Goal: Task Accomplishment & Management: Use online tool/utility

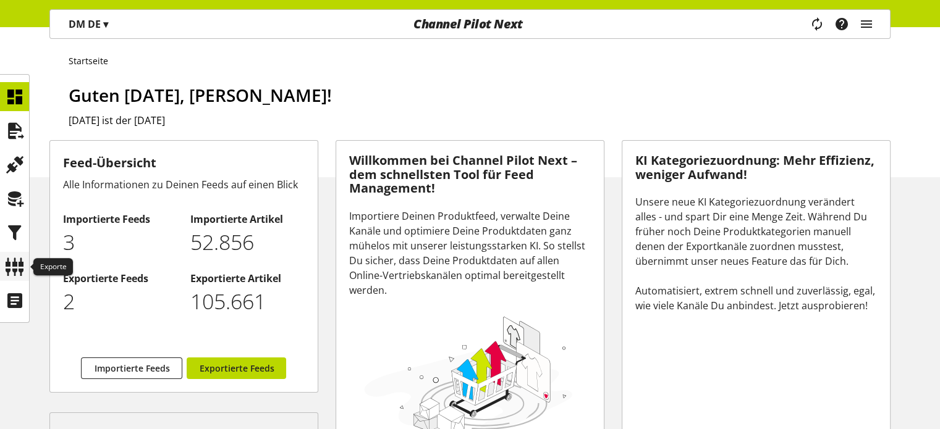
click at [15, 259] on icon at bounding box center [15, 267] width 20 height 25
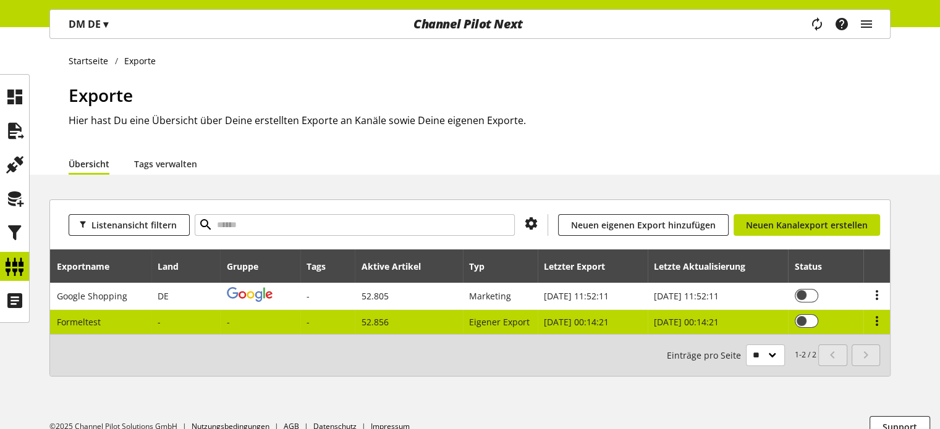
click at [133, 327] on td "Formeltest" at bounding box center [100, 322] width 101 height 24
select select "********"
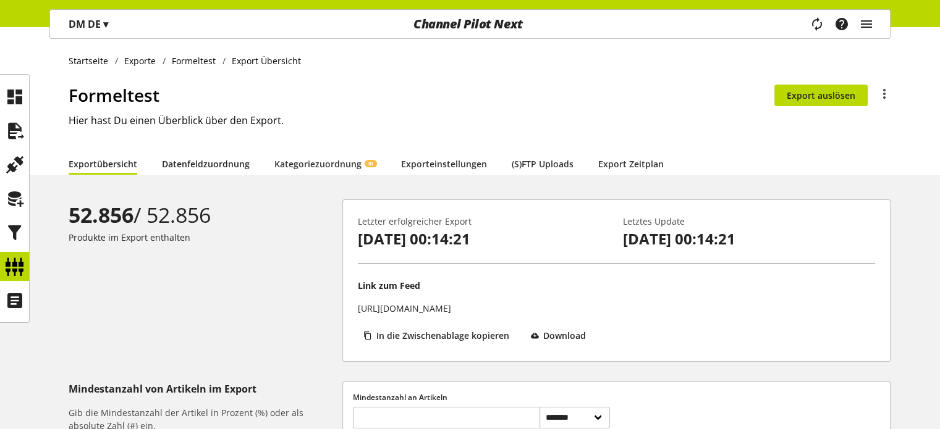
click at [198, 163] on link "Datenfeldzuordnung" at bounding box center [206, 164] width 88 height 13
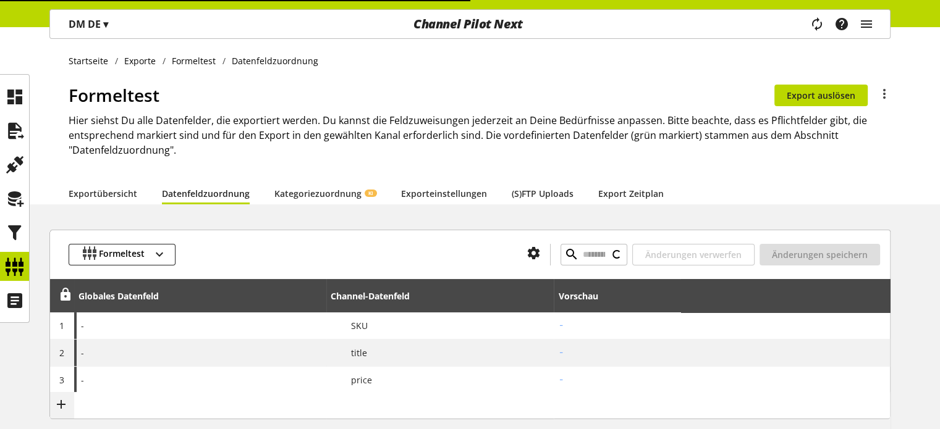
type input "**********"
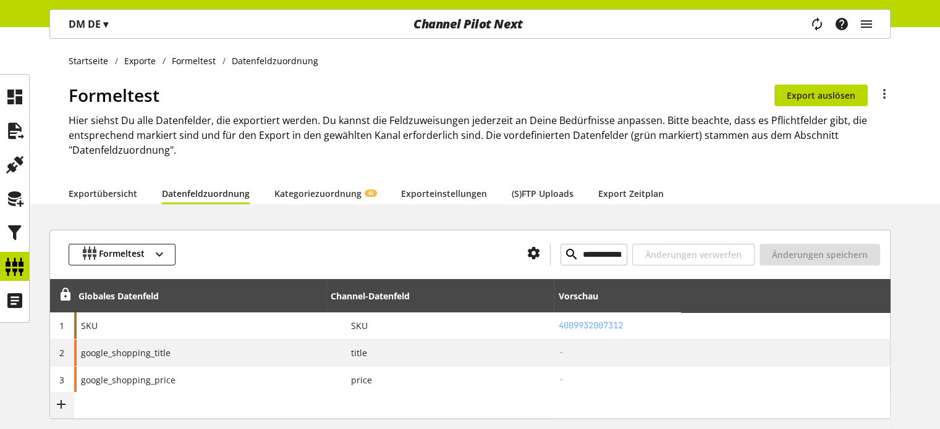
scroll to position [62, 0]
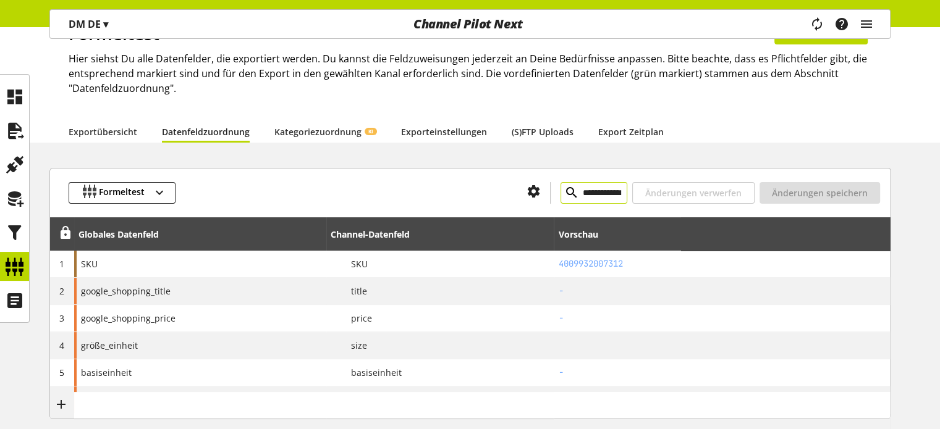
click at [564, 190] on icon at bounding box center [571, 193] width 15 height 22
click at [560, 190] on input "**********" at bounding box center [593, 193] width 67 height 22
click at [564, 192] on icon at bounding box center [571, 193] width 15 height 22
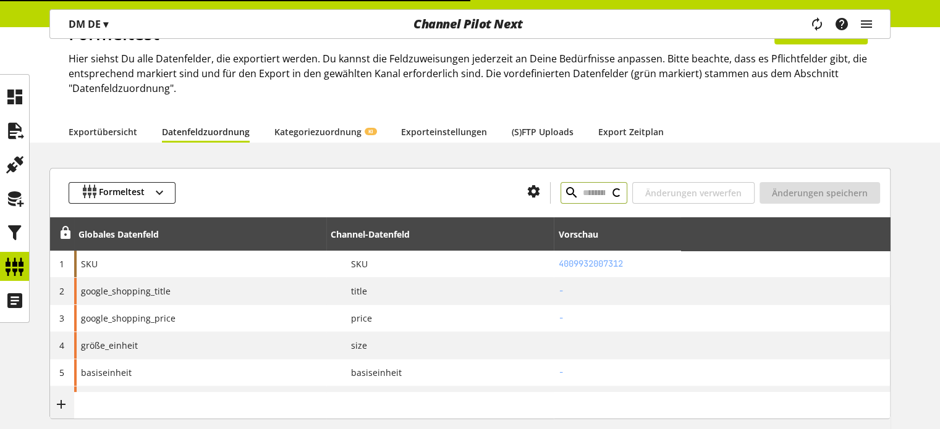
type input "**********"
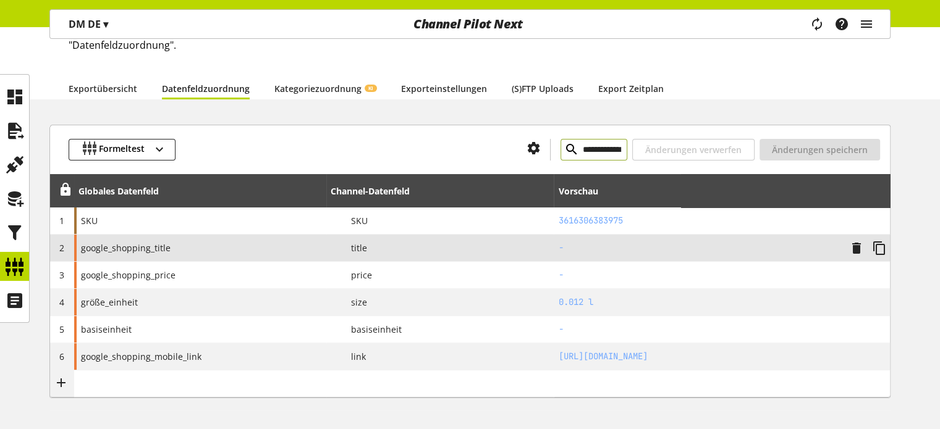
scroll to position [156, 0]
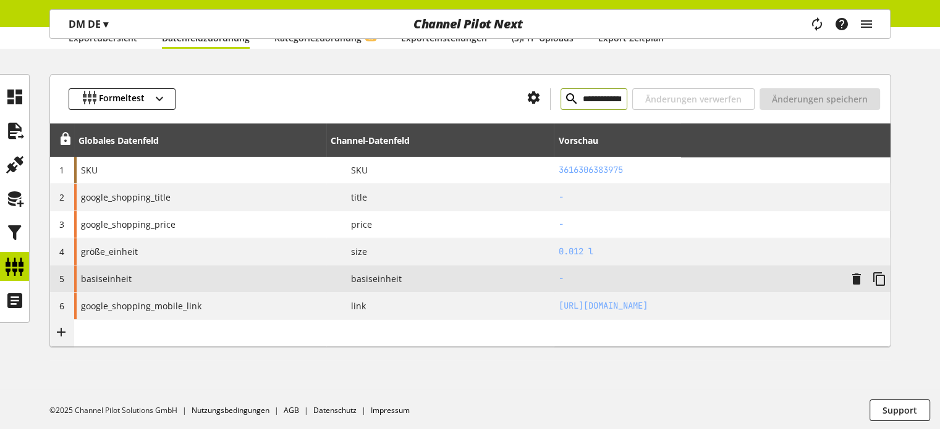
click at [112, 279] on span "basiseinheit" at bounding box center [106, 278] width 51 height 13
click at [12, 195] on icon at bounding box center [15, 199] width 20 height 25
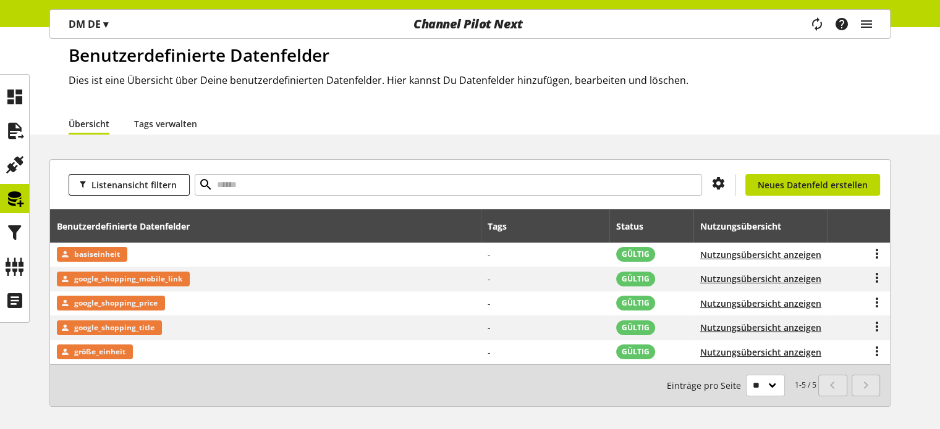
scroll to position [62, 0]
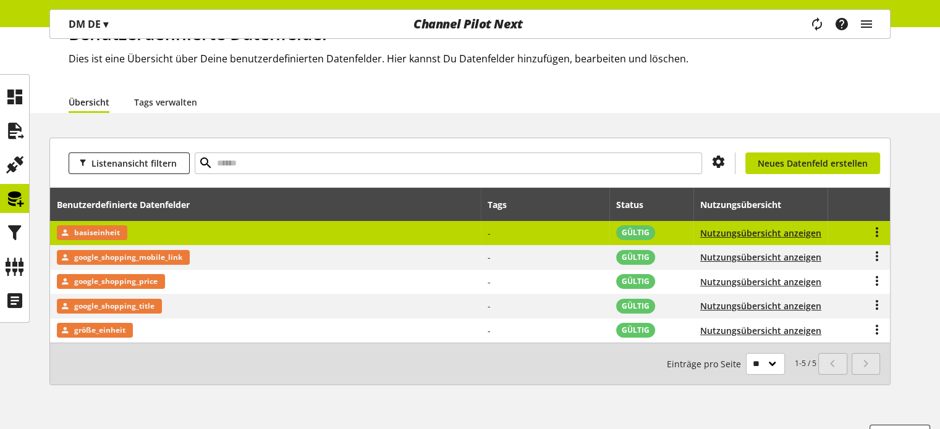
click at [99, 230] on span "basiseinheit" at bounding box center [97, 233] width 46 height 15
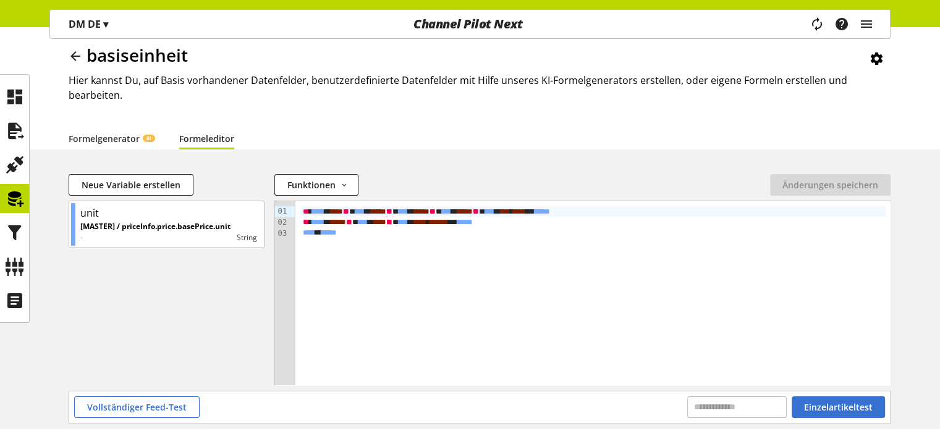
scroll to position [62, 0]
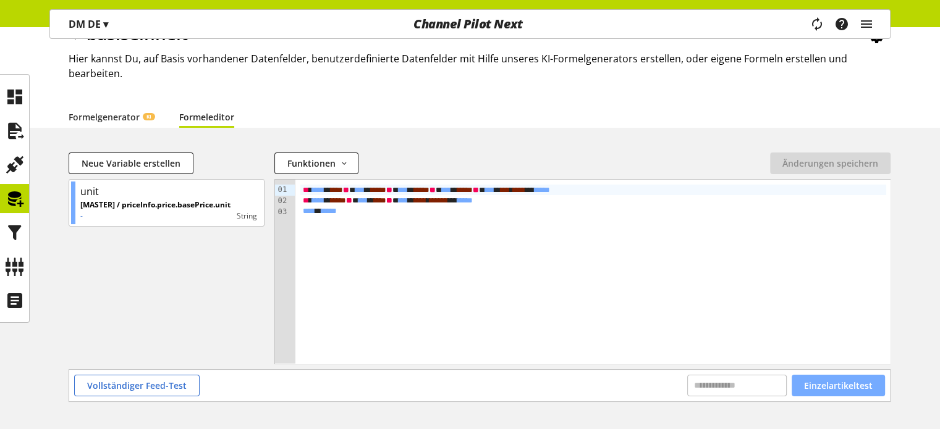
click at [833, 381] on span "Einzelartikeltest" at bounding box center [838, 385] width 69 height 13
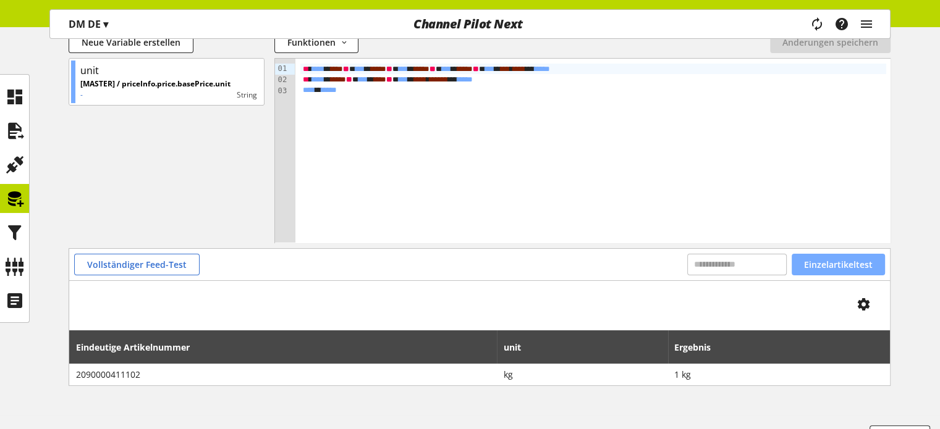
scroll to position [185, 0]
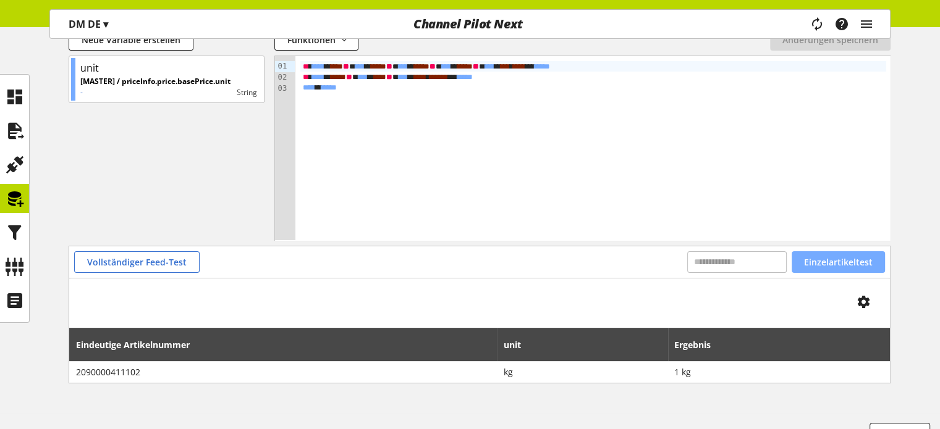
click at [835, 258] on span "Einzelartikeltest" at bounding box center [838, 262] width 69 height 13
click at [127, 260] on span "Vollständiger Feed-Test" at bounding box center [136, 262] width 99 height 13
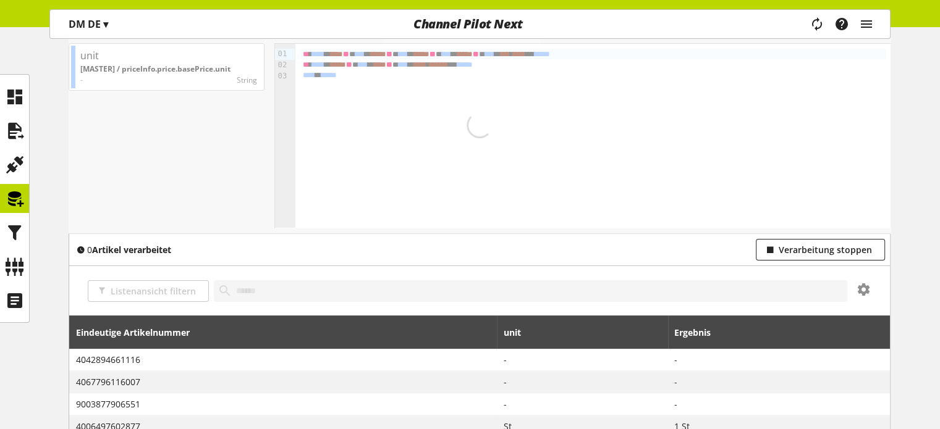
scroll to position [371, 0]
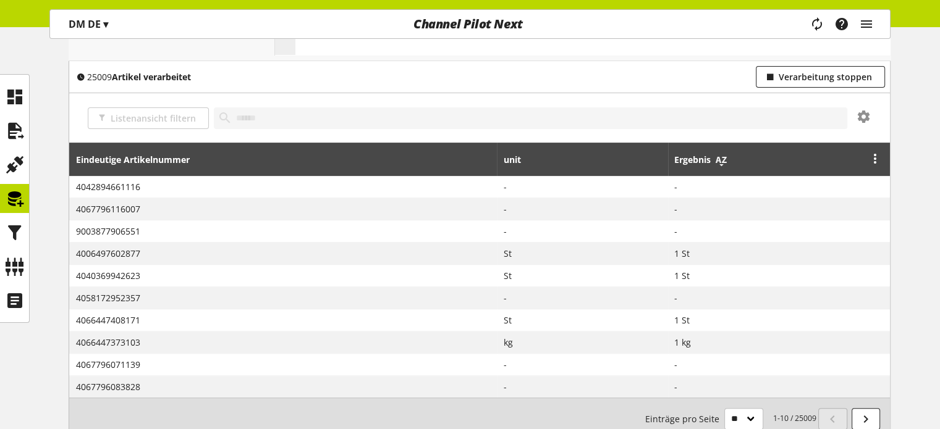
click at [723, 164] on icon at bounding box center [721, 160] width 15 height 22
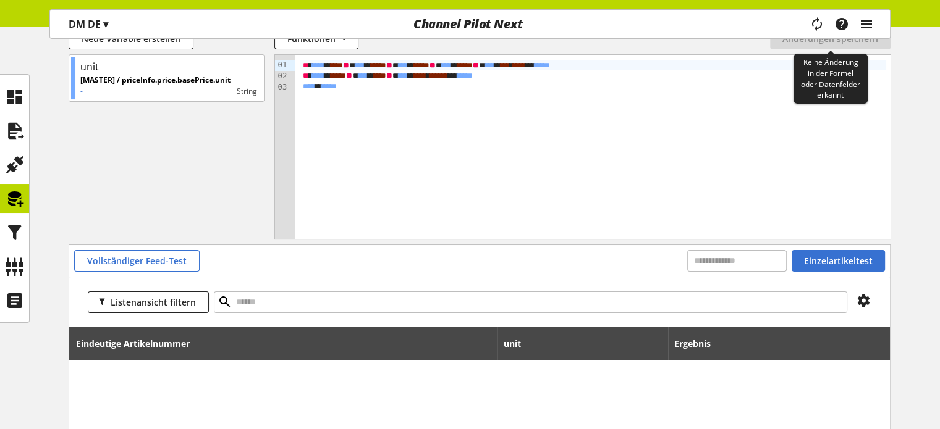
scroll to position [371, 0]
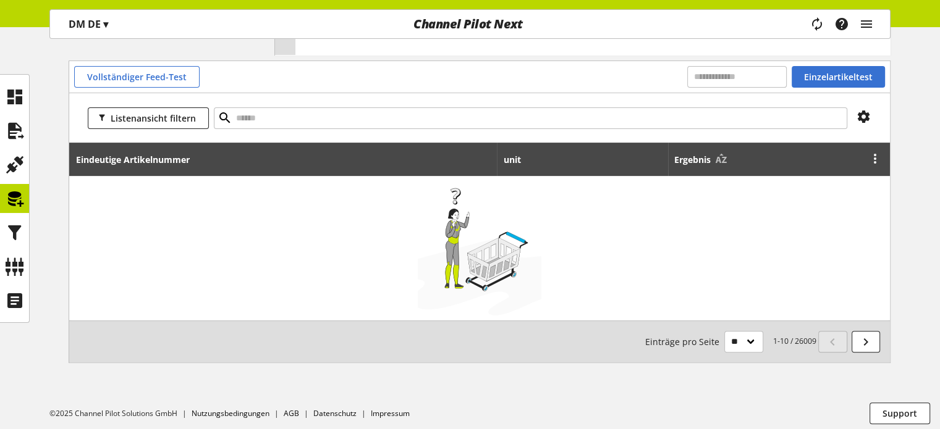
click at [866, 158] on div at bounding box center [872, 159] width 17 height 15
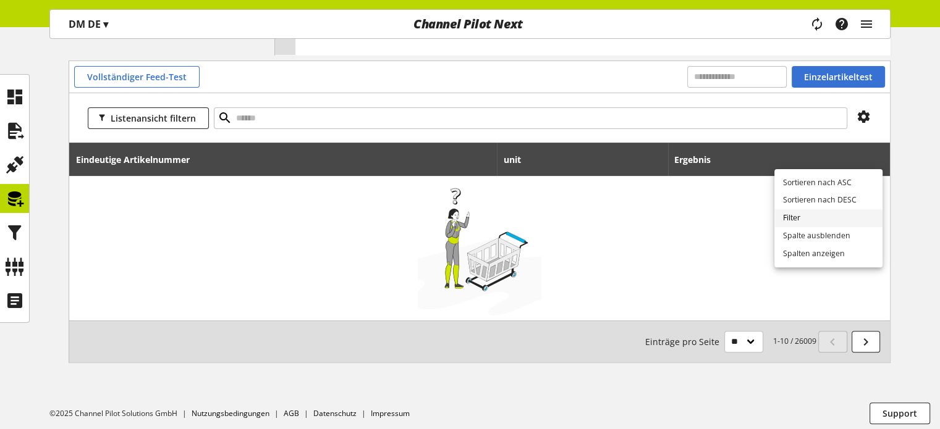
click at [799, 219] on link "Filter" at bounding box center [828, 218] width 108 height 18
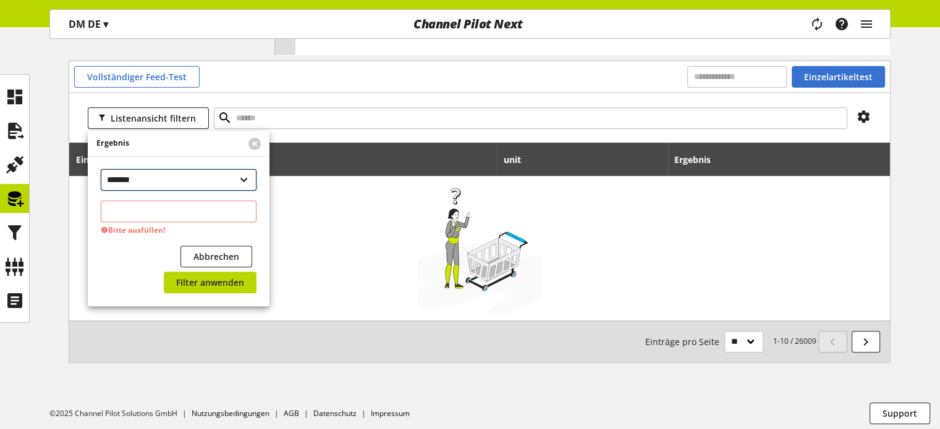
click at [135, 180] on select "**********" at bounding box center [179, 180] width 156 height 22
click at [101, 169] on select "**********" at bounding box center [179, 180] width 156 height 22
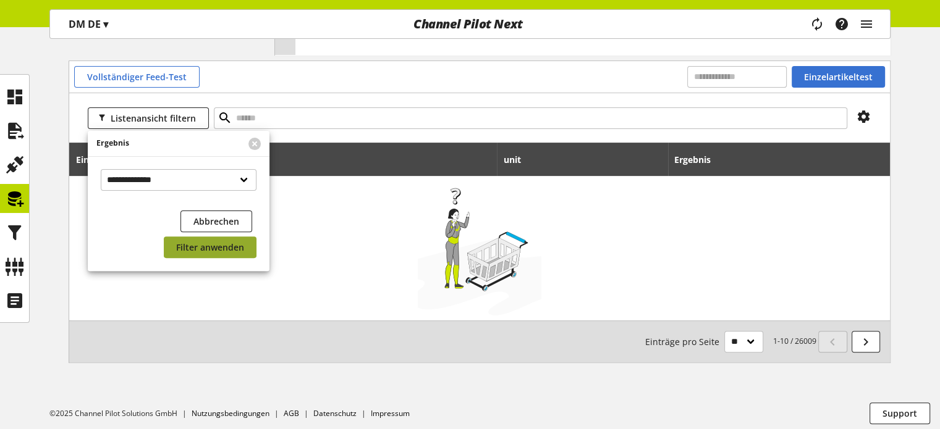
click at [193, 249] on span "Filter anwenden" at bounding box center [210, 247] width 68 height 13
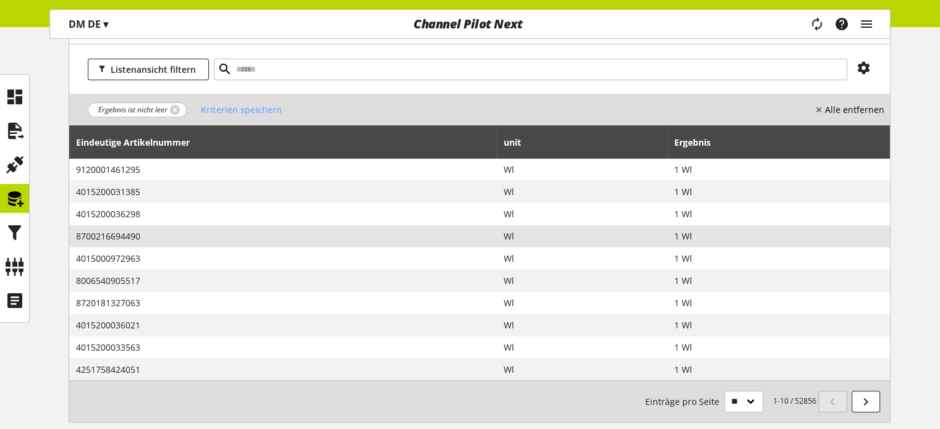
scroll to position [432, 0]
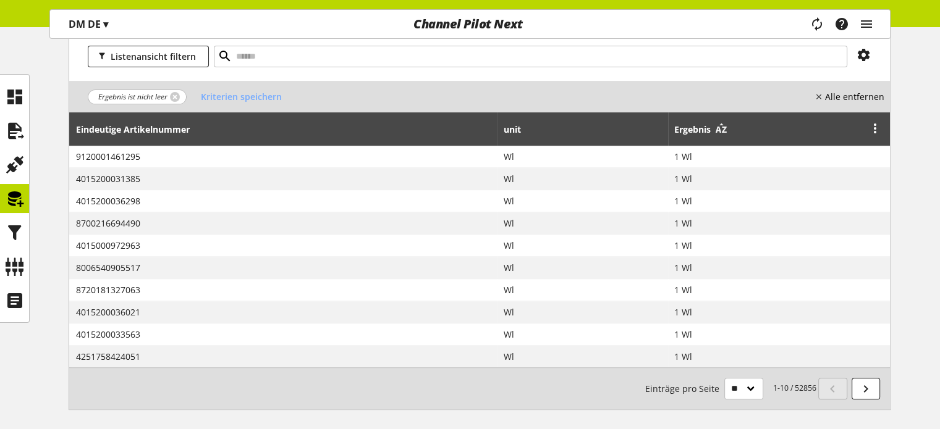
click at [720, 125] on icon at bounding box center [721, 130] width 15 height 22
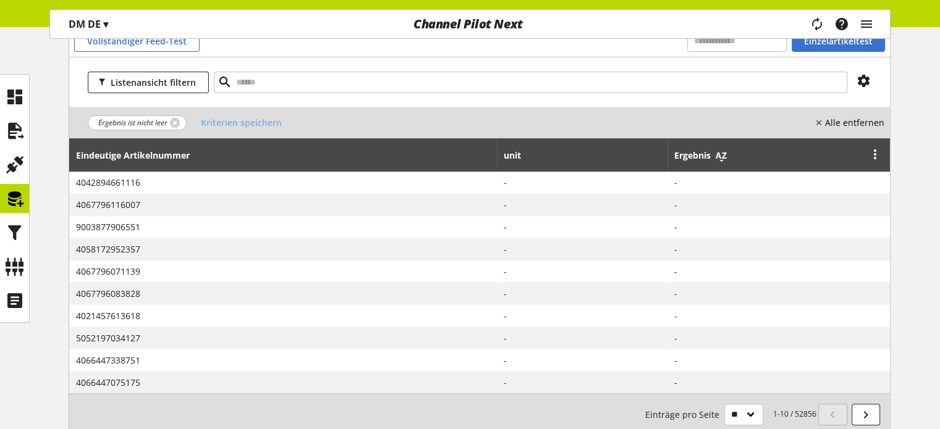
scroll to position [432, 0]
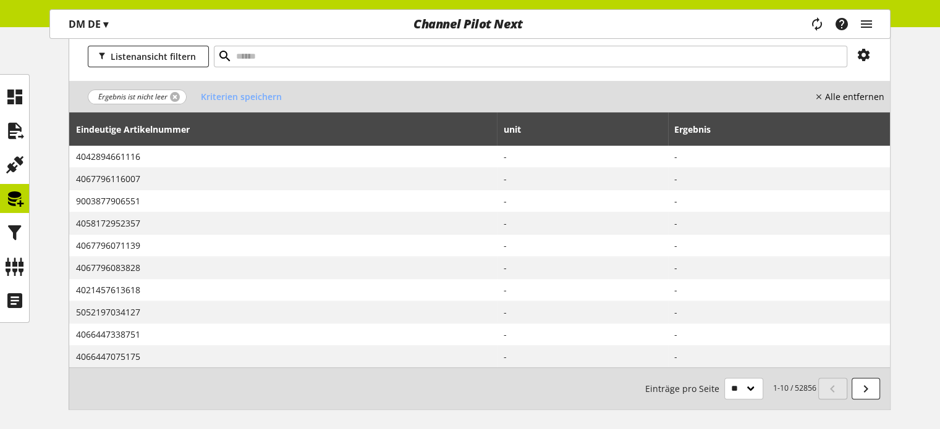
click at [174, 94] on link at bounding box center [175, 97] width 10 height 10
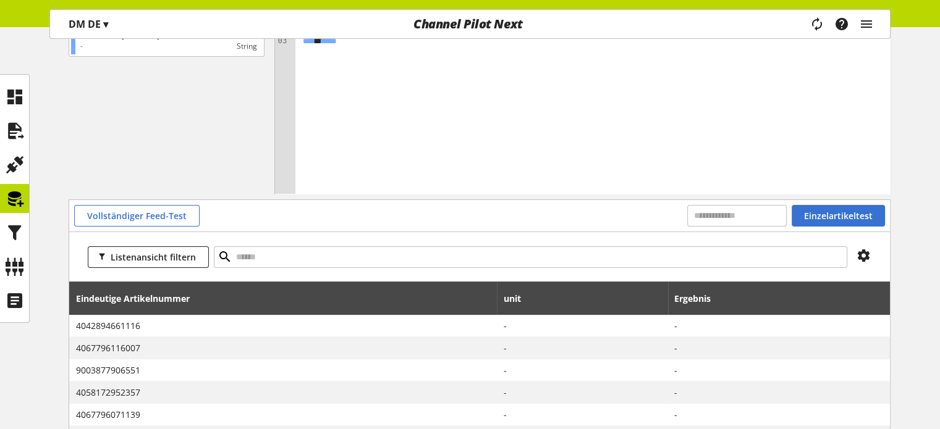
scroll to position [247, 0]
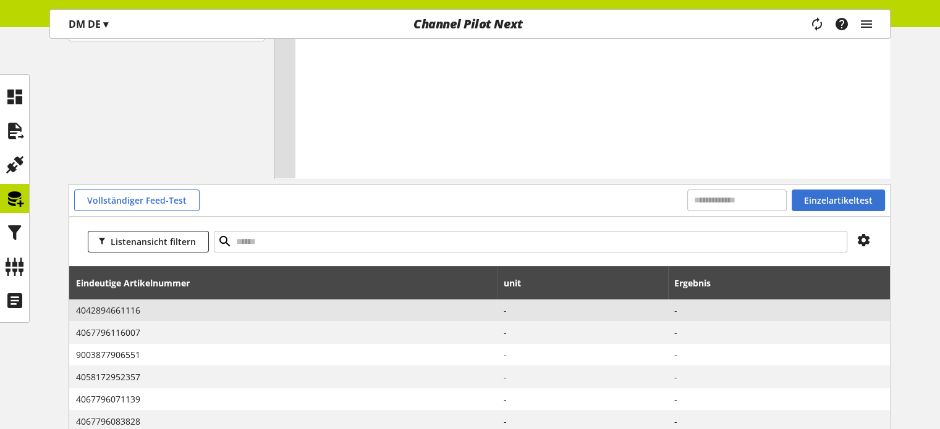
click at [504, 308] on span at bounding box center [582, 310] width 158 height 13
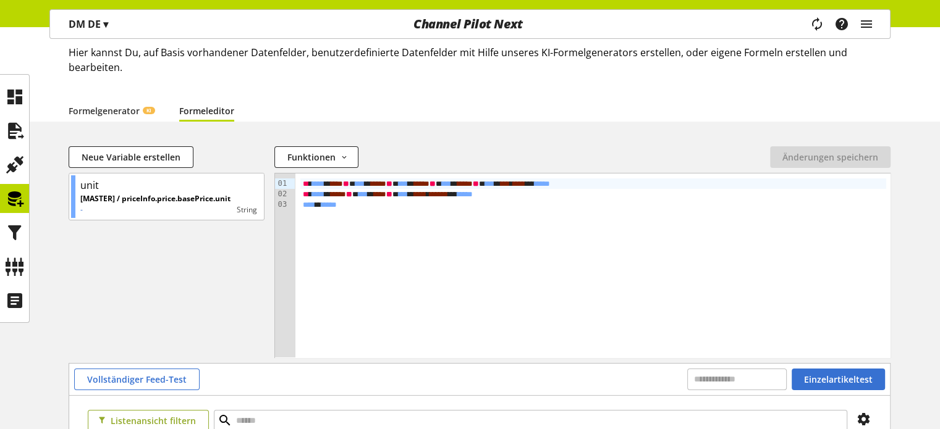
scroll to position [62, 0]
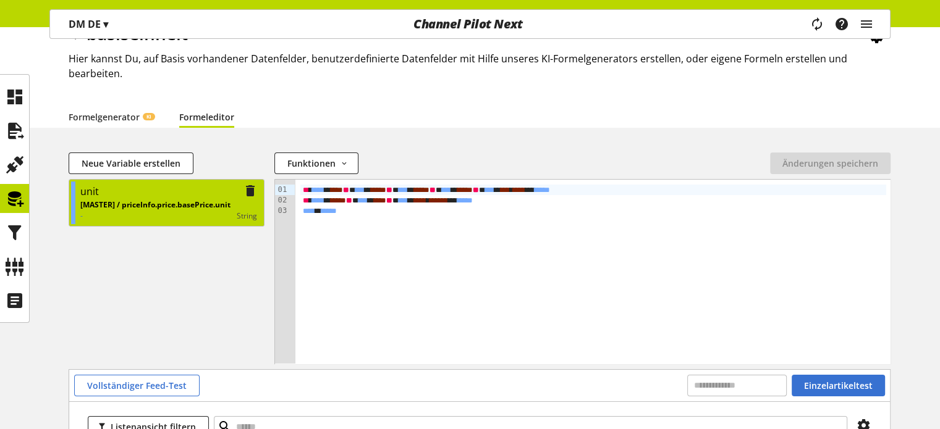
click at [202, 207] on p "[MASTER] / priceInfo.price.basePrice.unit" at bounding box center [155, 205] width 150 height 11
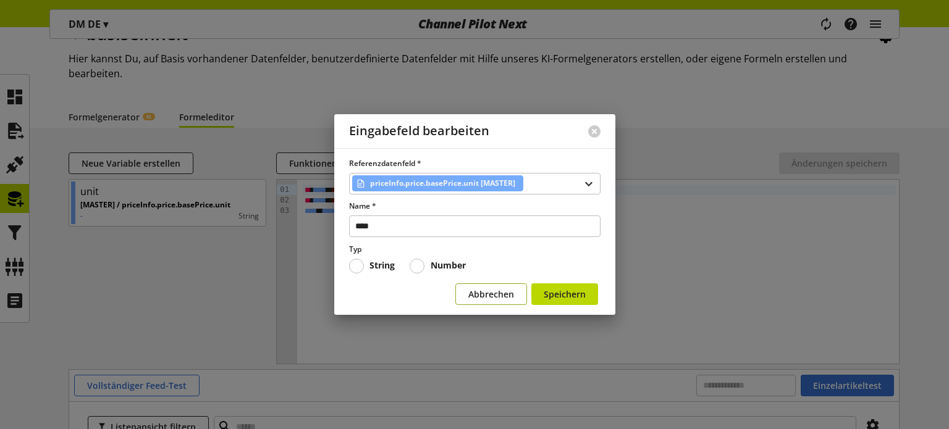
click at [479, 290] on span "Abbrechen" at bounding box center [491, 294] width 46 height 13
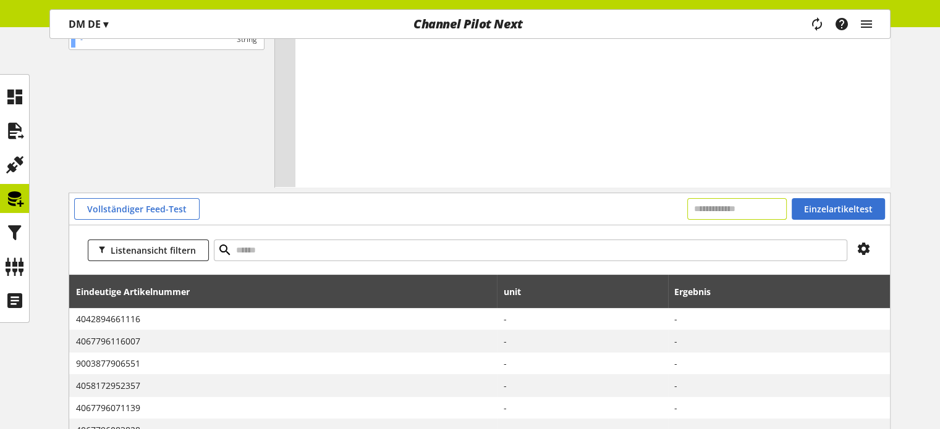
scroll to position [309, 0]
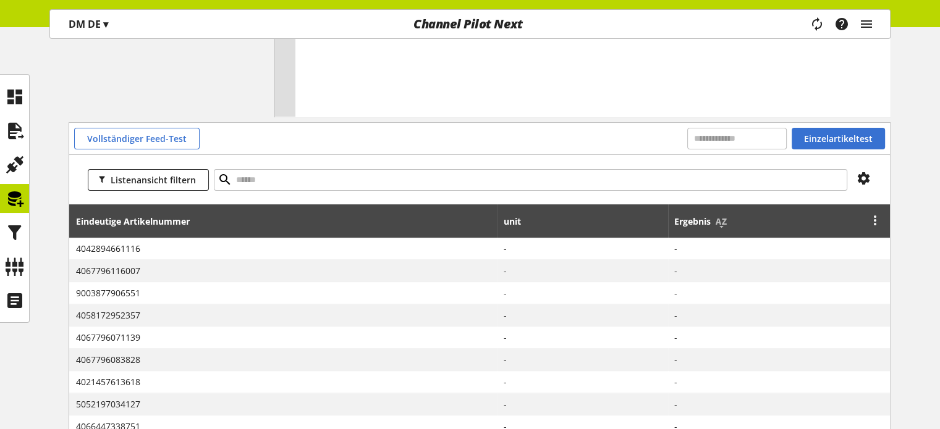
click at [872, 219] on icon at bounding box center [874, 220] width 15 height 22
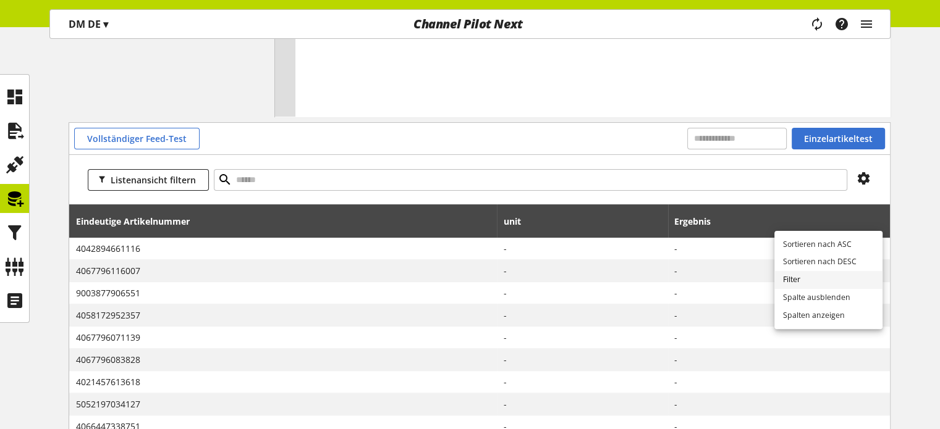
click at [802, 283] on link "Filter" at bounding box center [828, 280] width 108 height 18
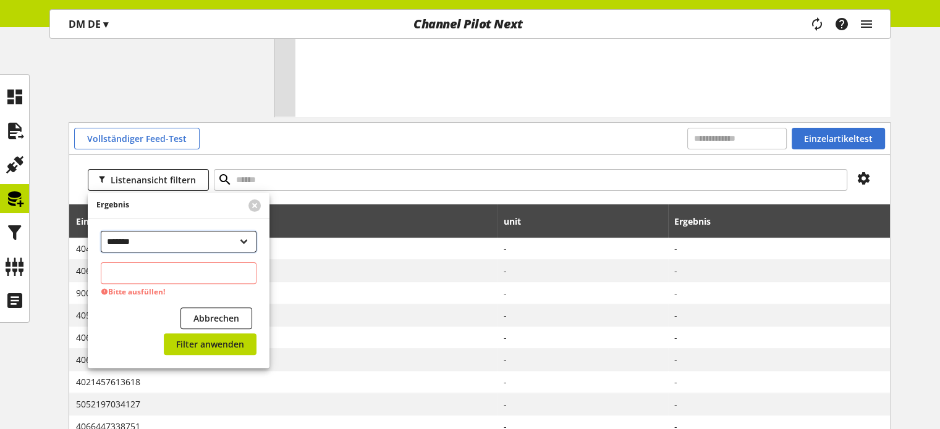
click at [180, 242] on select "**********" at bounding box center [179, 242] width 156 height 22
click at [101, 231] on select "**********" at bounding box center [179, 242] width 156 height 22
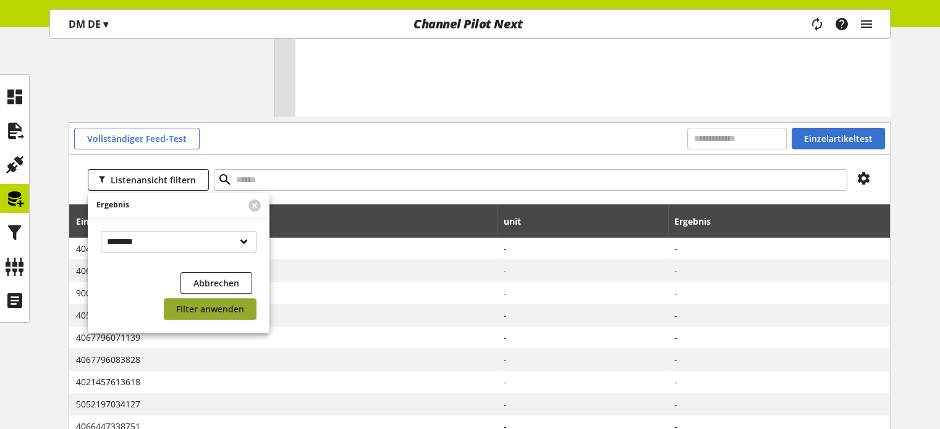
click at [212, 308] on span "Filter anwenden" at bounding box center [210, 309] width 68 height 13
select select "********"
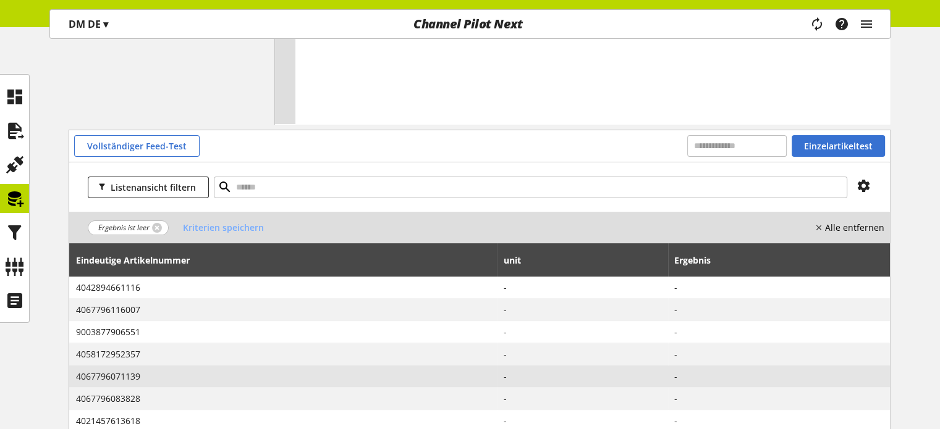
scroll to position [235, 0]
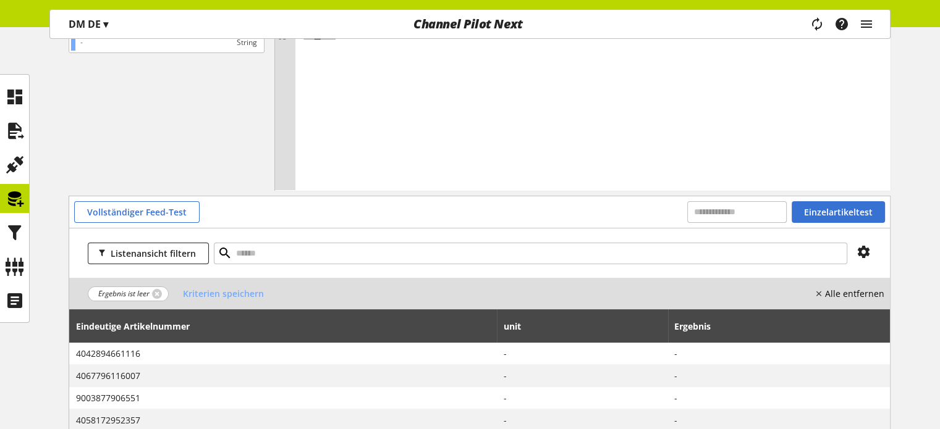
click at [790, 210] on div "Einzelartikeltest" at bounding box center [786, 212] width 198 height 22
click at [812, 214] on span "Einzelartikeltest" at bounding box center [838, 212] width 69 height 13
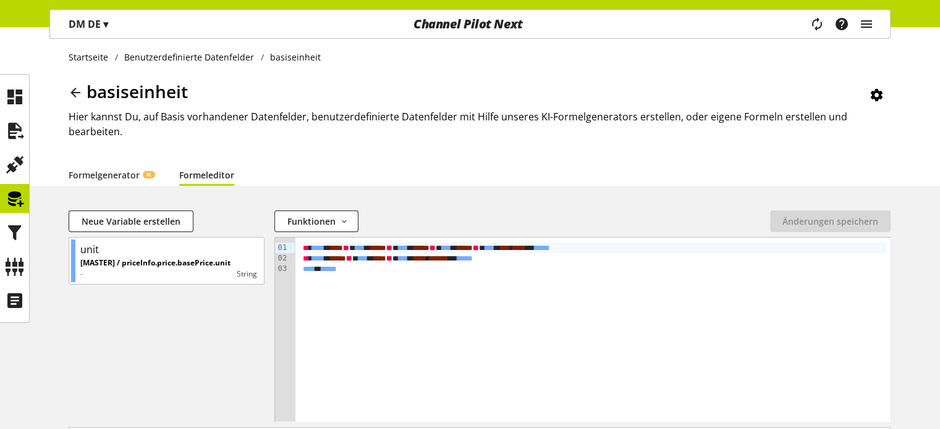
scroll to position [0, 0]
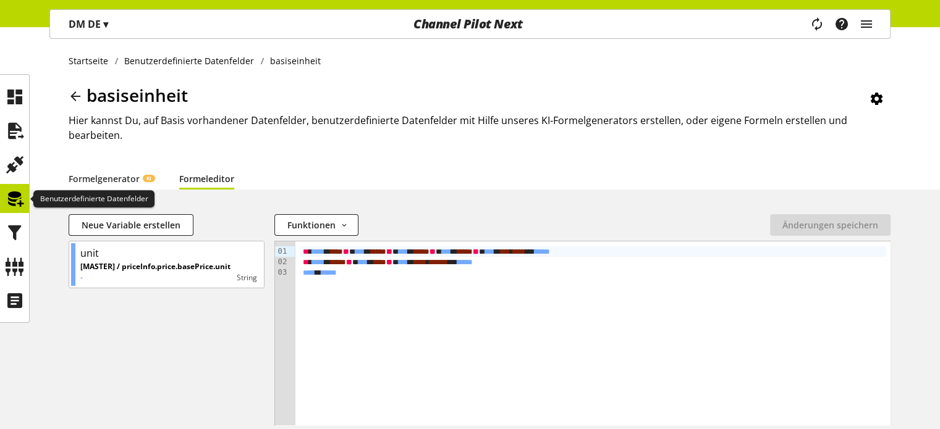
click at [17, 201] on icon at bounding box center [15, 199] width 20 height 25
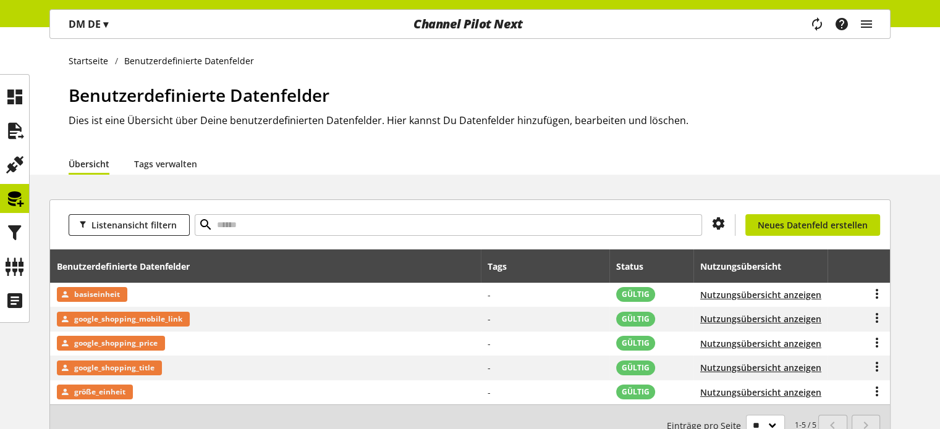
scroll to position [62, 0]
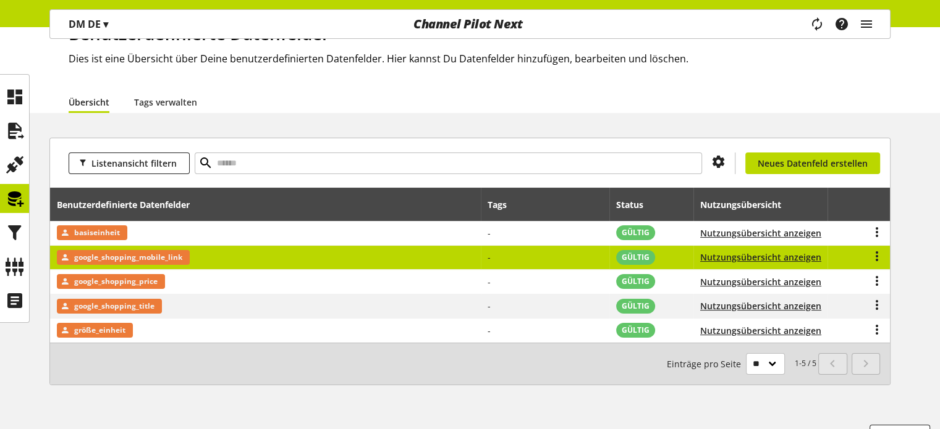
click at [146, 253] on span "google_shopping_mobile_link" at bounding box center [128, 257] width 108 height 15
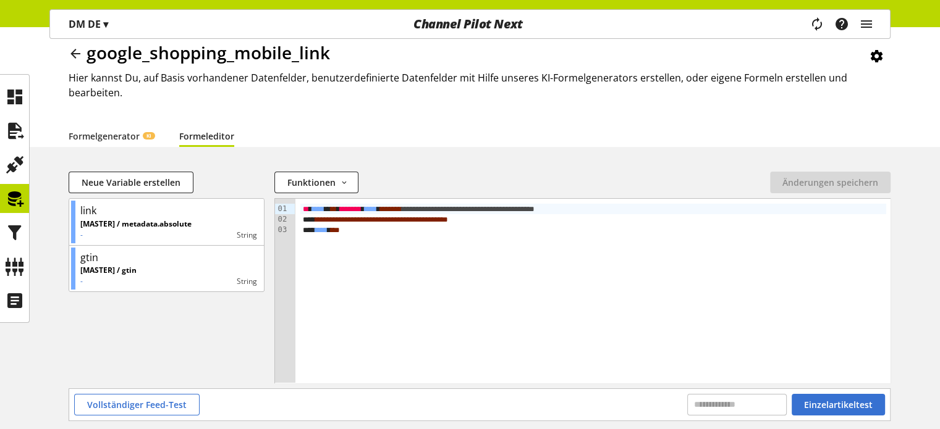
scroll to position [62, 0]
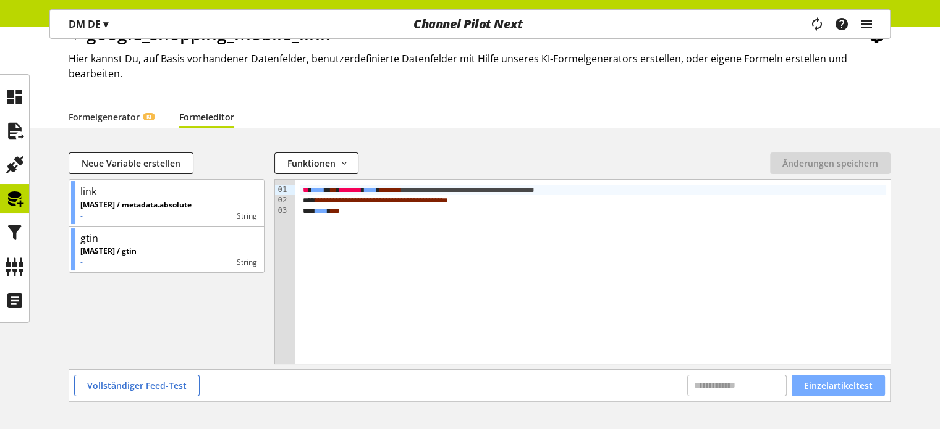
click at [825, 383] on span "Einzelartikeltest" at bounding box center [838, 385] width 69 height 13
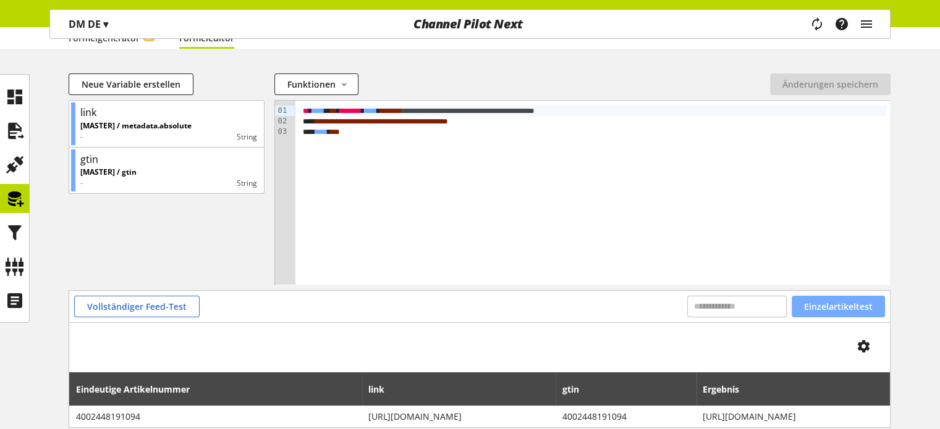
scroll to position [0, 0]
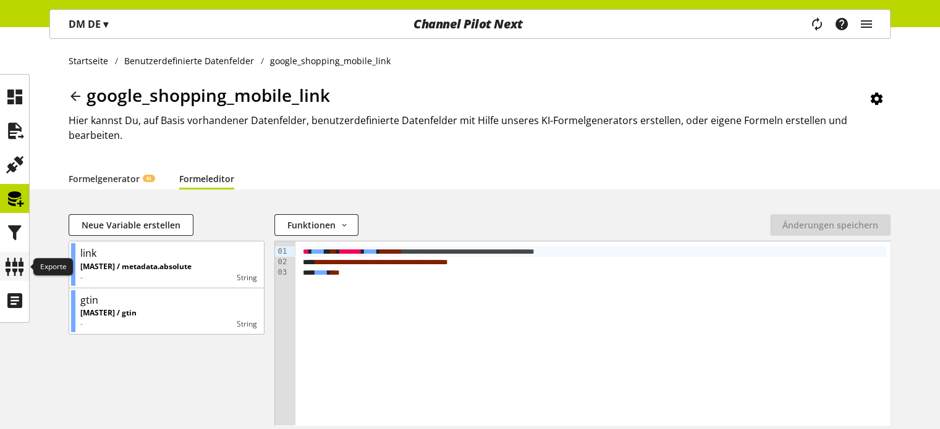
click at [22, 263] on icon at bounding box center [15, 267] width 20 height 25
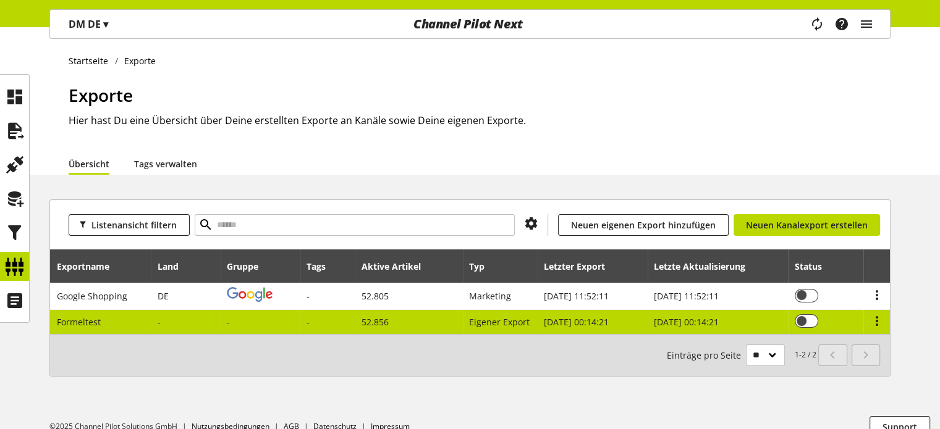
click at [393, 318] on td "52.856" at bounding box center [409, 322] width 108 height 24
select select "********"
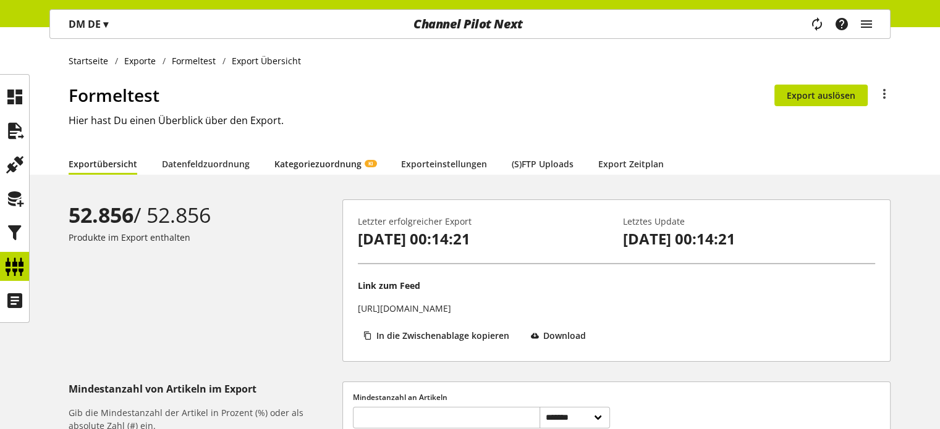
click at [316, 158] on link "Kategoriezuordnung KI" at bounding box center [325, 164] width 102 height 13
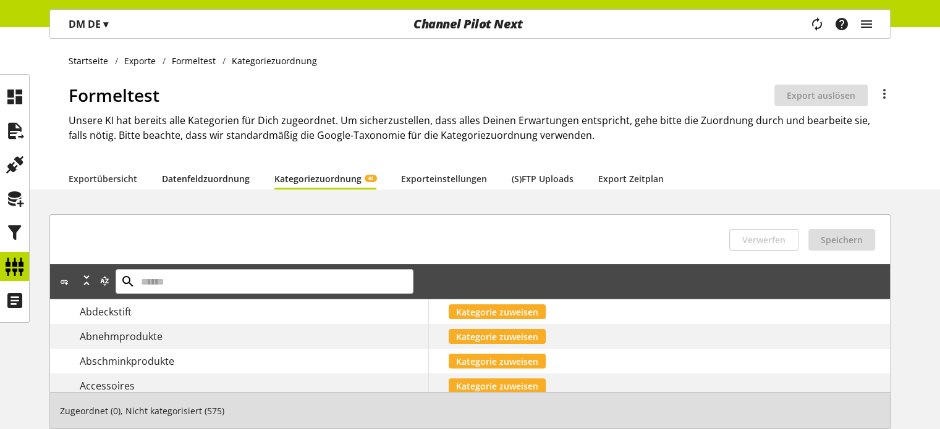
click at [235, 185] on link "Datenfeldzuordnung" at bounding box center [206, 178] width 88 height 13
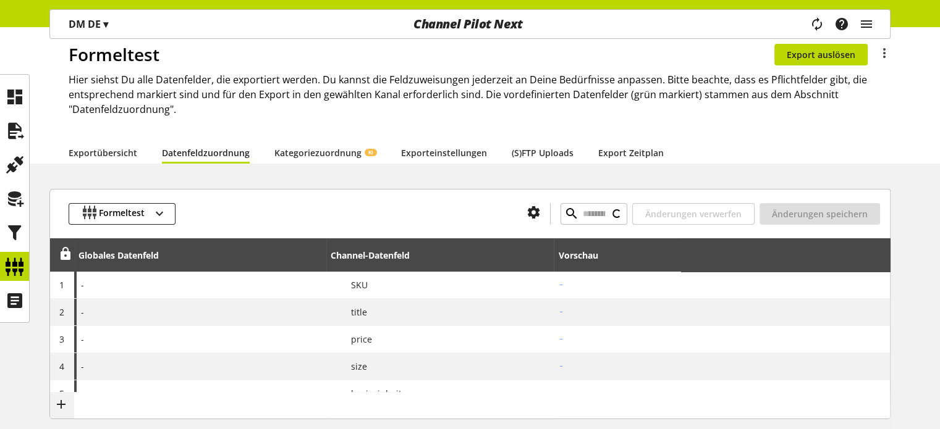
type input "**********"
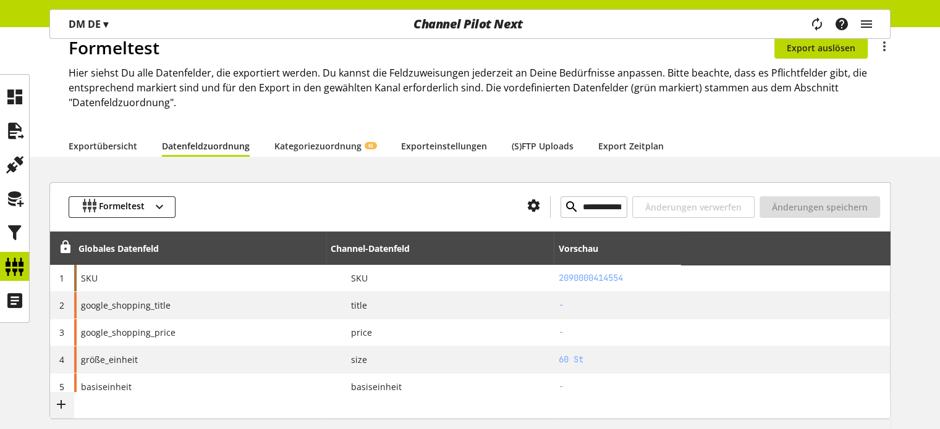
scroll to position [62, 0]
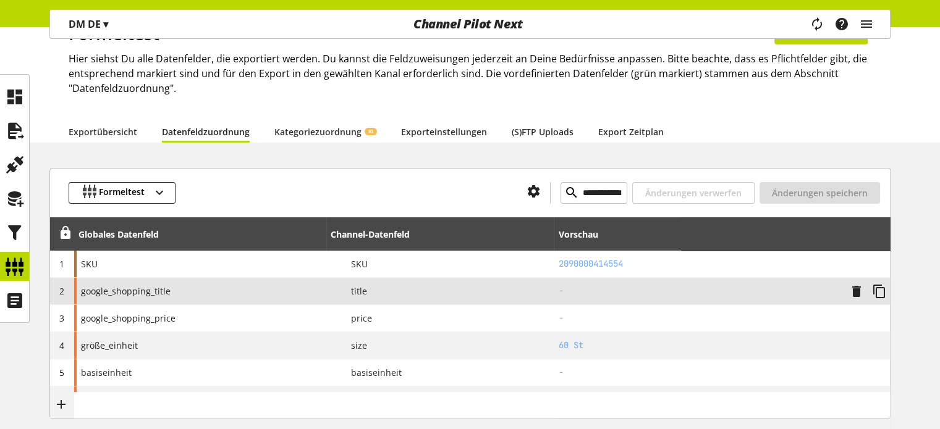
click at [138, 293] on span "google_shopping_title" at bounding box center [126, 291] width 90 height 13
click at [246, 291] on div "google_shopping_title" at bounding box center [200, 291] width 252 height 27
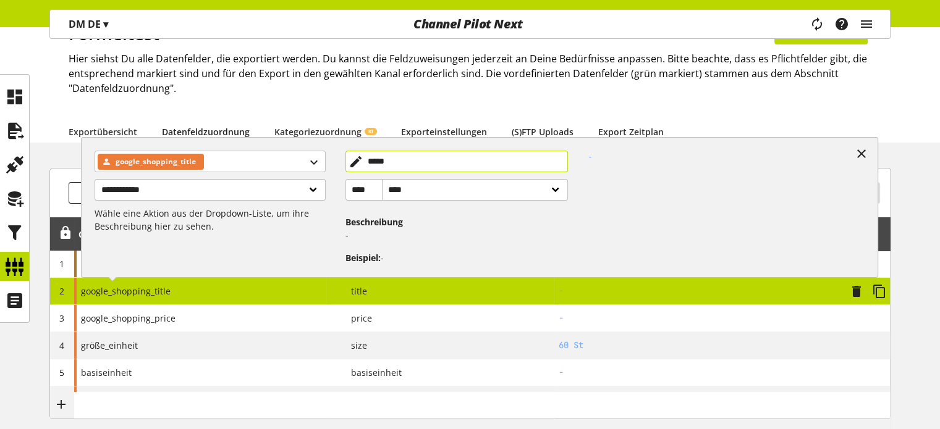
click at [358, 164] on input "*****" at bounding box center [456, 162] width 222 height 22
click at [355, 161] on input "*****" at bounding box center [456, 162] width 222 height 22
click at [422, 161] on input "*****" at bounding box center [456, 162] width 222 height 22
click at [430, 216] on h4 "Beschreibung" at bounding box center [453, 222] width 217 height 13
click at [410, 231] on p "-" at bounding box center [453, 235] width 217 height 13
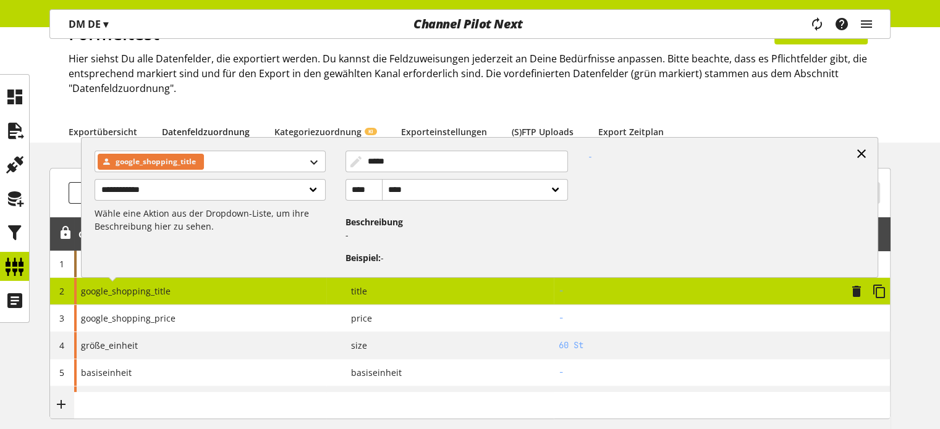
click at [861, 153] on icon at bounding box center [861, 154] width 15 height 22
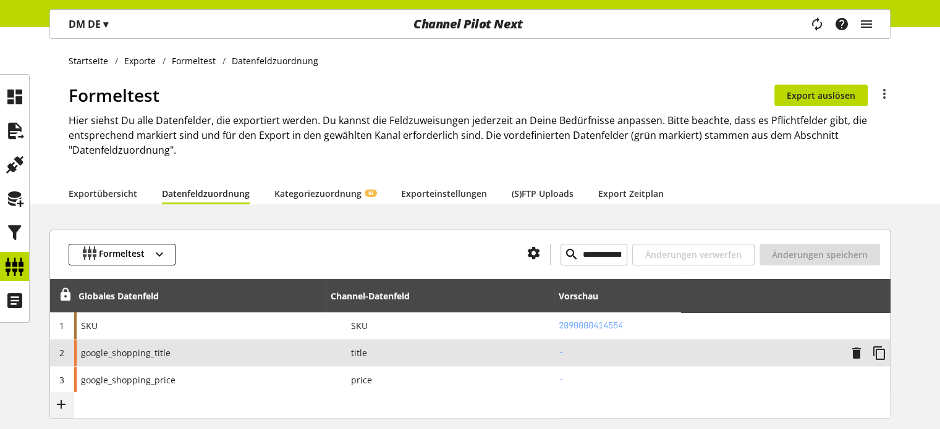
click at [195, 59] on li "Formeltest" at bounding box center [192, 60] width 60 height 13
click at [139, 64] on span "Exporte" at bounding box center [140, 60] width 32 height 13
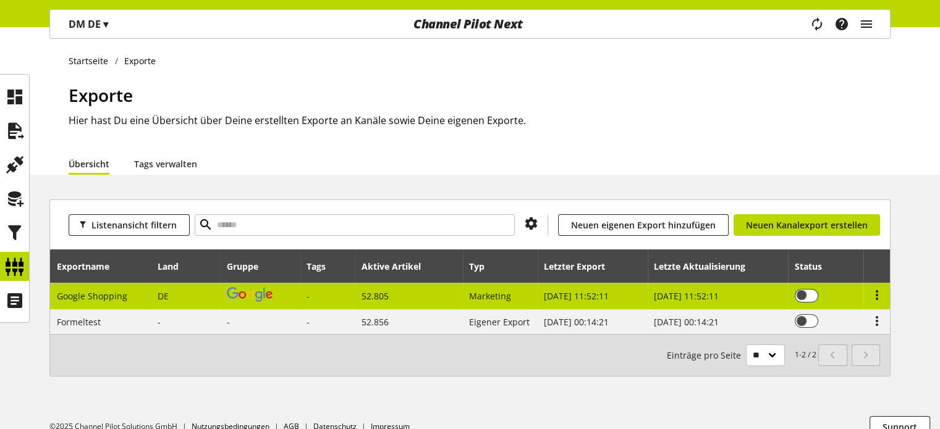
click at [255, 292] on img at bounding box center [250, 294] width 46 height 15
select select "********"
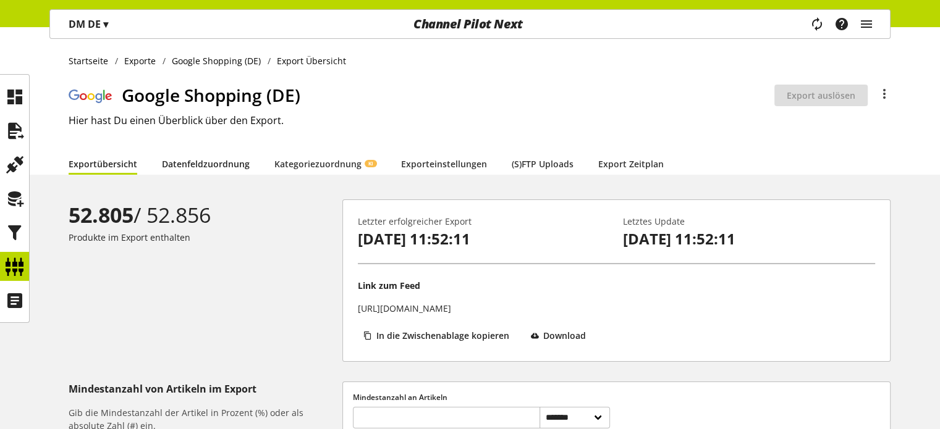
click at [240, 160] on link "Datenfeldzuordnung" at bounding box center [206, 164] width 88 height 13
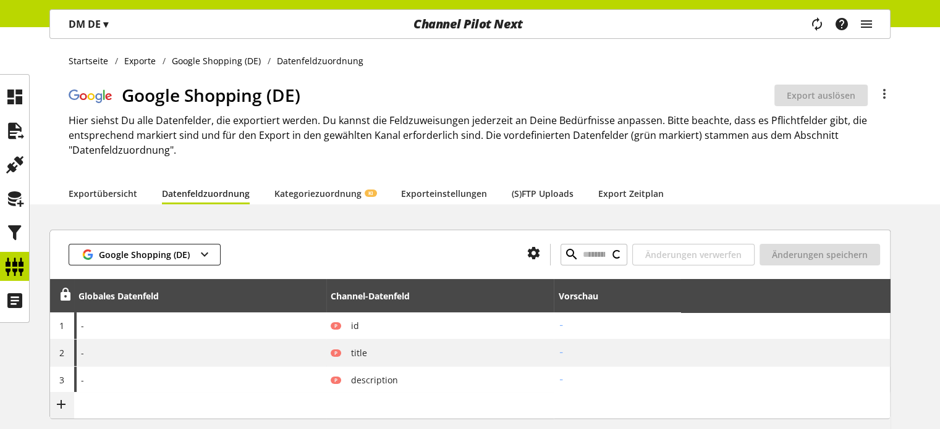
type input "**********"
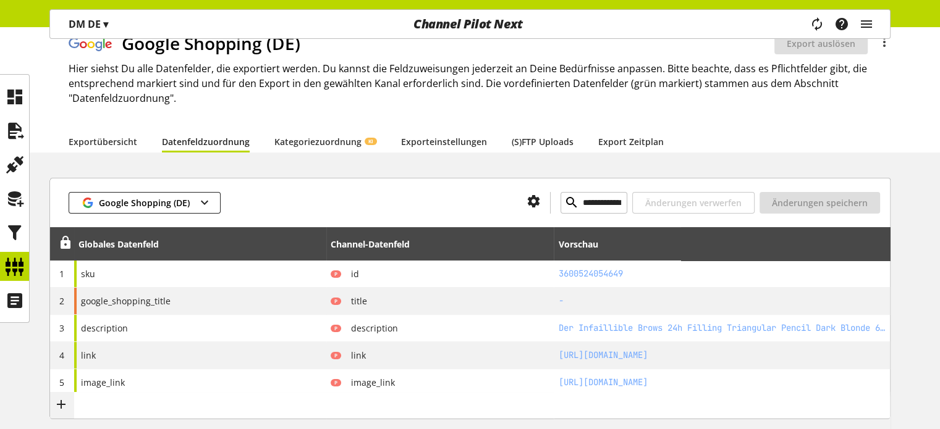
scroll to position [124, 0]
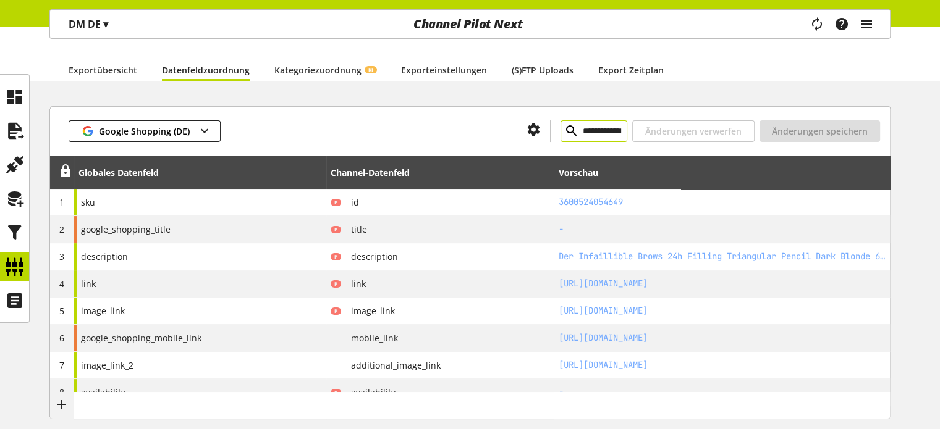
click at [560, 129] on input "**********" at bounding box center [593, 131] width 67 height 22
click at [564, 129] on icon at bounding box center [571, 131] width 15 height 22
type input "**********"
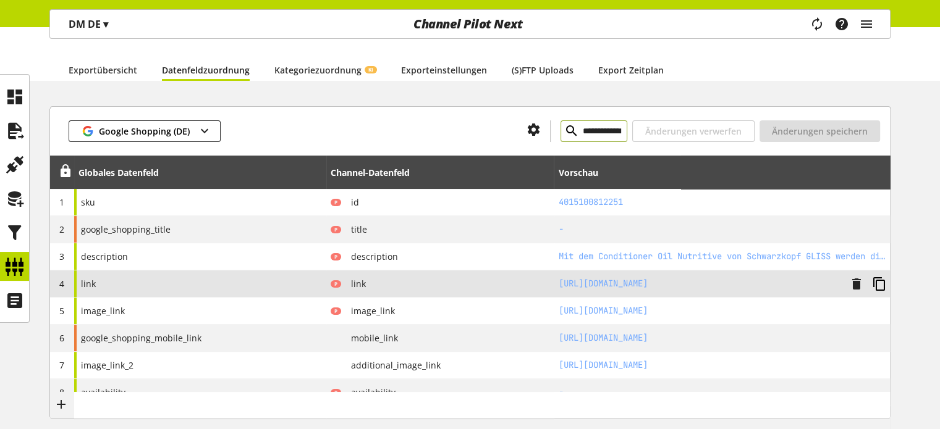
click at [875, 284] on icon at bounding box center [879, 284] width 15 height 22
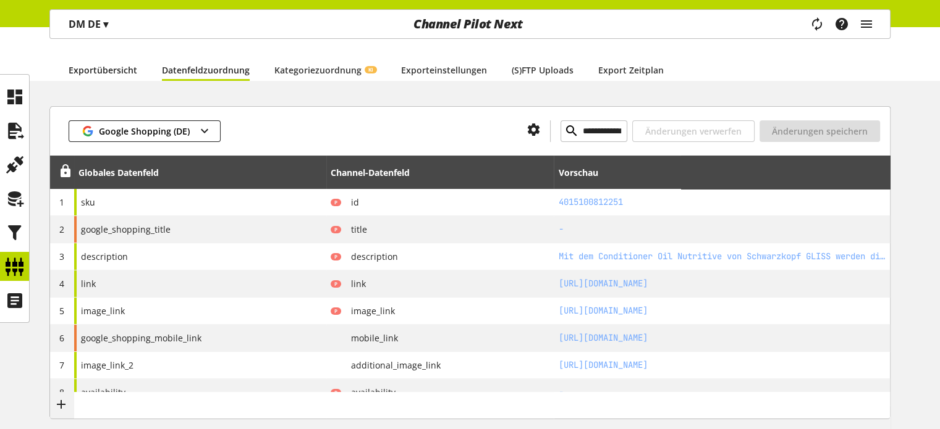
click at [99, 69] on link "Exportübersicht" at bounding box center [103, 70] width 69 height 13
select select "********"
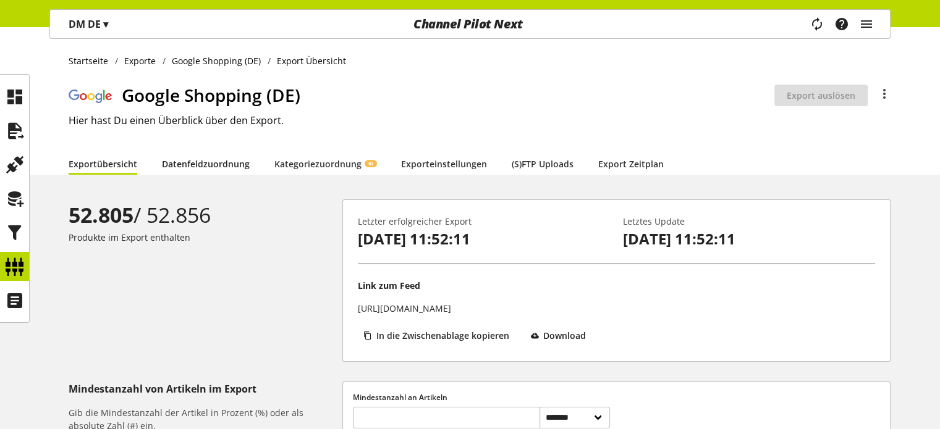
click at [181, 162] on link "Datenfeldzuordnung" at bounding box center [206, 164] width 88 height 13
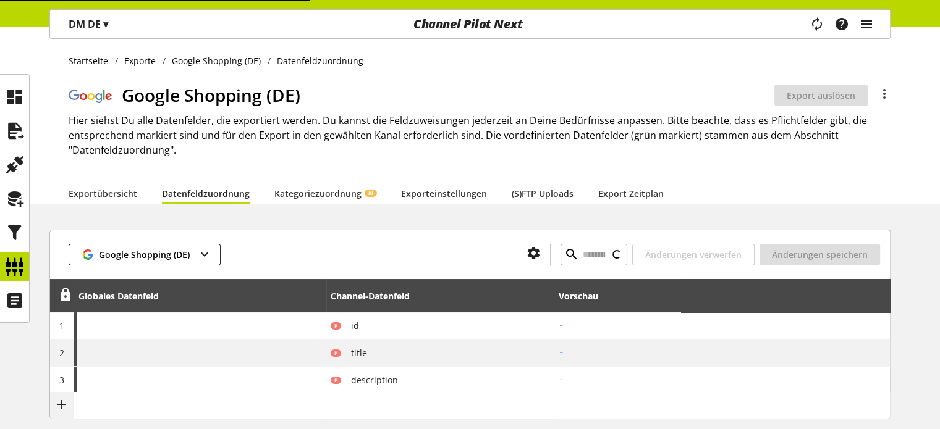
type input "**********"
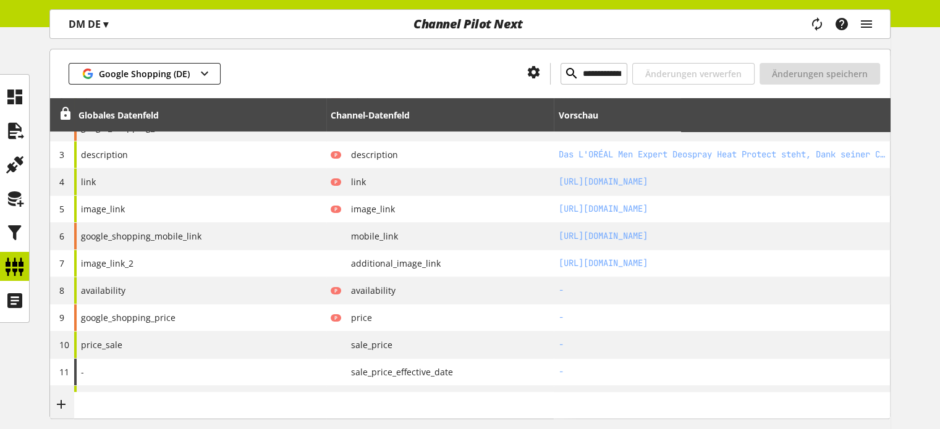
scroll to position [247, 0]
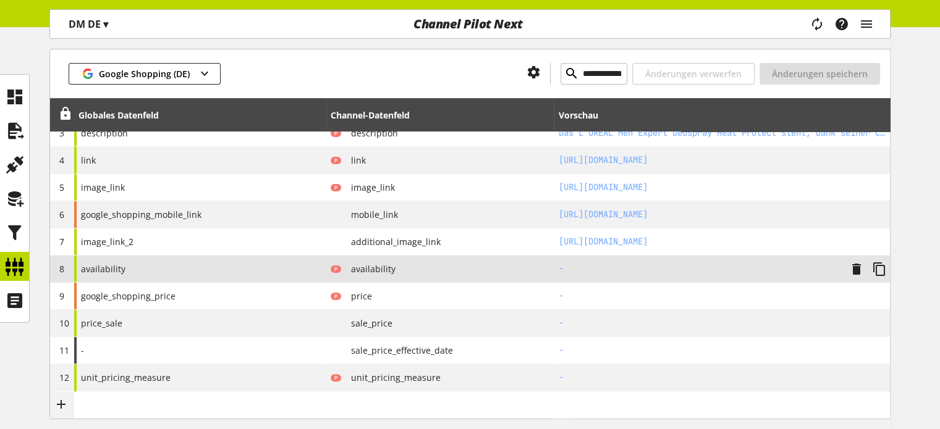
click at [192, 263] on div "availability" at bounding box center [200, 269] width 252 height 27
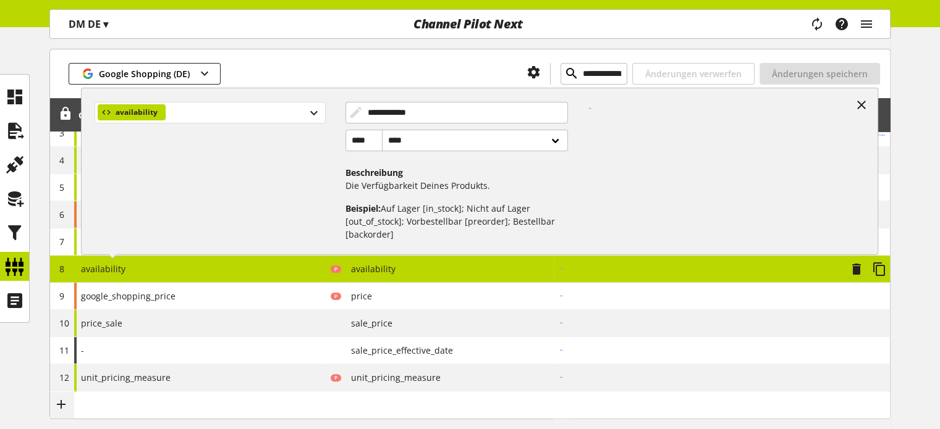
click at [187, 112] on div "availability" at bounding box center [210, 113] width 230 height 22
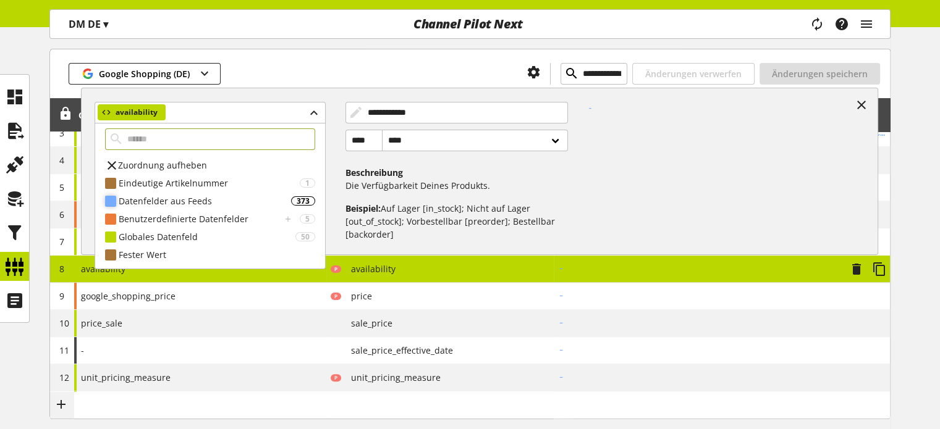
click at [154, 201] on div "Datenfelder aus Feeds" at bounding box center [205, 201] width 172 height 13
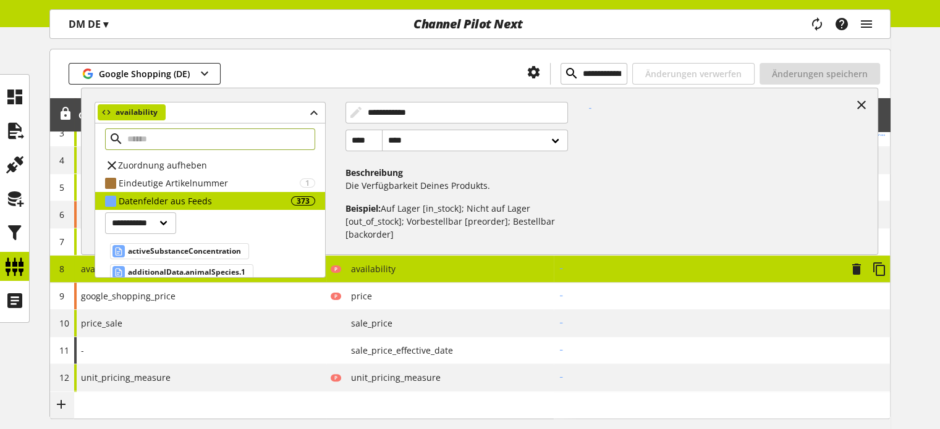
click at [181, 138] on input "text" at bounding box center [210, 140] width 210 height 22
type input "*"
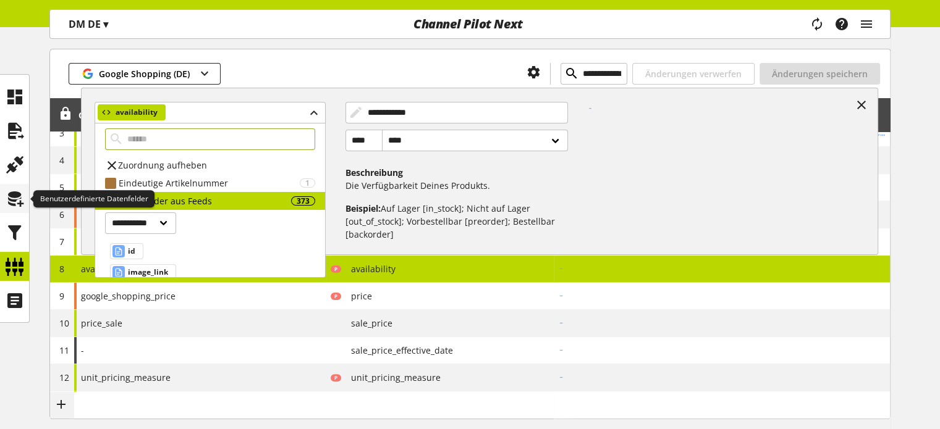
click at [1, 187] on div at bounding box center [14, 198] width 29 height 29
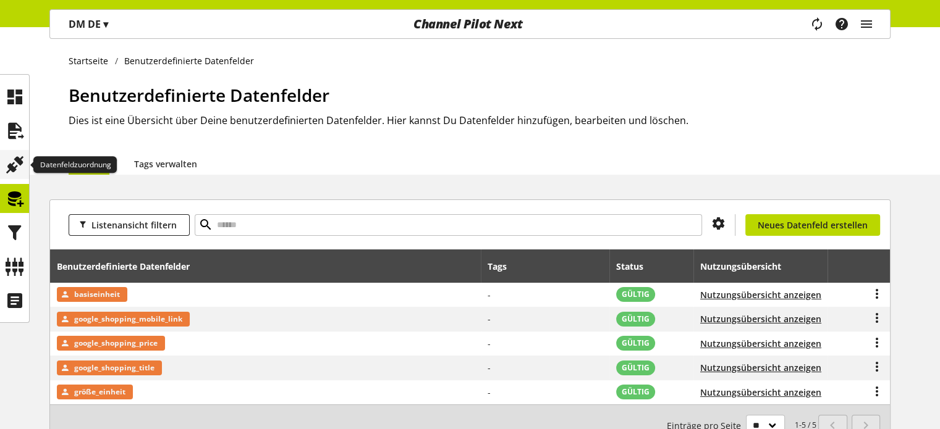
click at [20, 158] on icon at bounding box center [15, 165] width 20 height 25
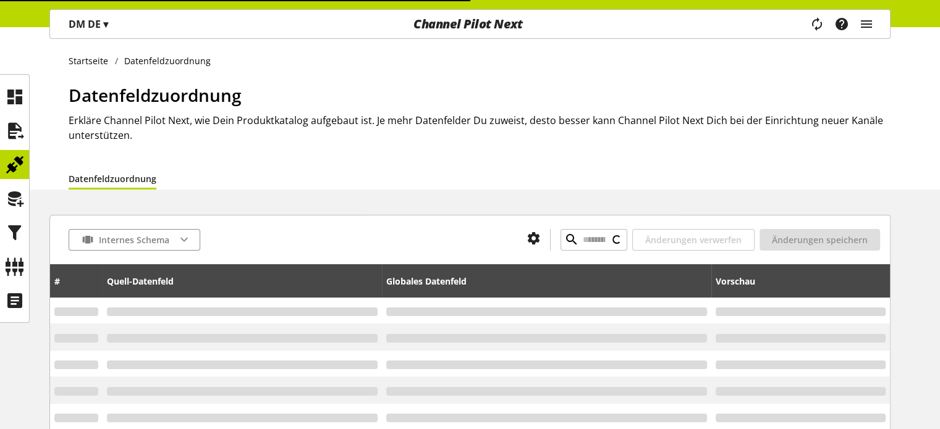
type input "**********"
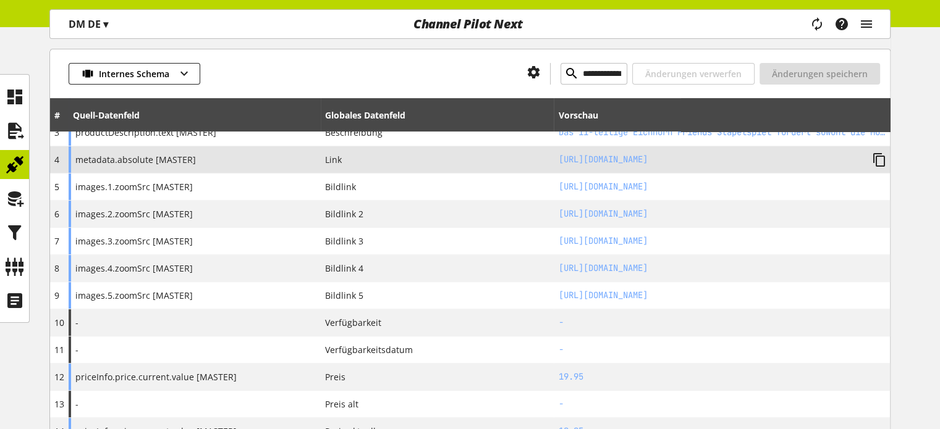
scroll to position [247, 0]
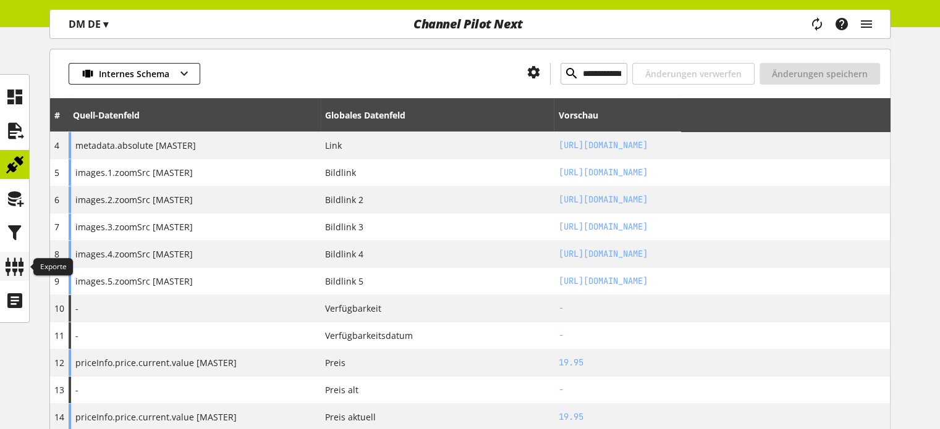
click at [15, 259] on icon at bounding box center [15, 267] width 20 height 25
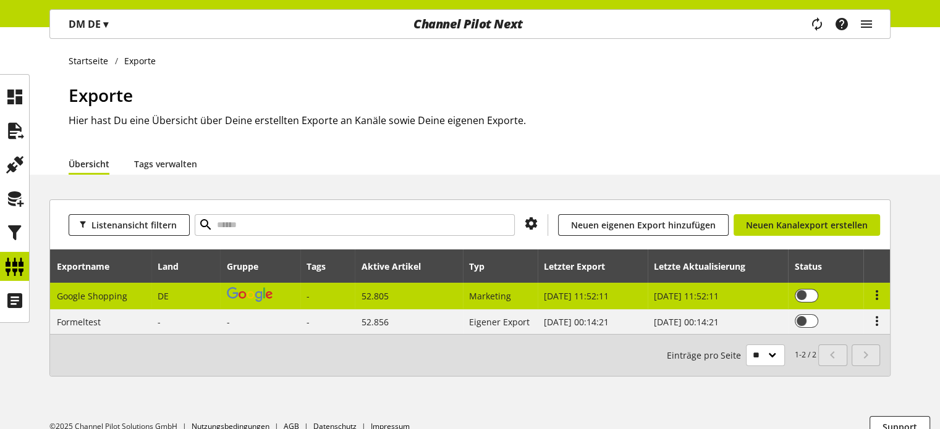
click at [158, 295] on span "DE" at bounding box center [163, 296] width 11 height 12
select select "********"
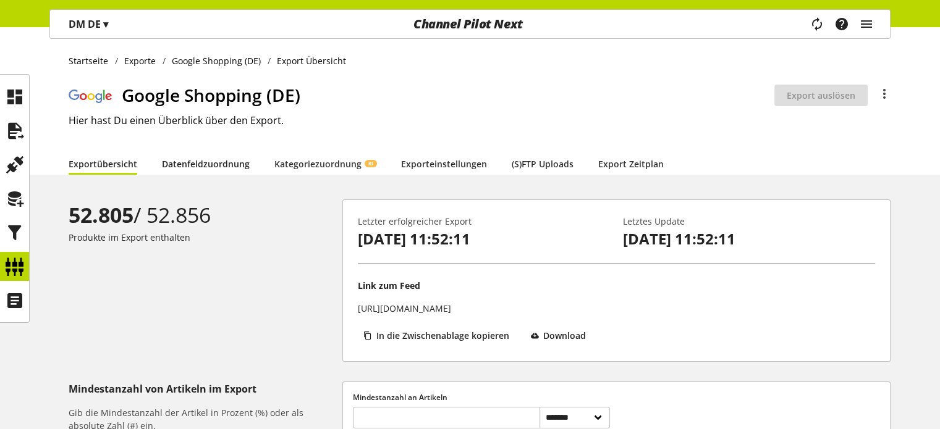
click at [215, 163] on link "Datenfeldzuordnung" at bounding box center [206, 164] width 88 height 13
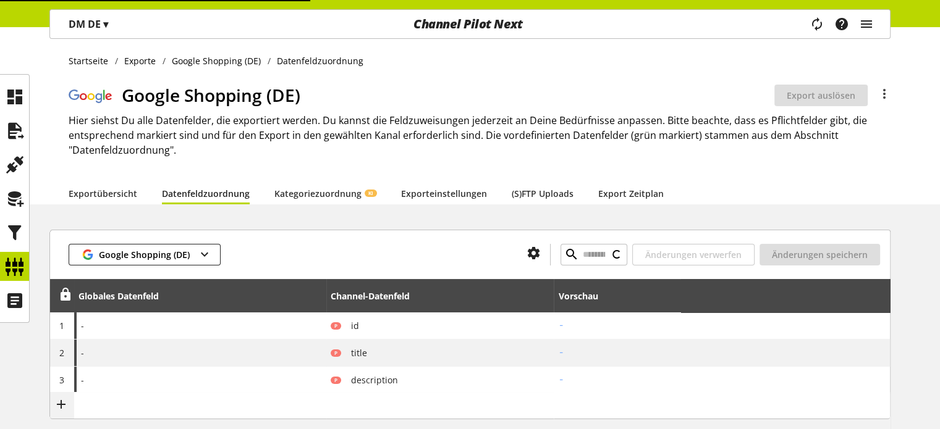
type input "**********"
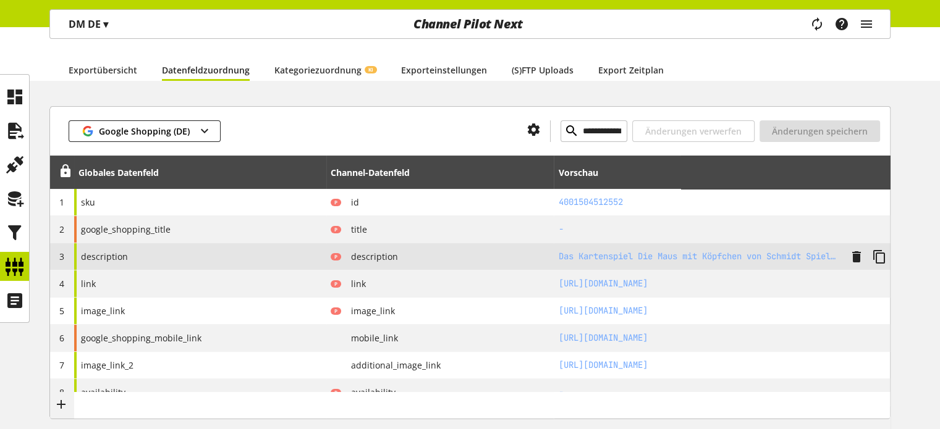
scroll to position [185, 0]
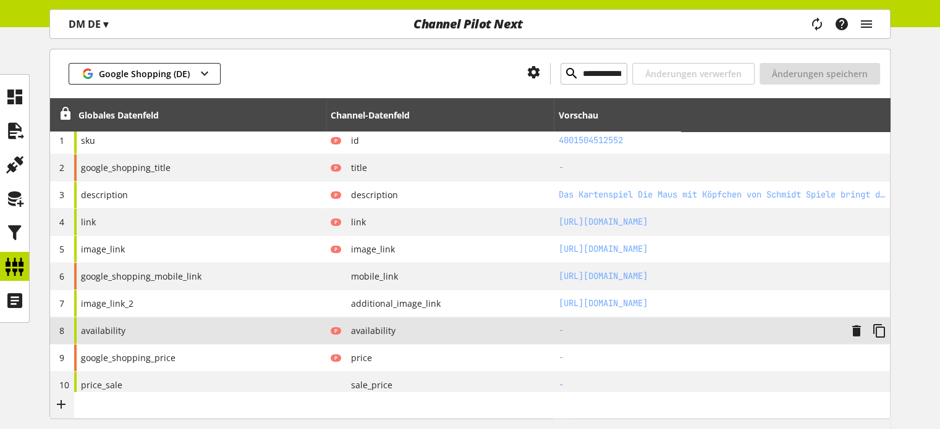
click at [94, 333] on span "availability" at bounding box center [103, 330] width 44 height 13
click at [189, 334] on div "availability" at bounding box center [200, 331] width 252 height 27
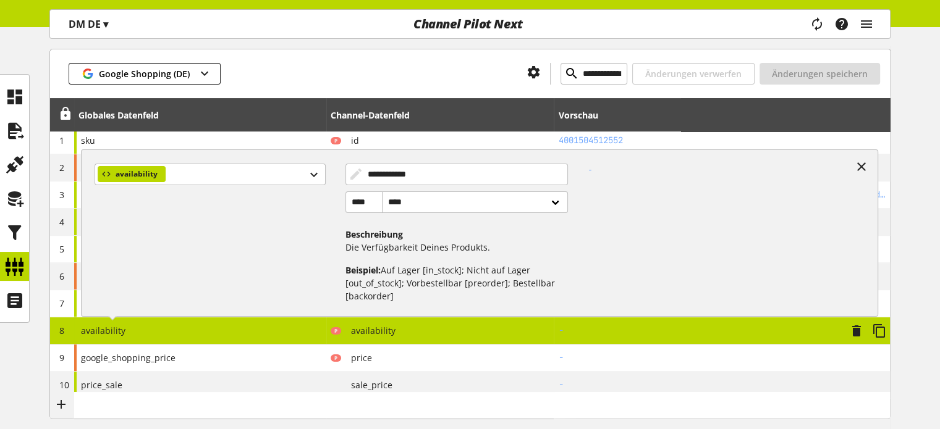
click at [192, 189] on div "availability" at bounding box center [215, 229] width 260 height 150
click at [192, 185] on div "availability" at bounding box center [210, 175] width 230 height 22
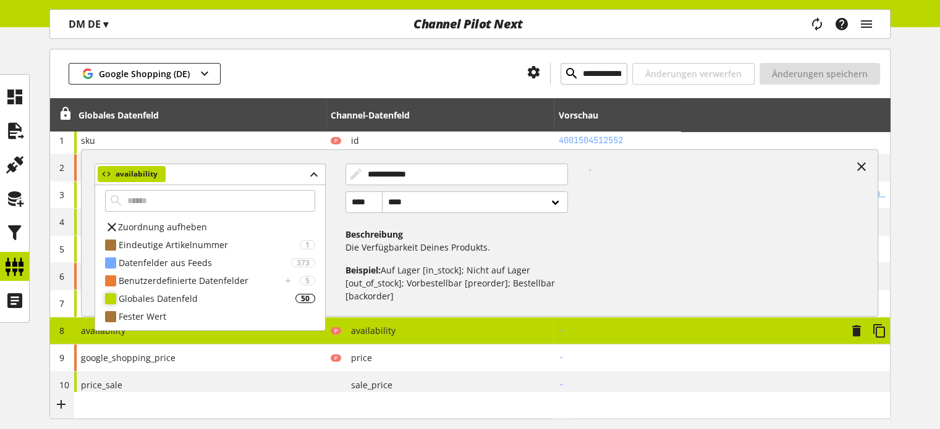
click at [166, 301] on div "Globales Datenfeld" at bounding box center [207, 298] width 177 height 13
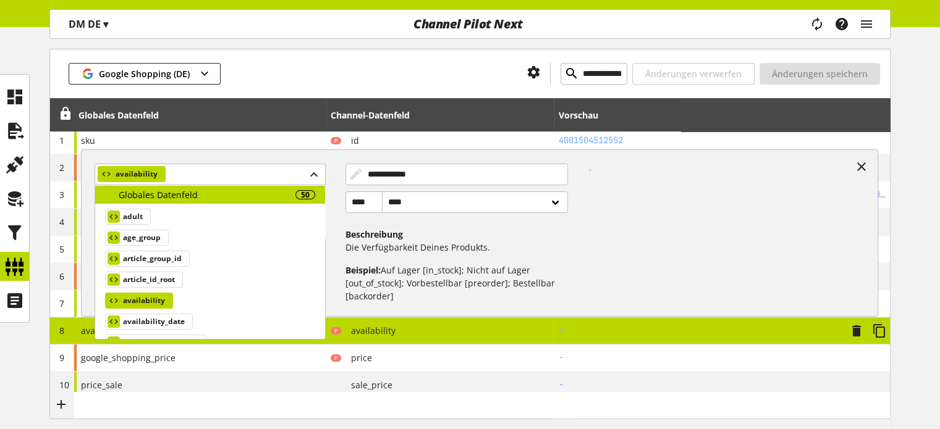
scroll to position [124, 0]
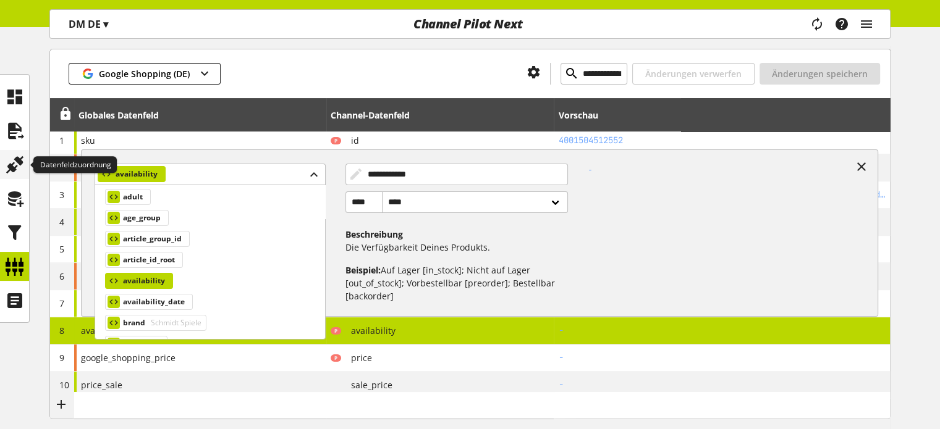
click at [20, 159] on icon at bounding box center [15, 165] width 20 height 25
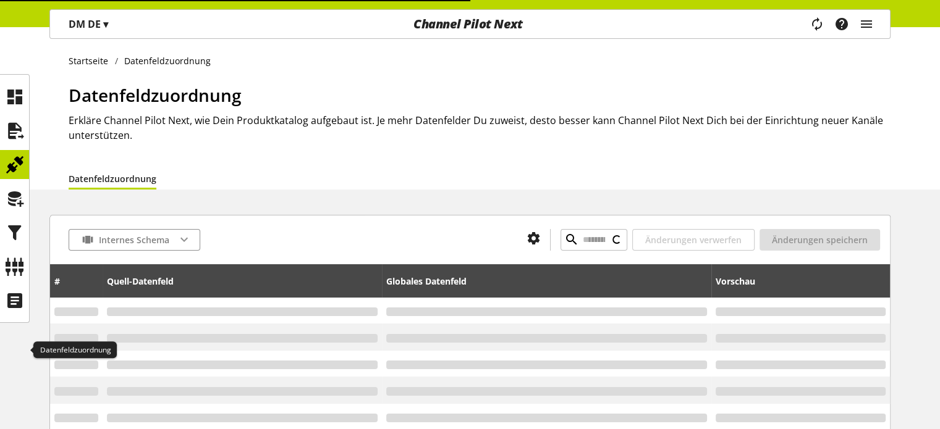
type input "**********"
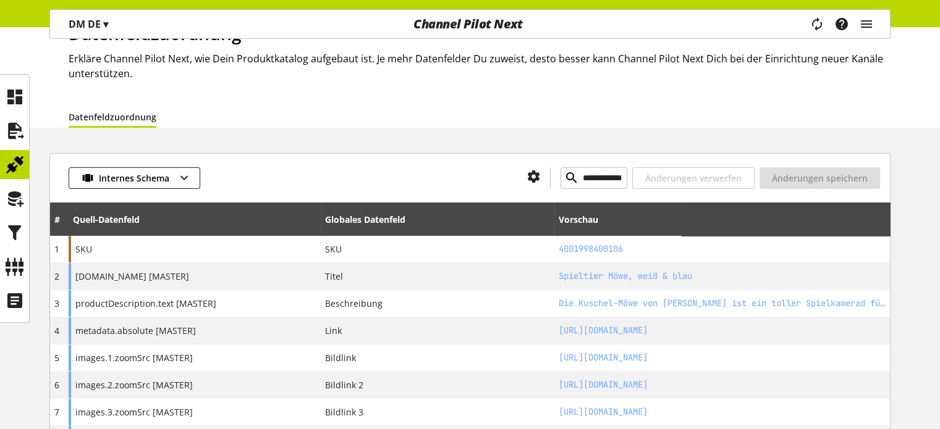
scroll to position [124, 0]
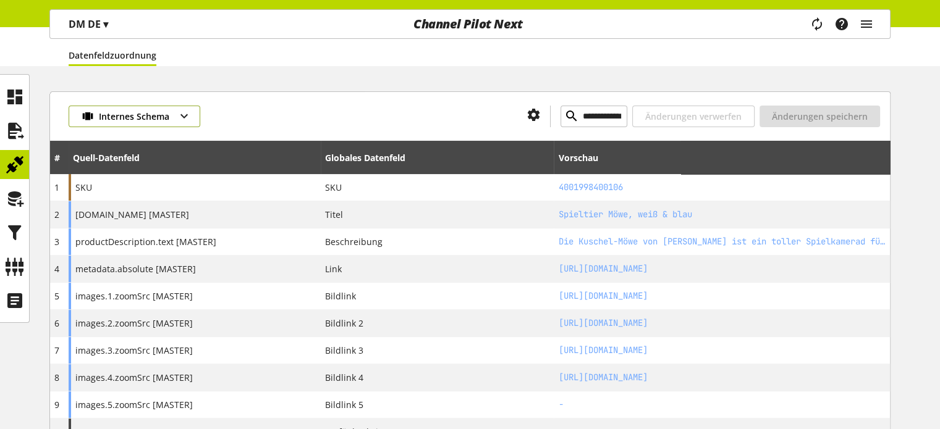
click at [169, 113] on button "Internes Schema" at bounding box center [135, 117] width 132 height 22
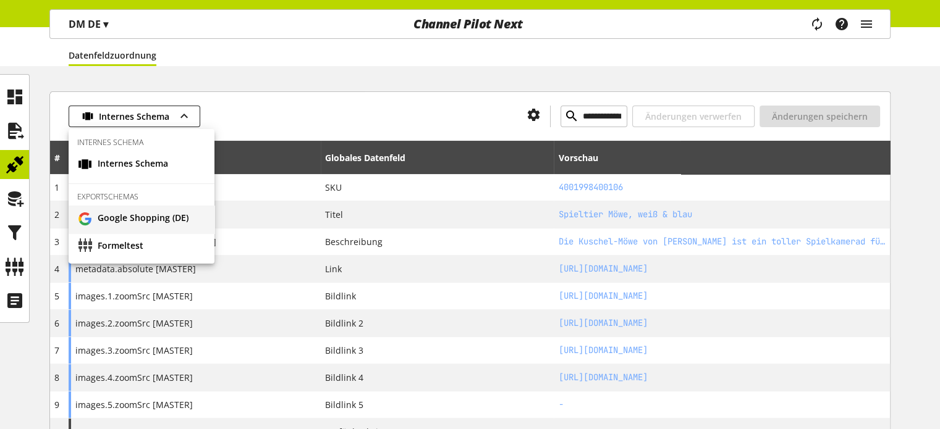
click at [172, 212] on span "Google Shopping (DE)" at bounding box center [143, 218] width 91 height 15
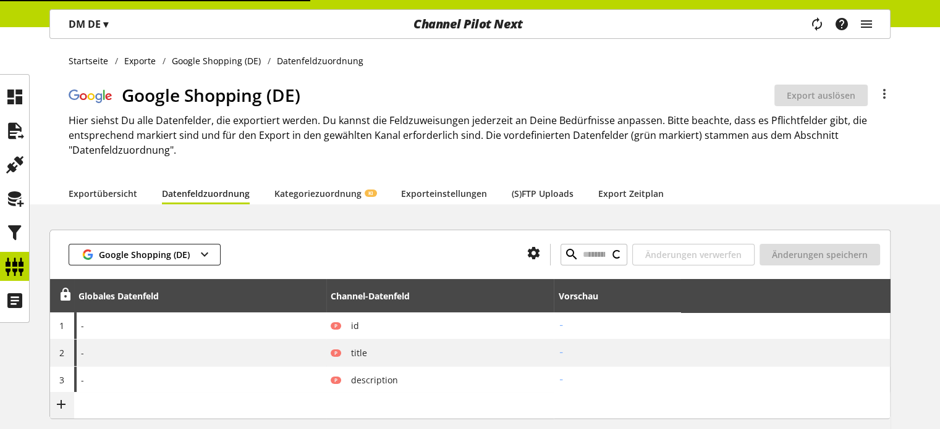
type input "**********"
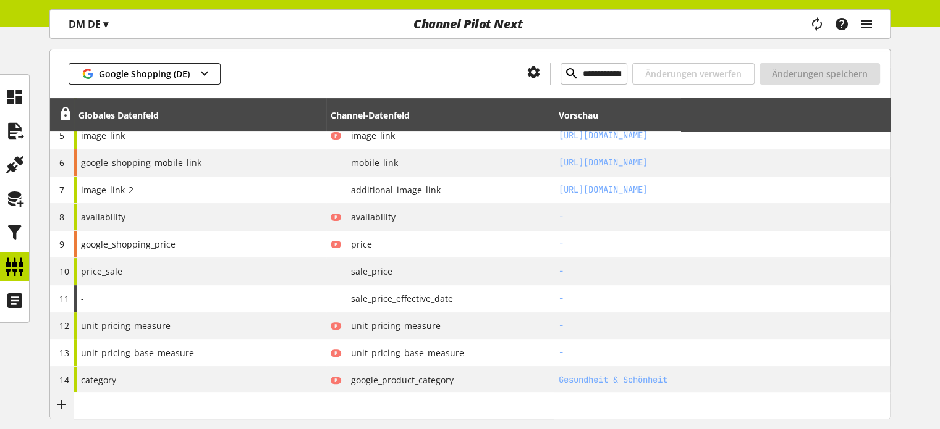
scroll to position [309, 0]
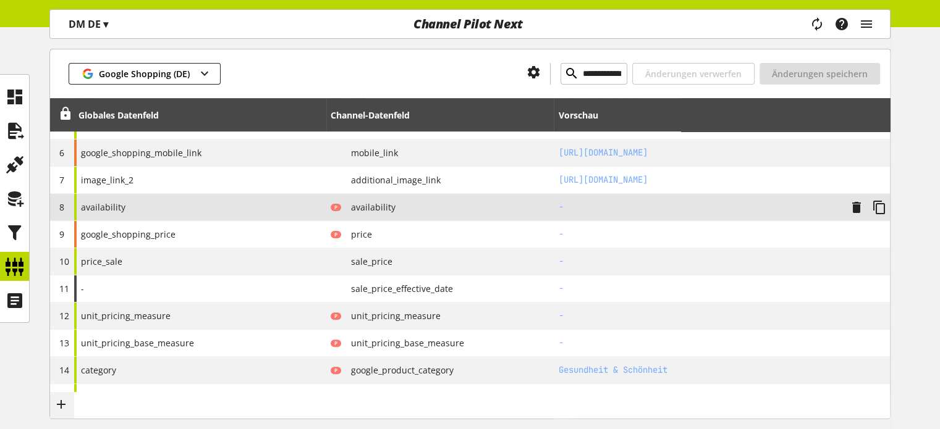
click at [228, 209] on div "availability" at bounding box center [200, 207] width 252 height 27
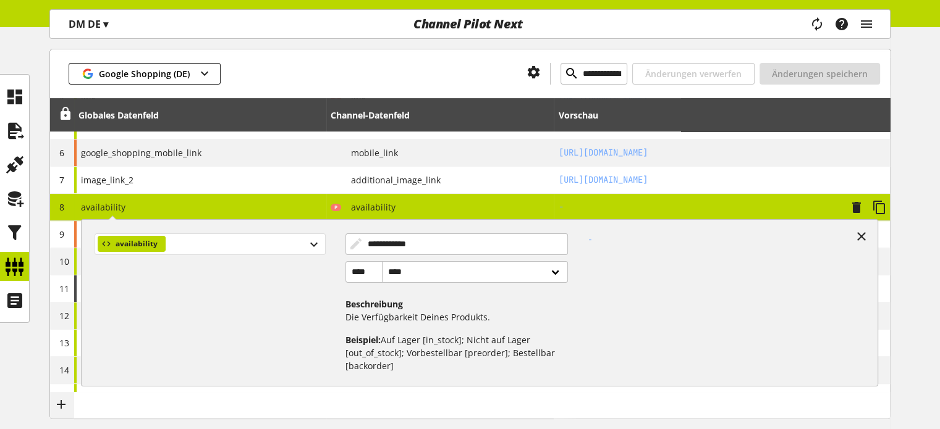
click at [181, 250] on div "availability" at bounding box center [210, 245] width 230 height 22
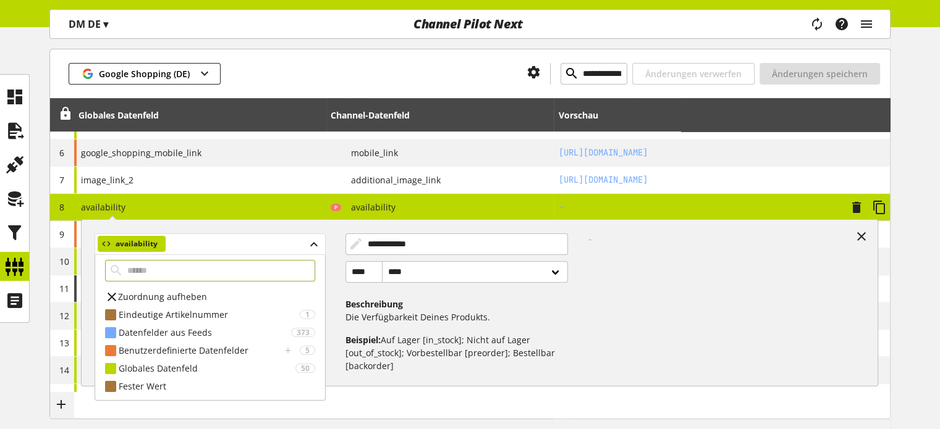
click at [181, 250] on div "availability" at bounding box center [210, 245] width 230 height 22
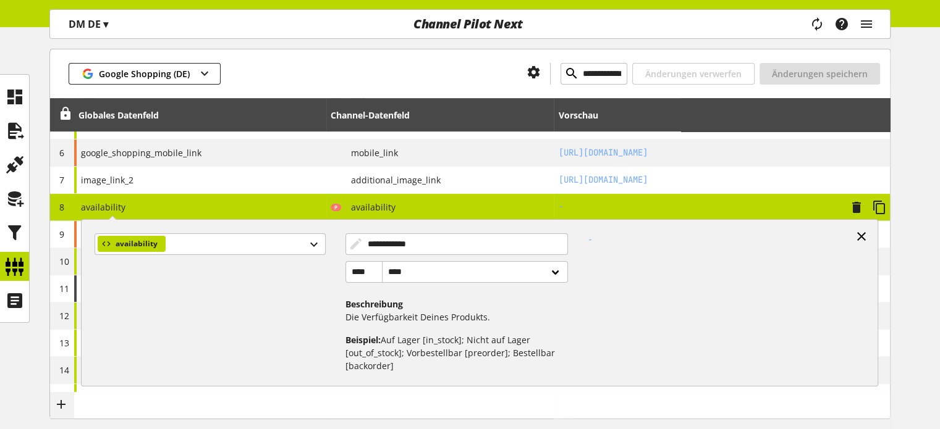
click at [863, 232] on icon at bounding box center [861, 237] width 15 height 22
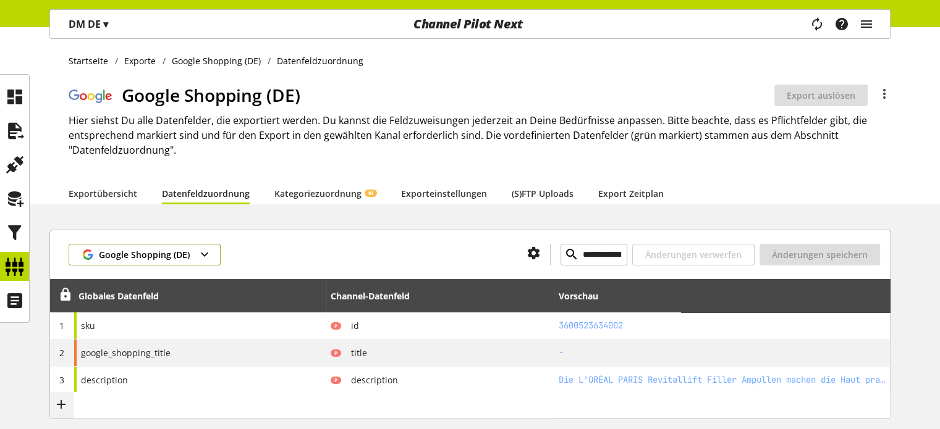
click at [114, 255] on span "Google Shopping (DE)" at bounding box center [144, 254] width 91 height 13
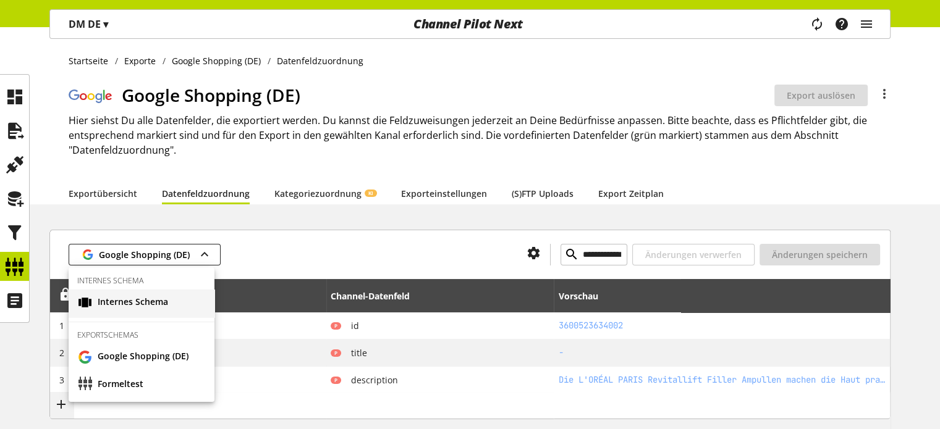
click at [117, 311] on span "Internes Schema" at bounding box center [122, 303] width 91 height 20
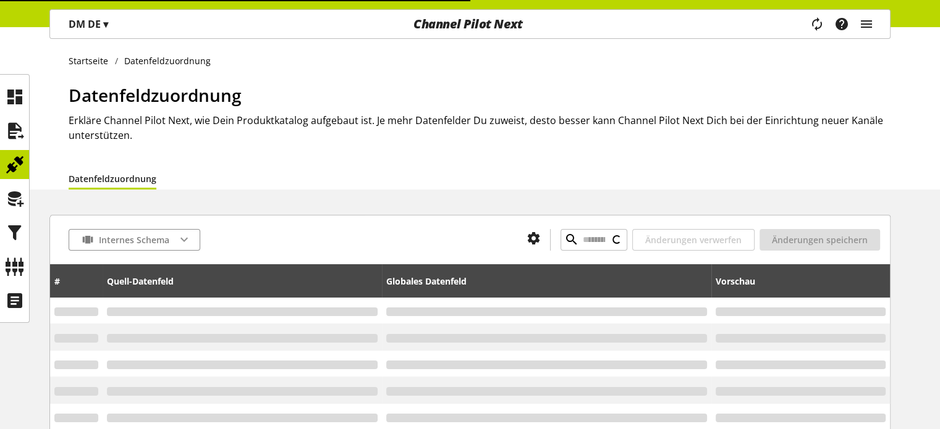
type input "**********"
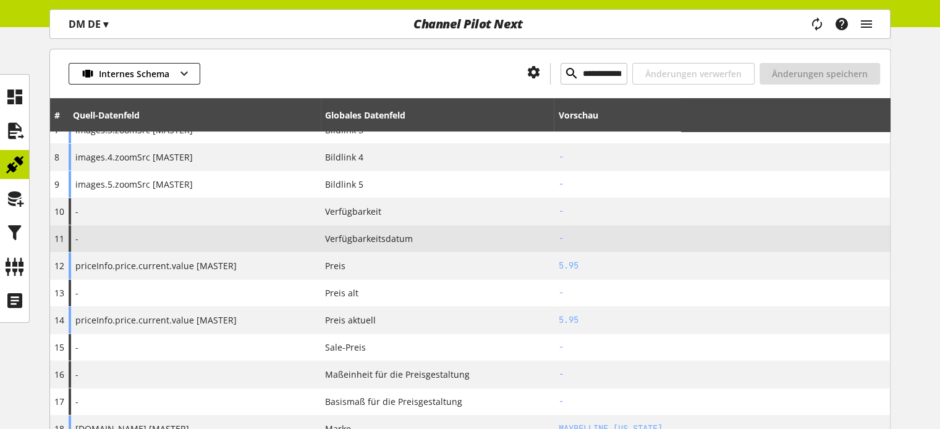
scroll to position [371, 0]
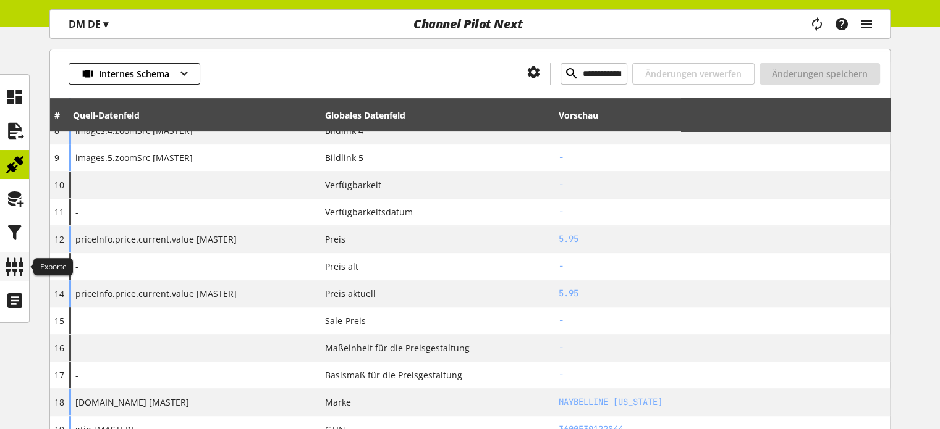
click at [16, 266] on icon at bounding box center [15, 267] width 20 height 25
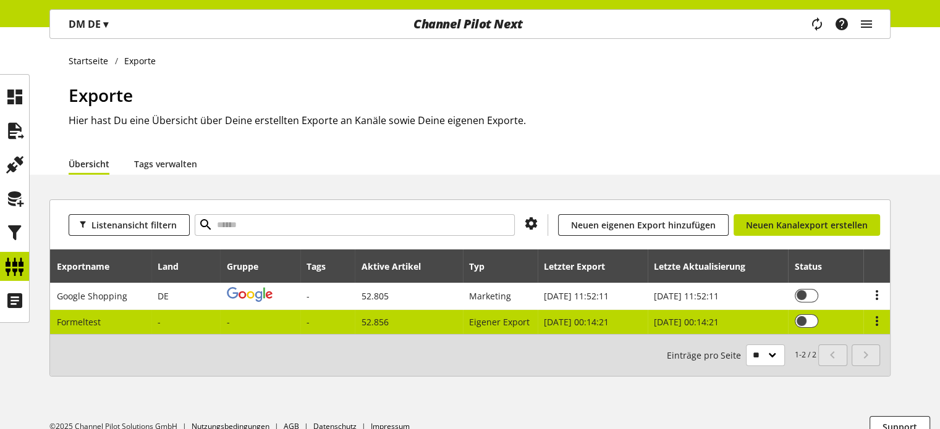
click at [220, 314] on td at bounding box center [185, 322] width 69 height 24
select select "********"
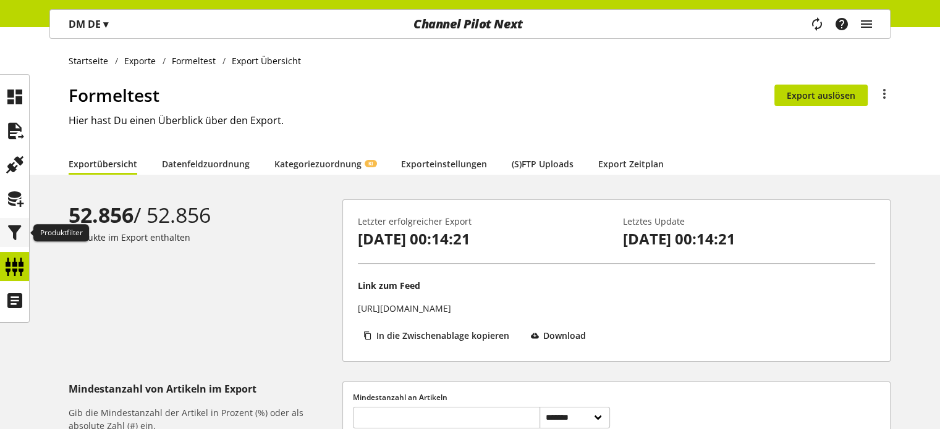
click at [9, 234] on icon at bounding box center [15, 233] width 20 height 25
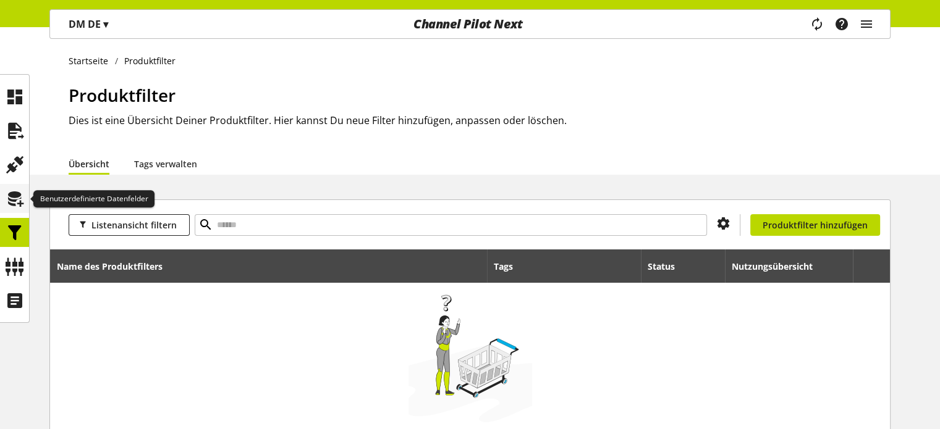
click at [15, 200] on icon at bounding box center [15, 199] width 20 height 25
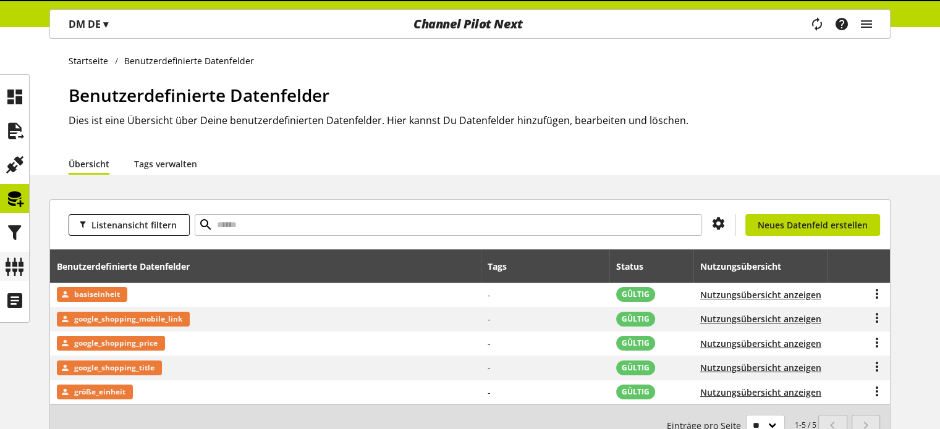
click at [10, 259] on icon at bounding box center [15, 267] width 20 height 25
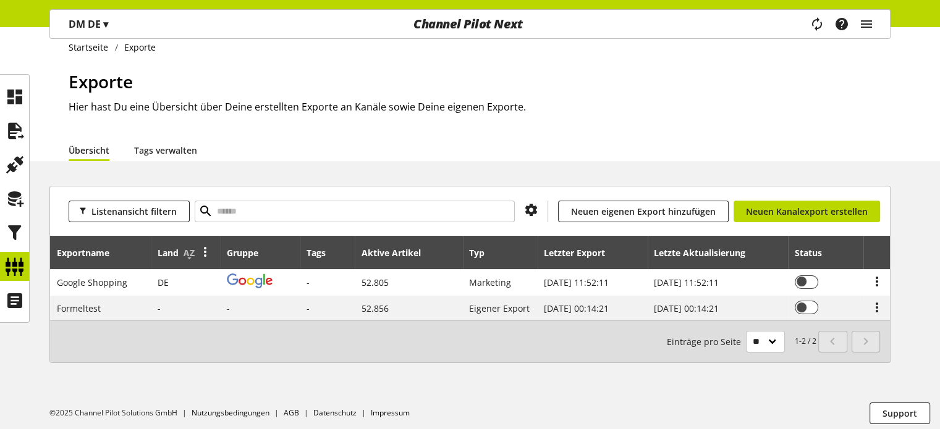
scroll to position [17, 0]
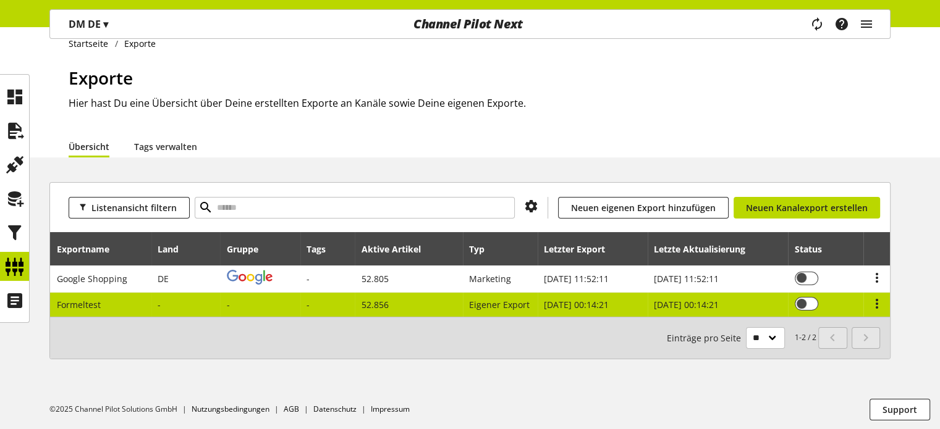
click at [237, 300] on div at bounding box center [250, 304] width 46 height 13
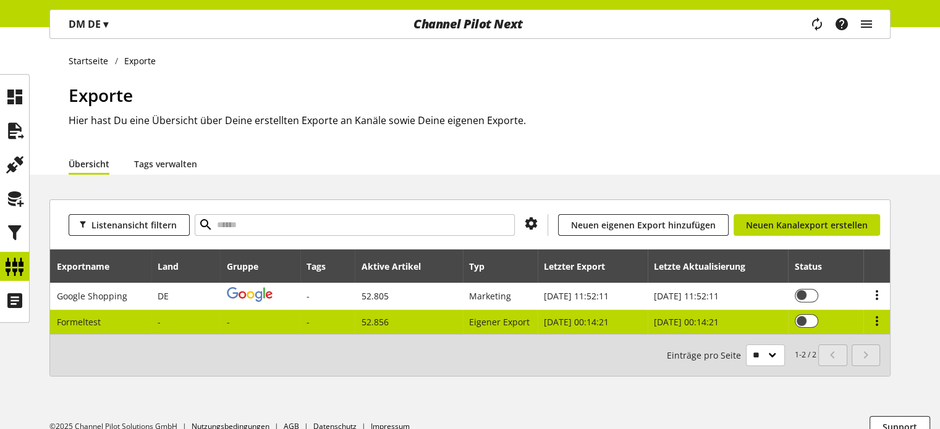
select select "********"
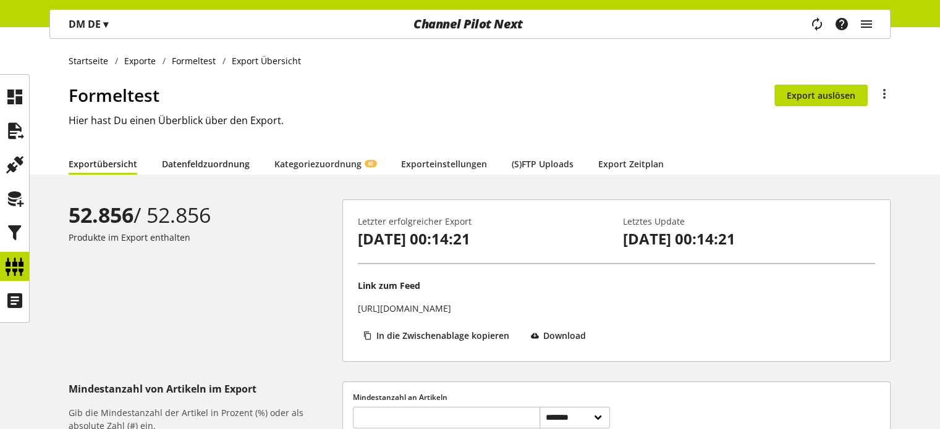
click at [187, 166] on link "Datenfeldzuordnung" at bounding box center [206, 164] width 88 height 13
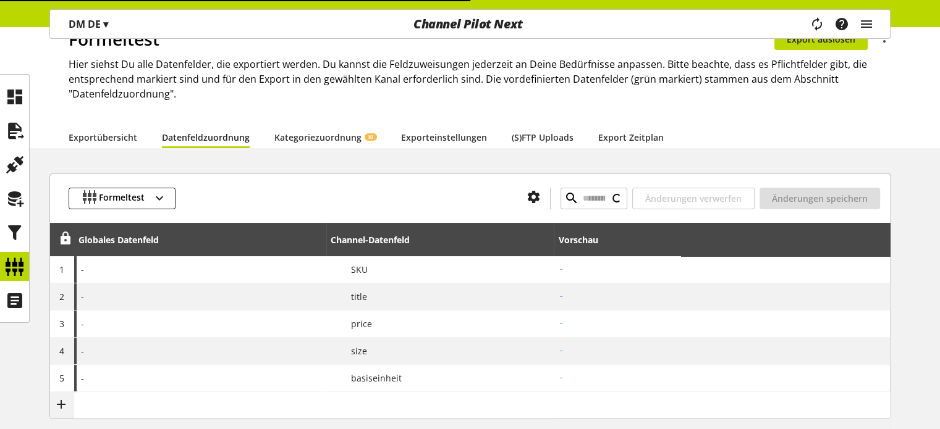
type input "**********"
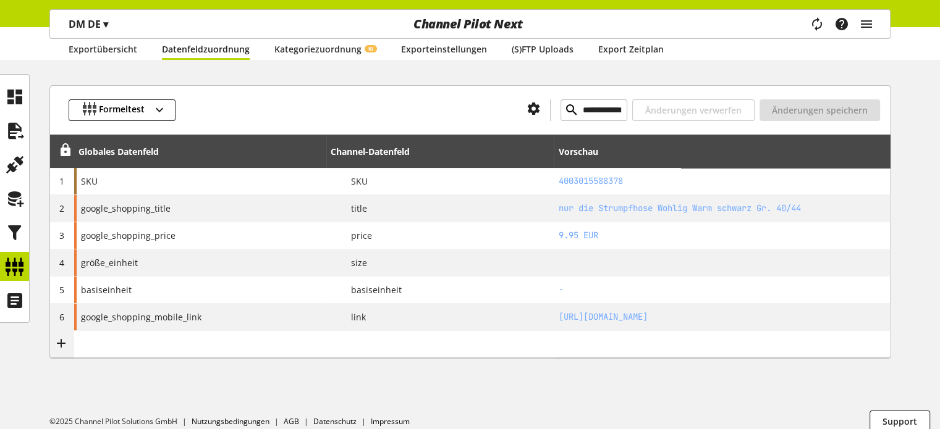
scroll to position [156, 0]
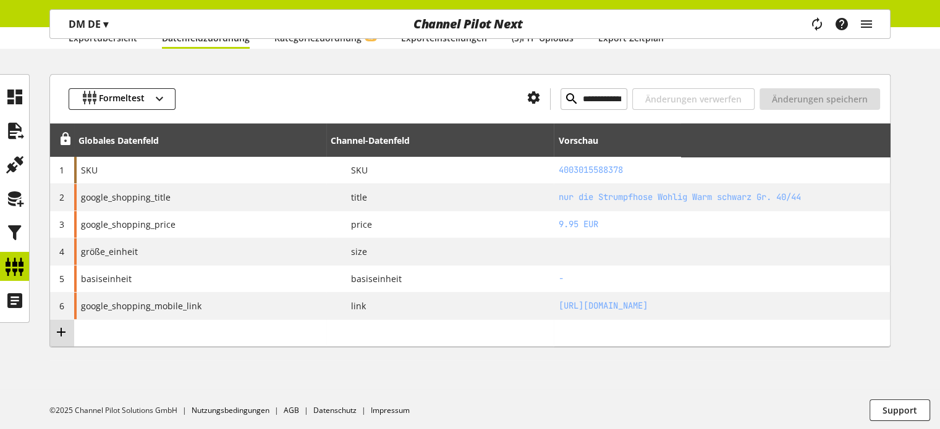
click at [62, 330] on icon at bounding box center [61, 332] width 15 height 22
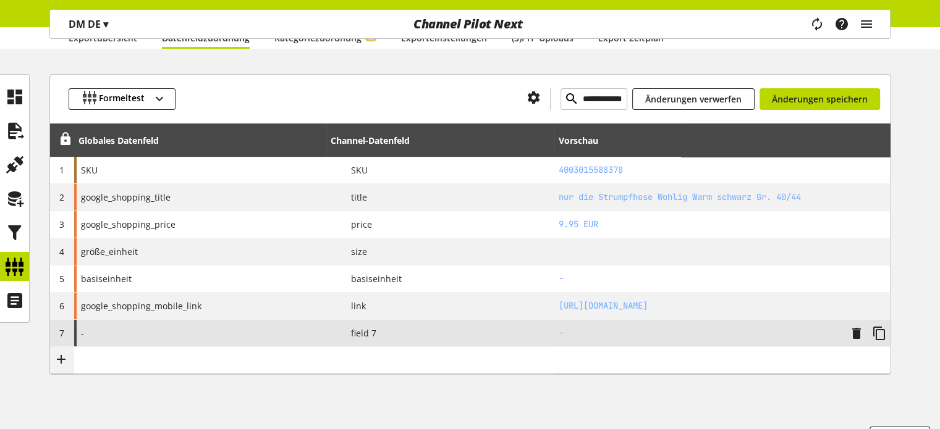
scroll to position [183, 0]
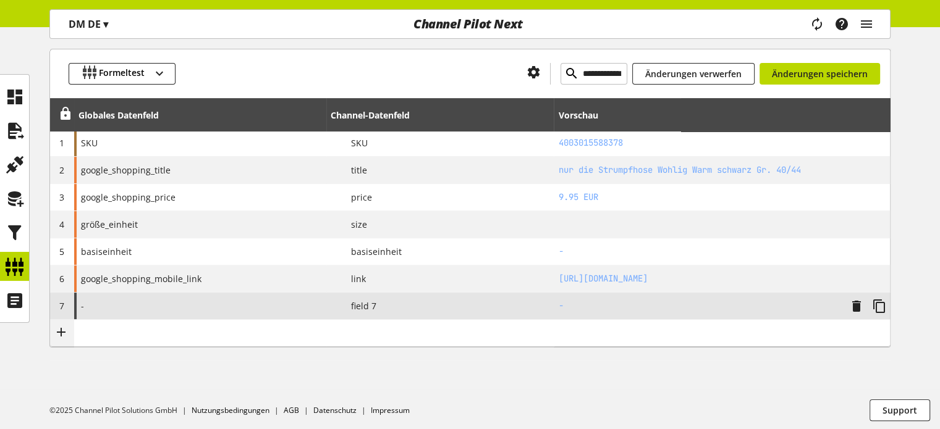
click at [111, 309] on div "-" at bounding box center [200, 306] width 252 height 27
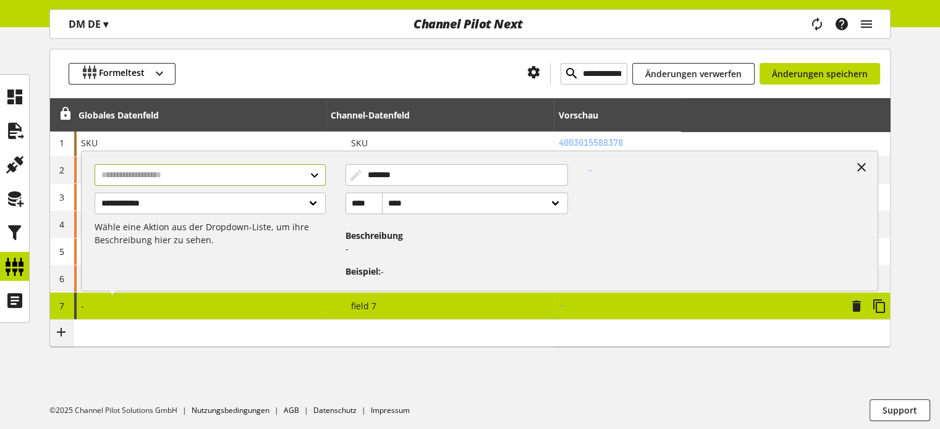
click at [143, 183] on input "text" at bounding box center [210, 175] width 230 height 22
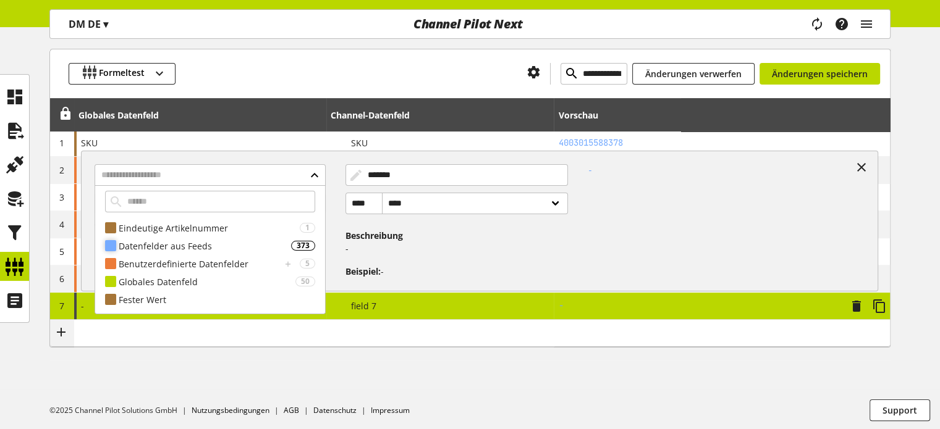
click at [158, 246] on div "Datenfelder aus Feeds" at bounding box center [205, 246] width 172 height 13
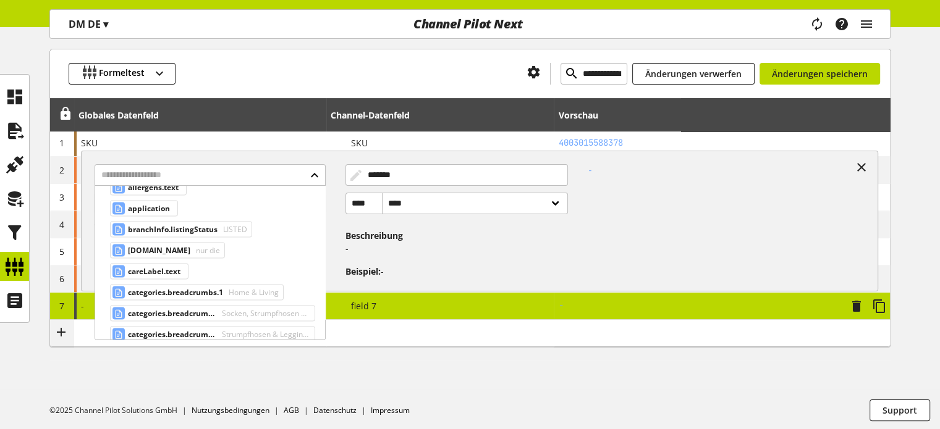
scroll to position [2348, 0]
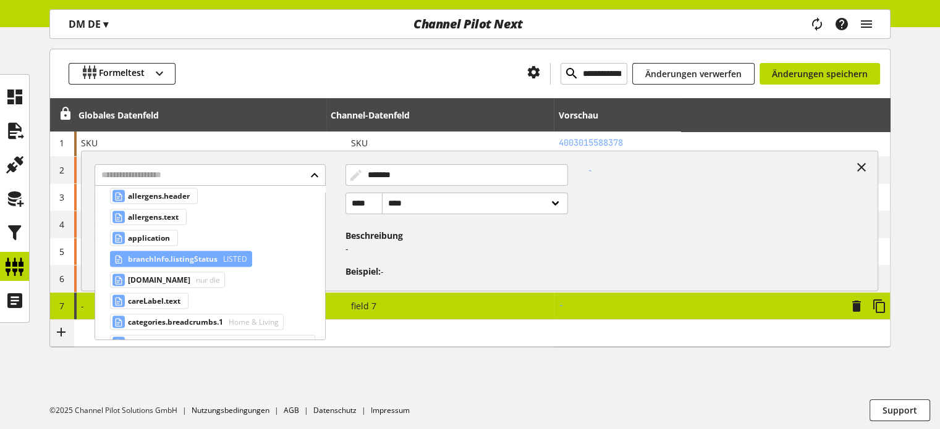
click at [181, 251] on span "branchInfo.listingStatus" at bounding box center [173, 258] width 90 height 15
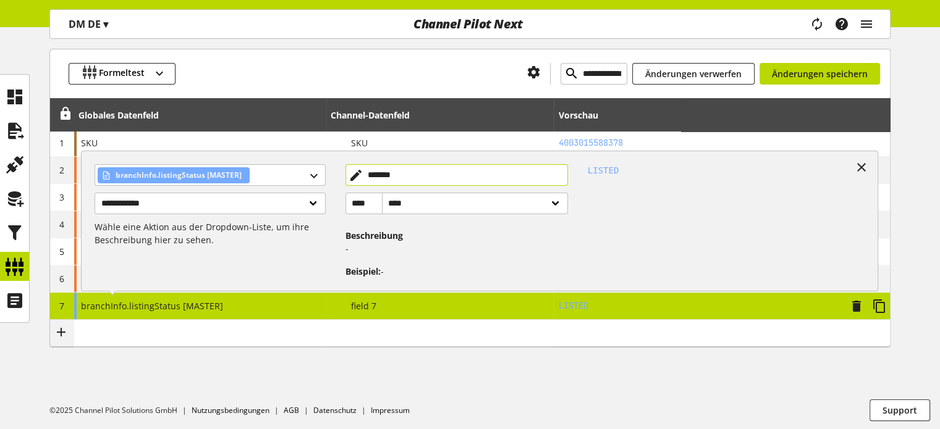
click at [390, 173] on input "*******" at bounding box center [456, 175] width 222 height 22
type input "**********"
click at [855, 163] on icon at bounding box center [861, 167] width 15 height 22
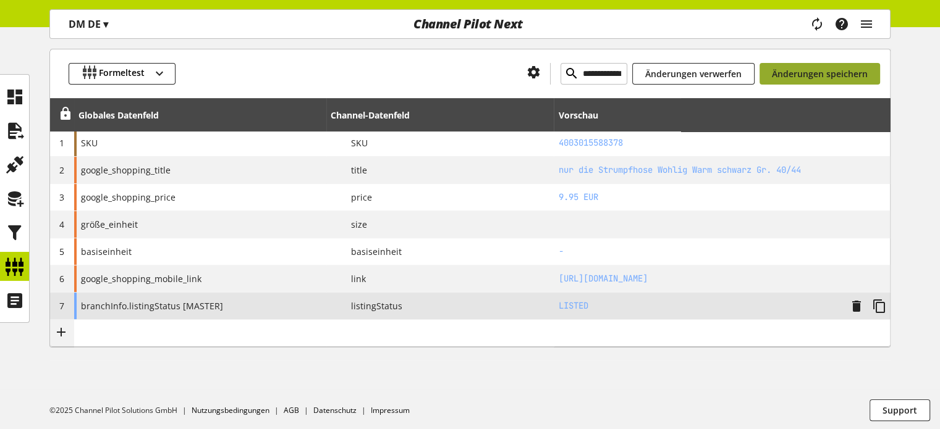
click at [818, 78] on span "Änderungen speichern" at bounding box center [820, 73] width 96 height 13
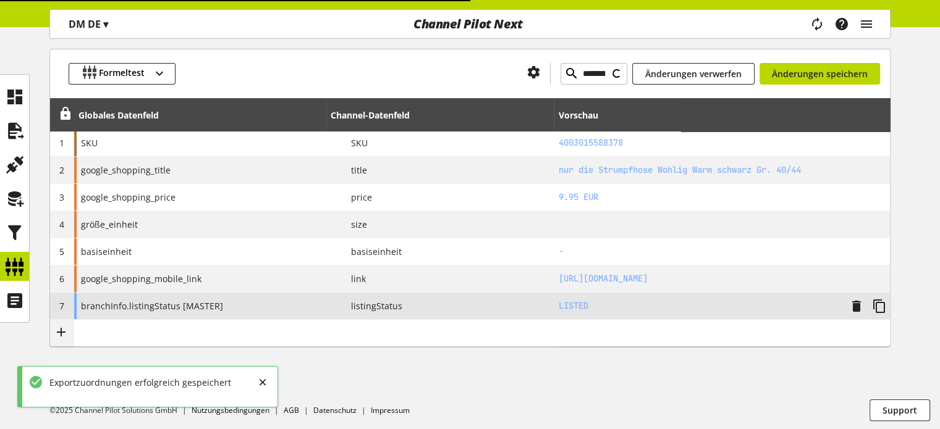
type input "**********"
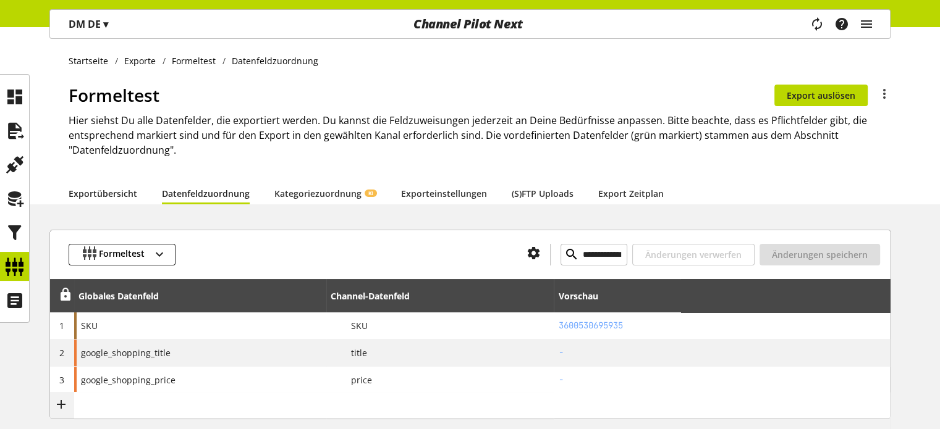
click at [126, 200] on link "Exportübersicht" at bounding box center [103, 193] width 69 height 13
select select "********"
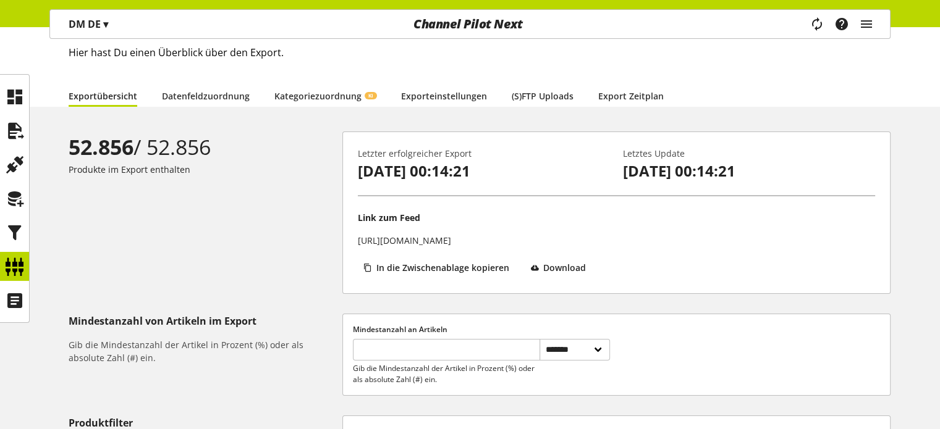
scroll to position [62, 0]
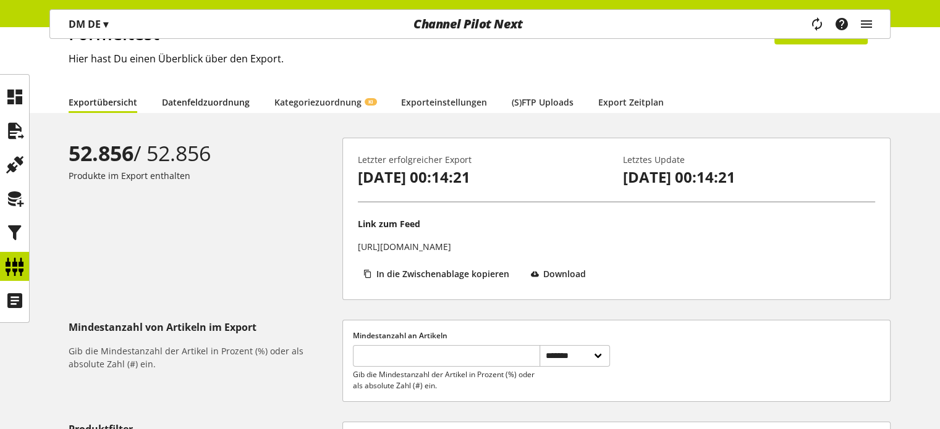
click at [212, 101] on link "Datenfeldzuordnung" at bounding box center [206, 102] width 88 height 13
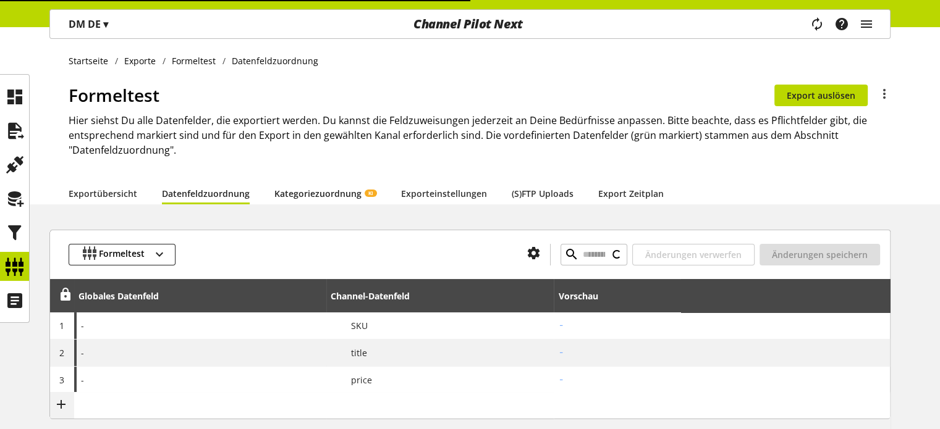
type input "**********"
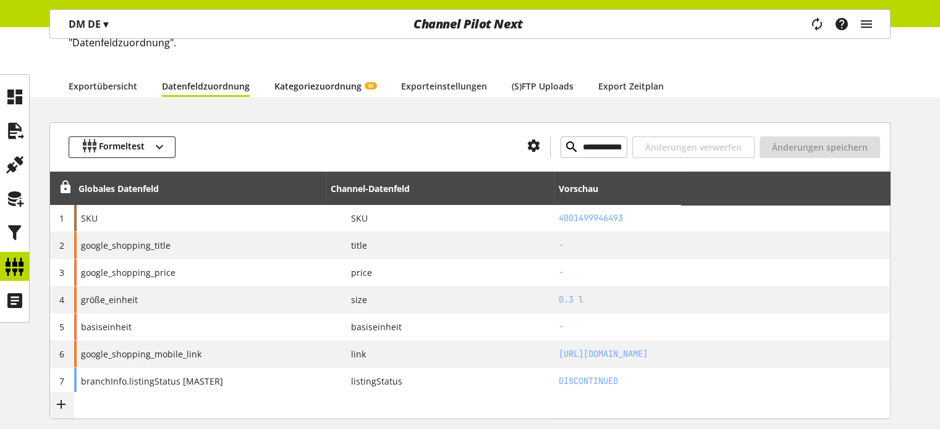
scroll to position [124, 0]
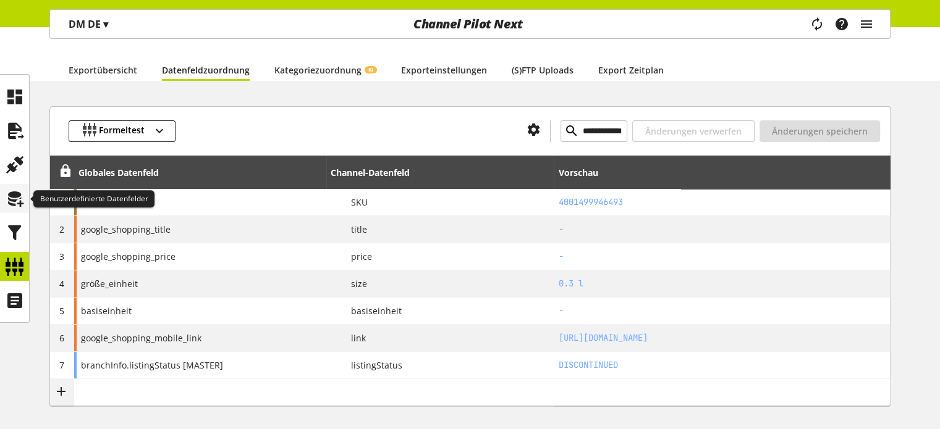
click at [17, 202] on icon at bounding box center [15, 199] width 20 height 25
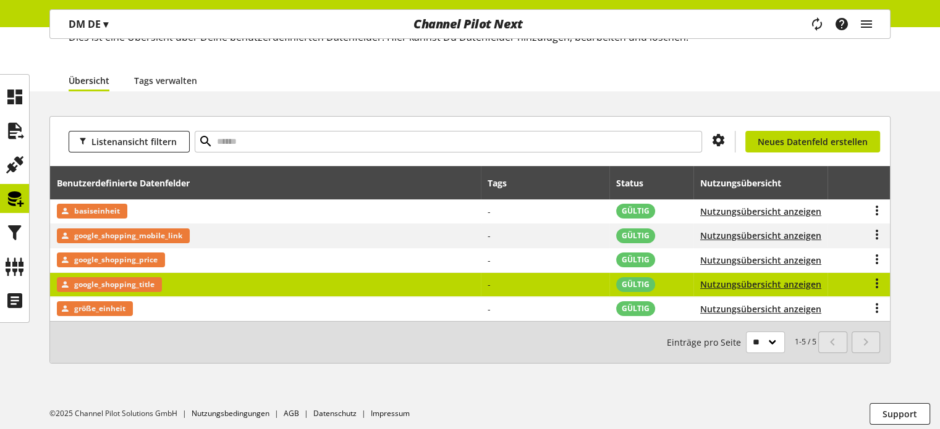
scroll to position [88, 0]
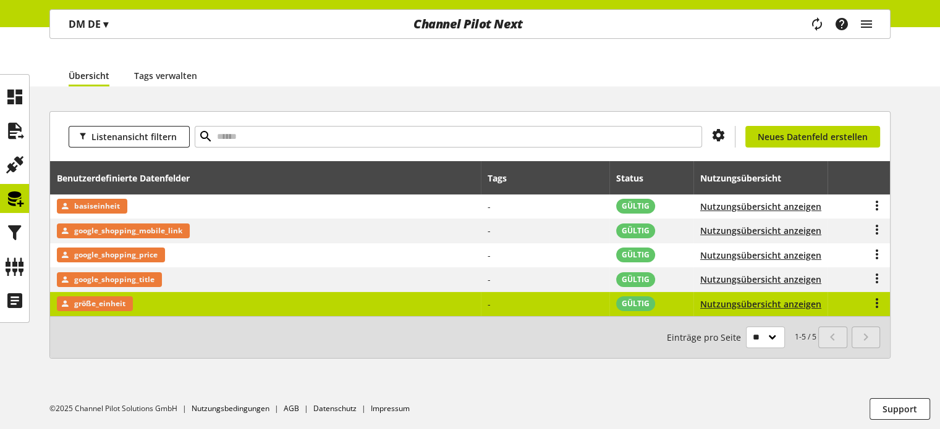
click at [97, 302] on span "größe_einheit" at bounding box center [99, 304] width 51 height 15
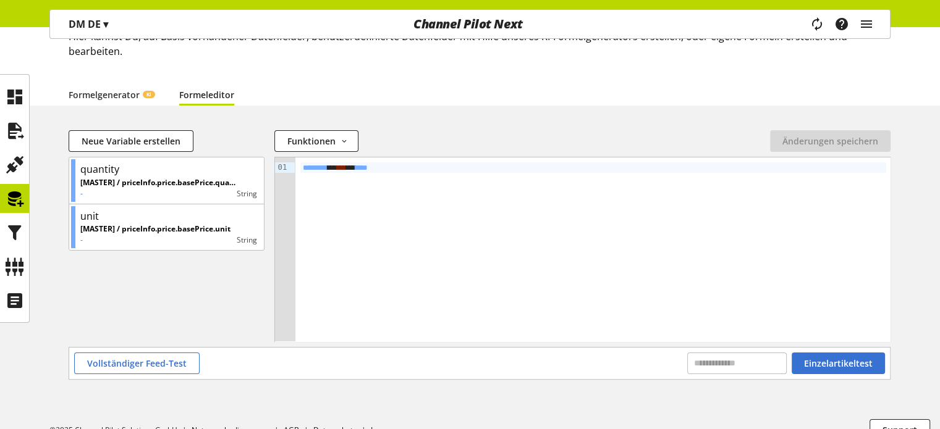
scroll to position [105, 0]
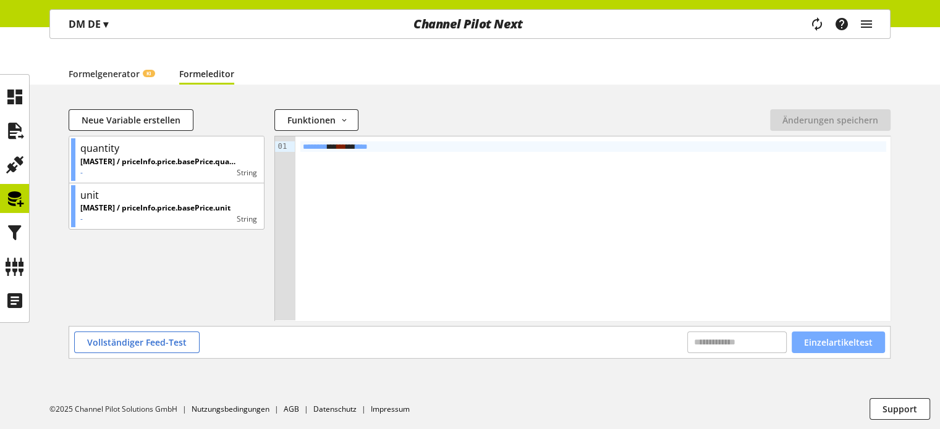
click at [823, 337] on span "Einzelartikeltest" at bounding box center [838, 342] width 69 height 13
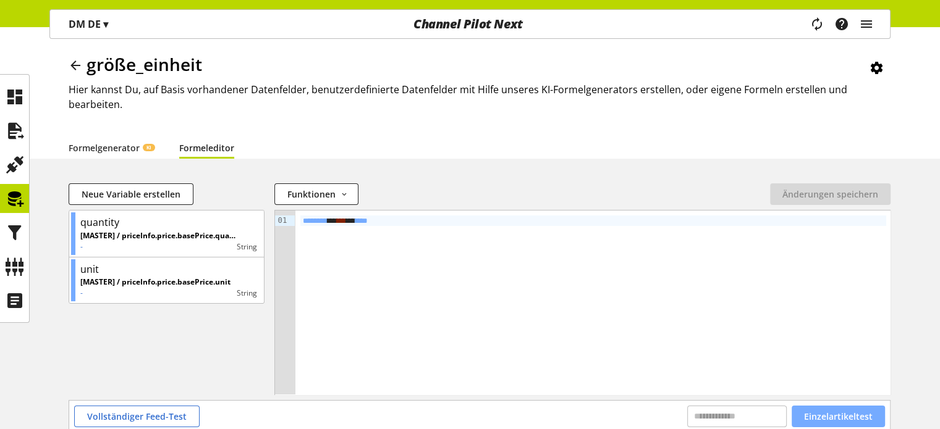
scroll to position [25, 0]
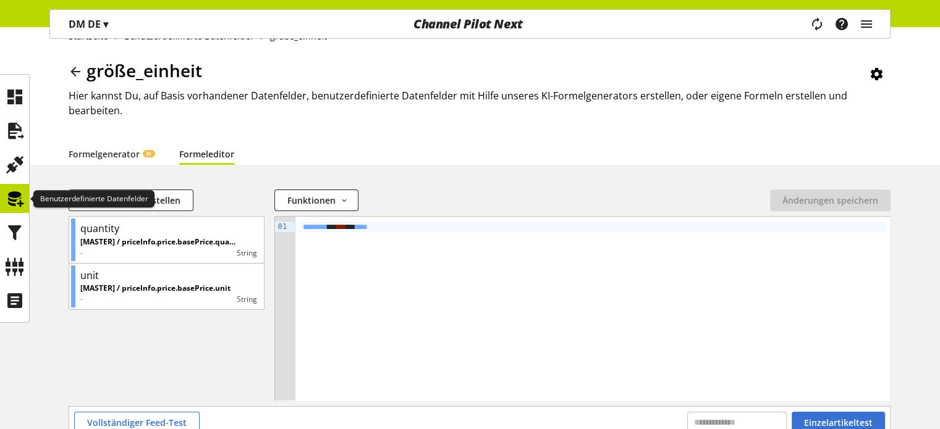
click at [5, 193] on icon at bounding box center [15, 199] width 20 height 25
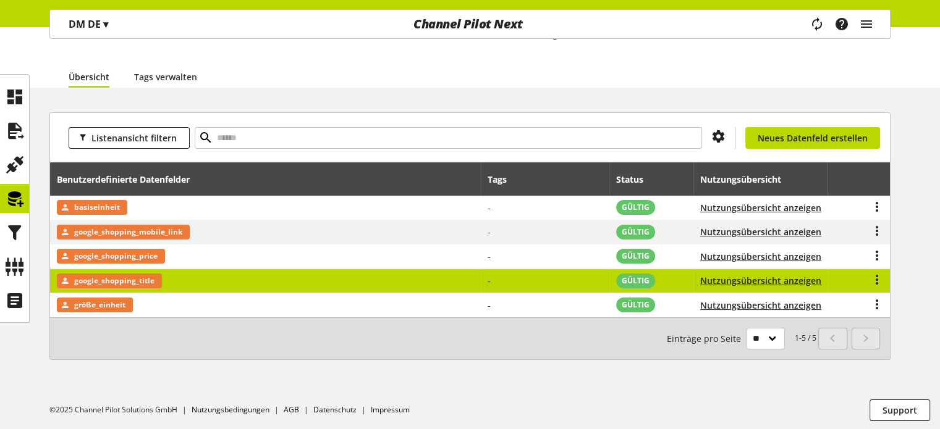
scroll to position [88, 0]
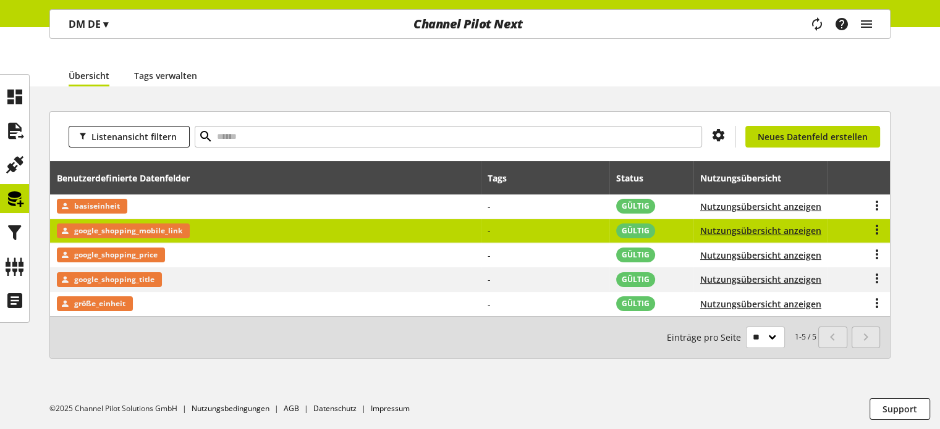
click at [123, 229] on span "google_shopping_mobile_link" at bounding box center [128, 231] width 108 height 15
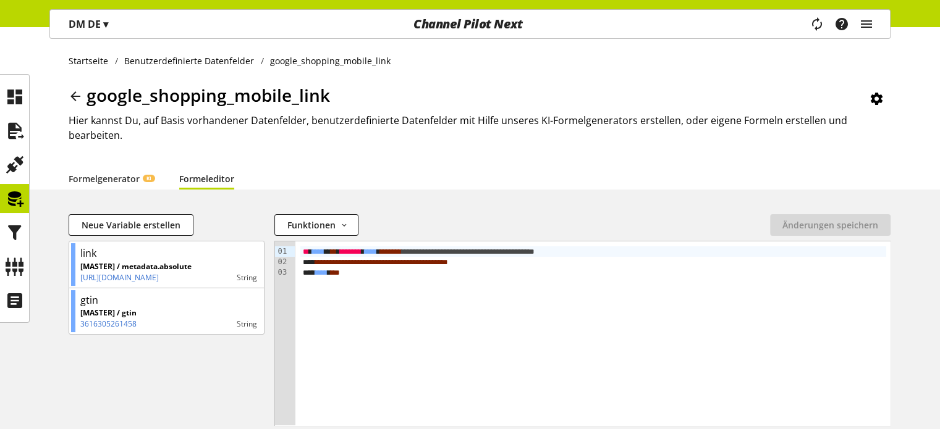
click at [74, 93] on icon at bounding box center [75, 96] width 15 height 22
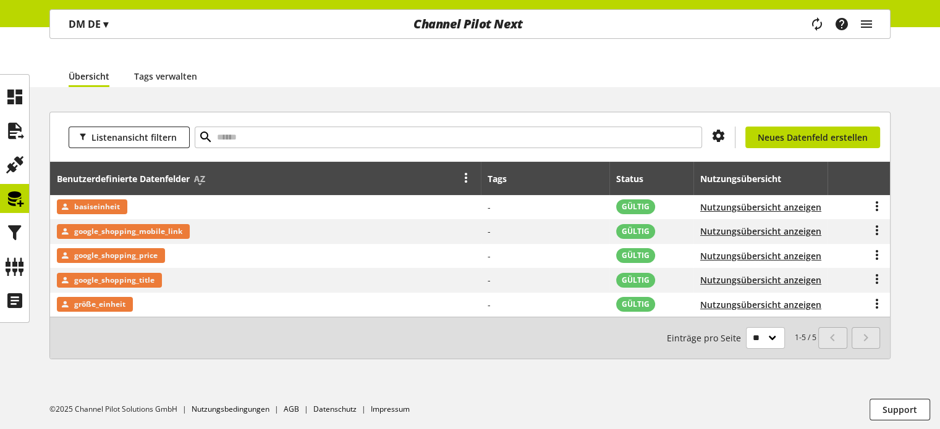
scroll to position [88, 0]
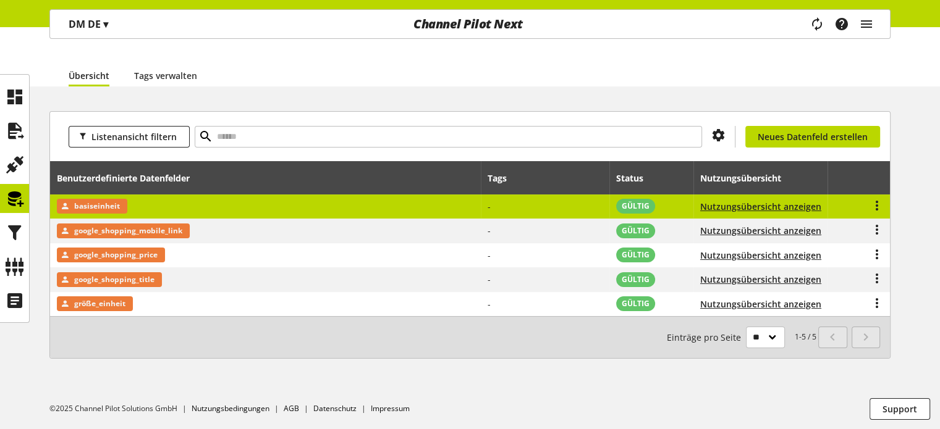
click at [99, 202] on span "basiseinheit" at bounding box center [97, 206] width 46 height 15
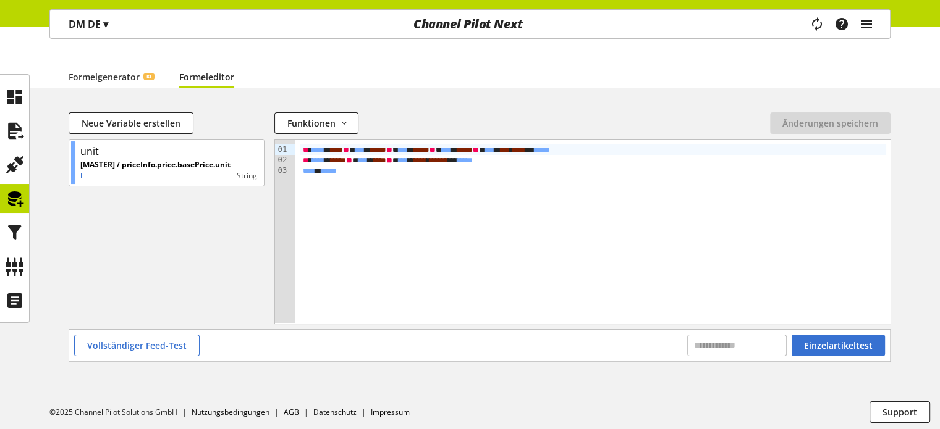
scroll to position [105, 0]
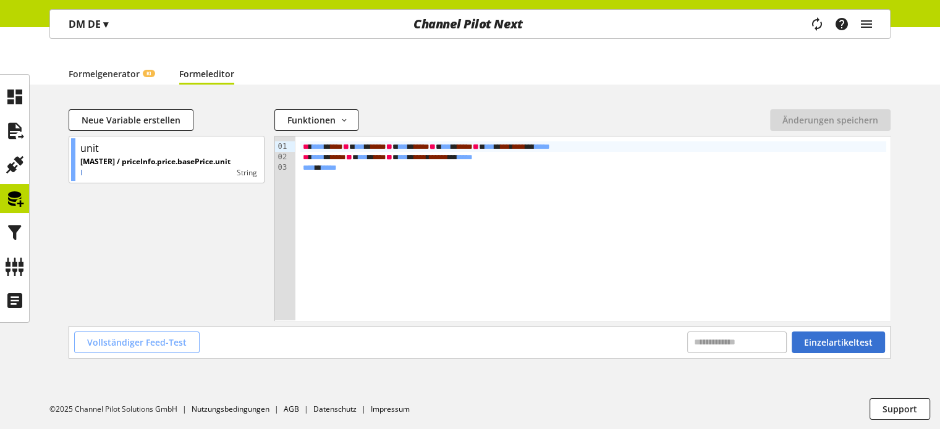
click at [166, 337] on span "Vollständiger Feed-Test" at bounding box center [136, 342] width 99 height 13
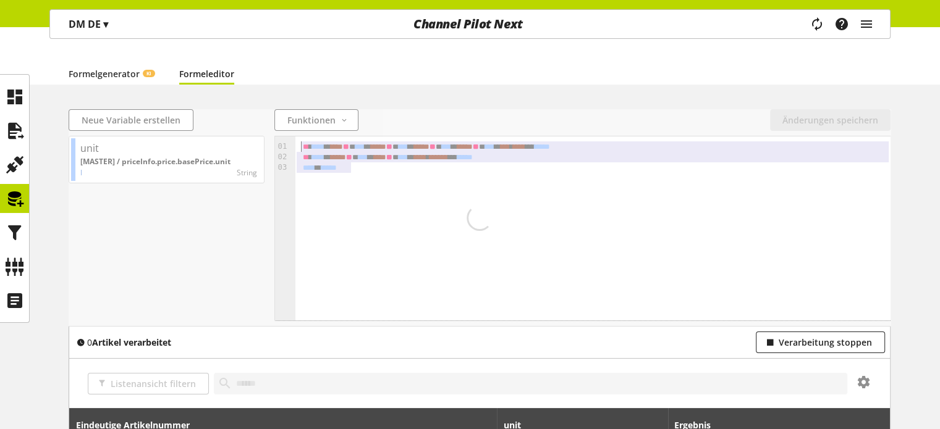
drag, startPoint x: 358, startPoint y: 170, endPoint x: 269, endPoint y: 141, distance: 92.8
click at [269, 141] on div "Neue Variable erstellen Funktionen abs avg base64_decode base64_encode capitali…" at bounding box center [480, 217] width 822 height 217
copy div "** * **** ** * * * ** **** ** * ** * ** **** ** * ** * ** **** ** * ** * ** ***…"
click at [124, 77] on link "Formelgenerator KI" at bounding box center [112, 73] width 86 height 13
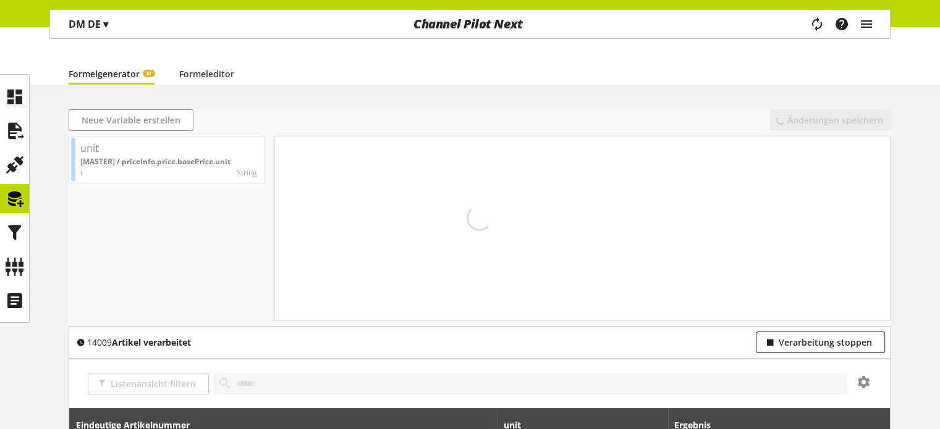
click at [322, 173] on div at bounding box center [480, 217] width 822 height 217
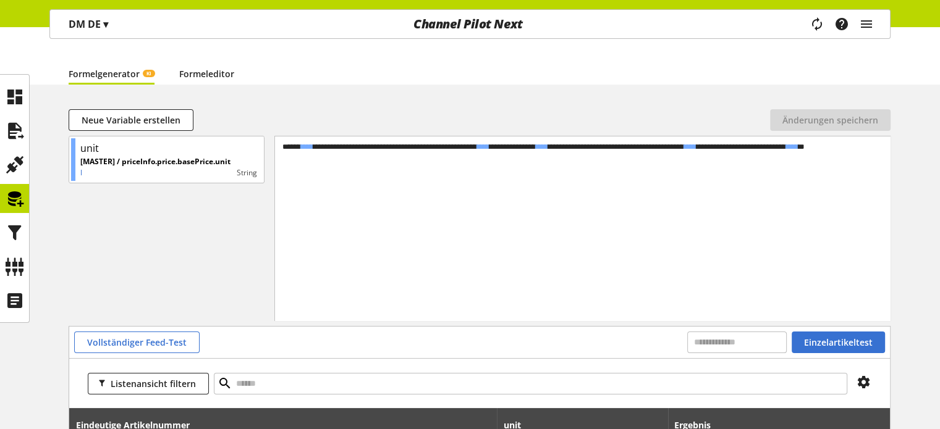
click at [195, 77] on link "Formeleditor" at bounding box center [206, 73] width 55 height 13
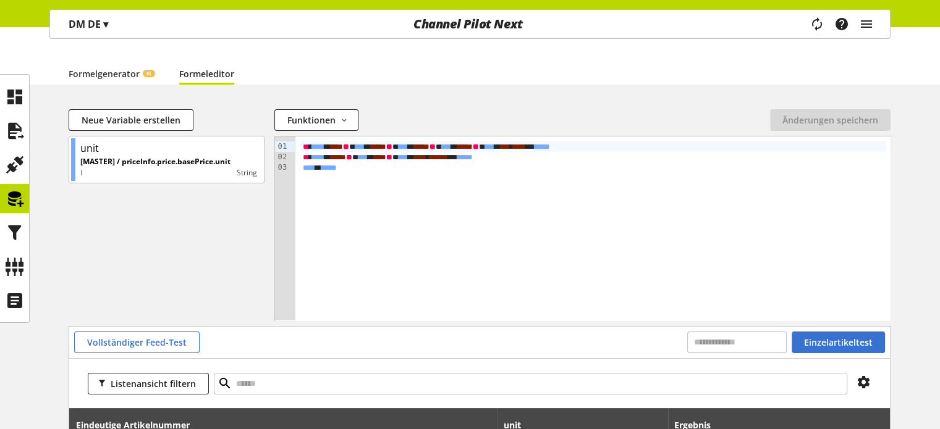
click at [313, 169] on span "****" at bounding box center [309, 168] width 12 height 8
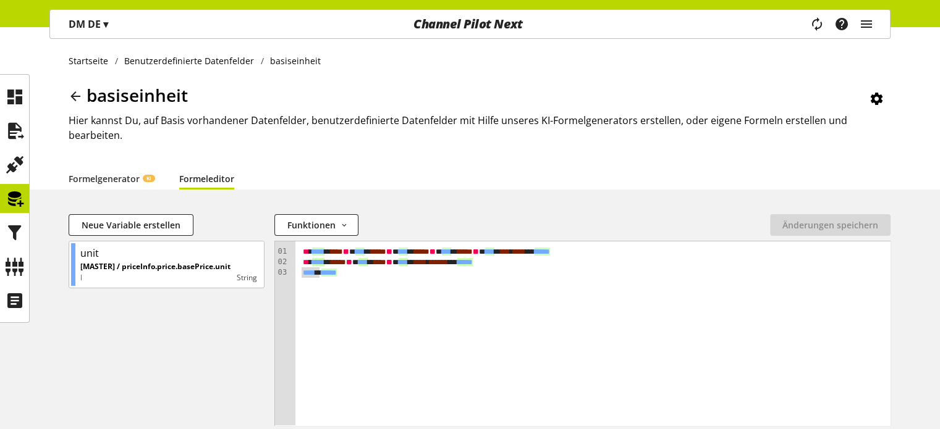
click at [79, 97] on icon at bounding box center [75, 96] width 15 height 22
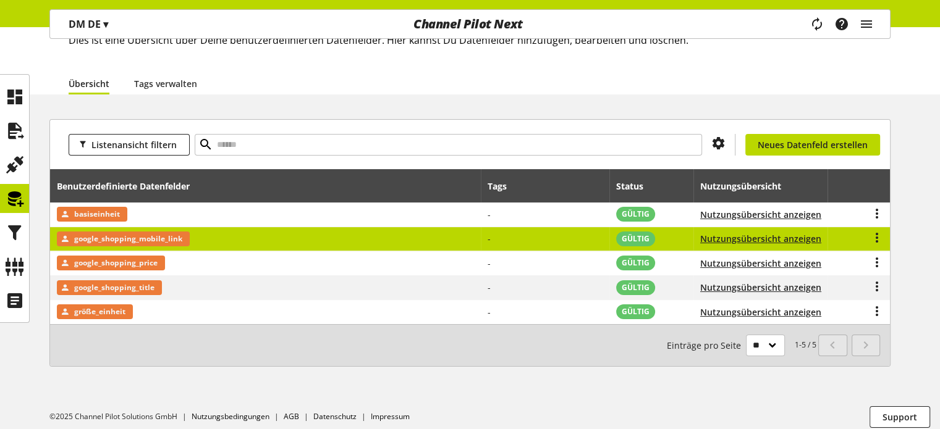
scroll to position [88, 0]
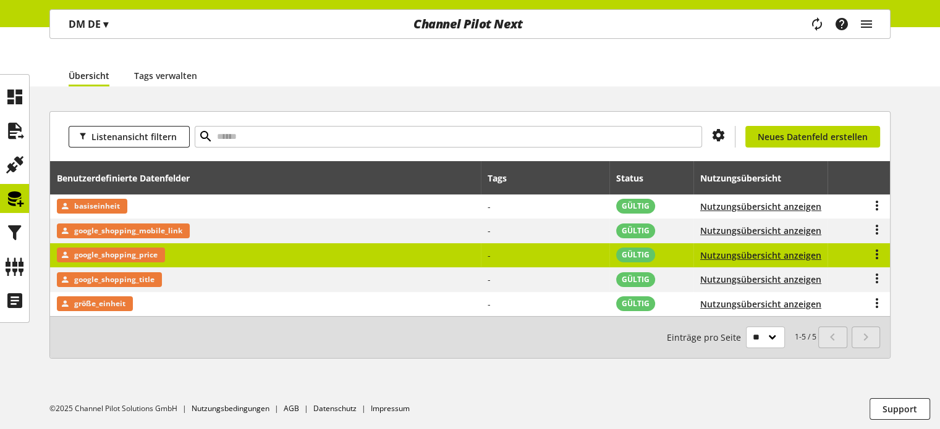
click at [127, 256] on span "google_shopping_price" at bounding box center [115, 255] width 83 height 15
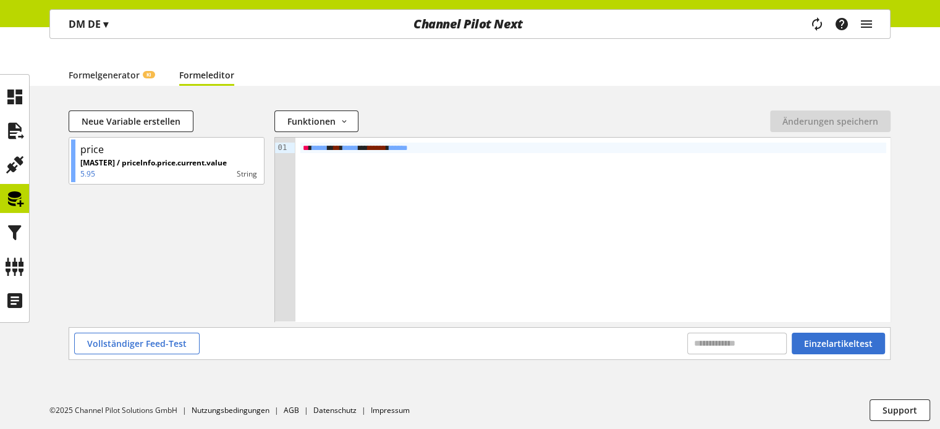
scroll to position [105, 0]
click at [809, 340] on span "Einzelartikeltest" at bounding box center [838, 342] width 69 height 13
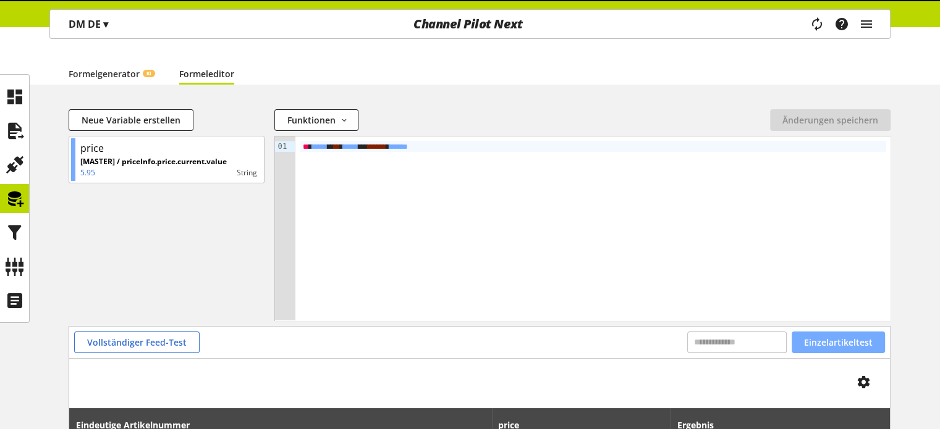
scroll to position [167, 0]
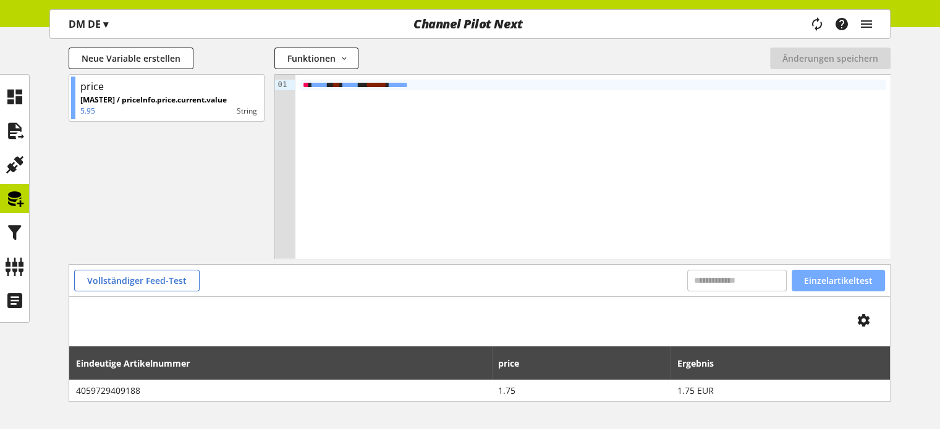
click at [827, 282] on span "Einzelartikeltest" at bounding box center [838, 280] width 69 height 13
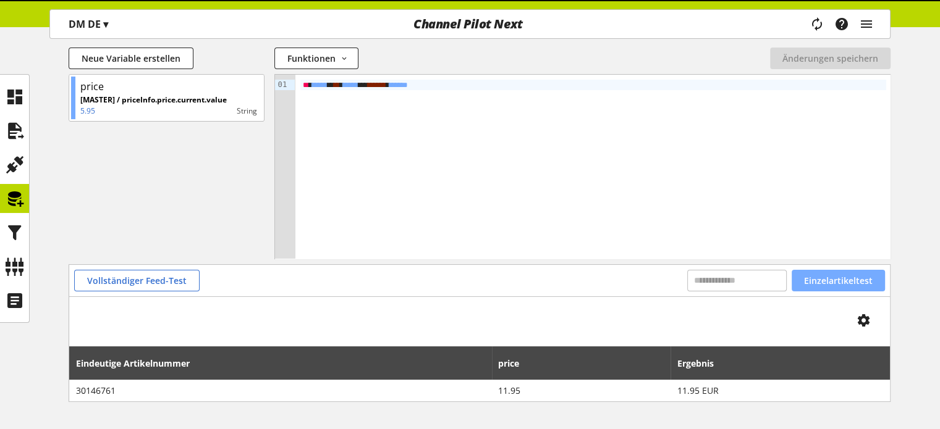
click at [827, 282] on span "Einzelartikeltest" at bounding box center [838, 280] width 69 height 13
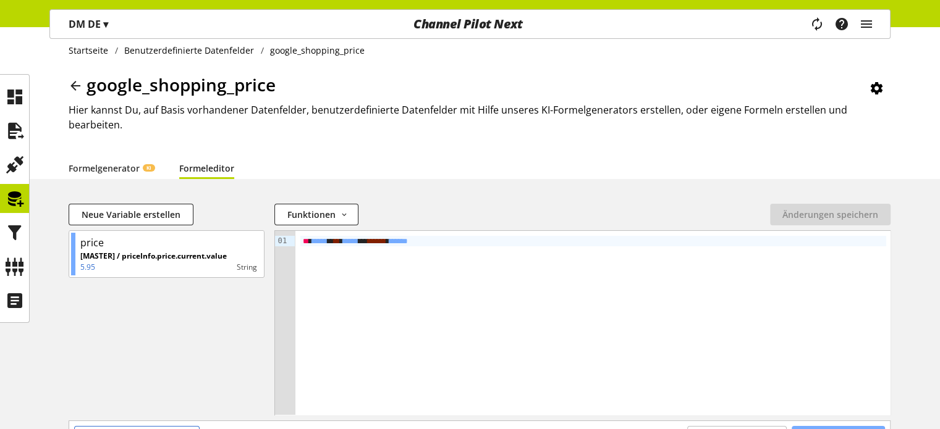
scroll to position [0, 0]
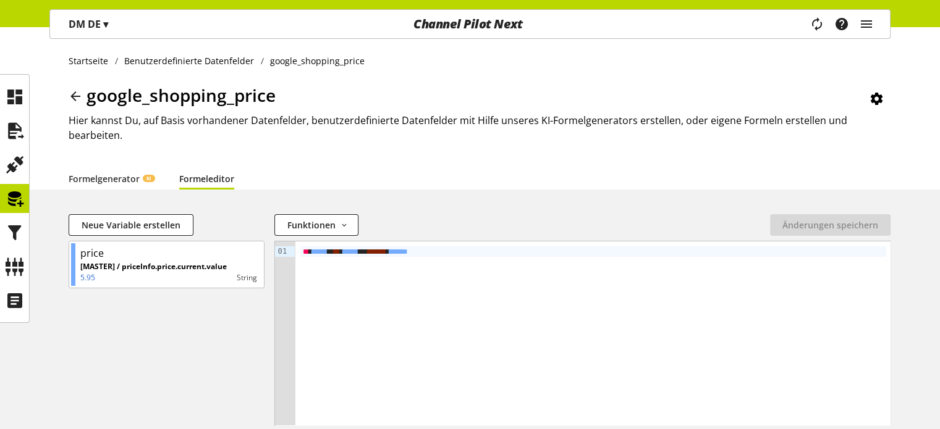
click at [77, 94] on icon at bounding box center [75, 96] width 15 height 22
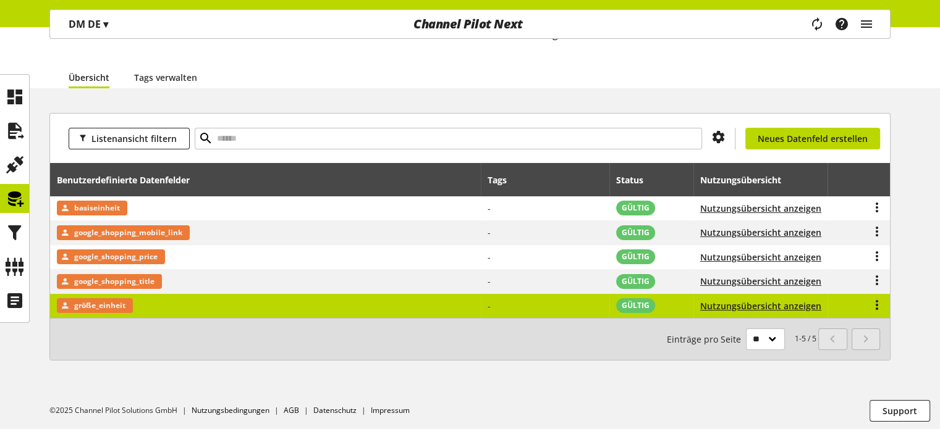
scroll to position [88, 0]
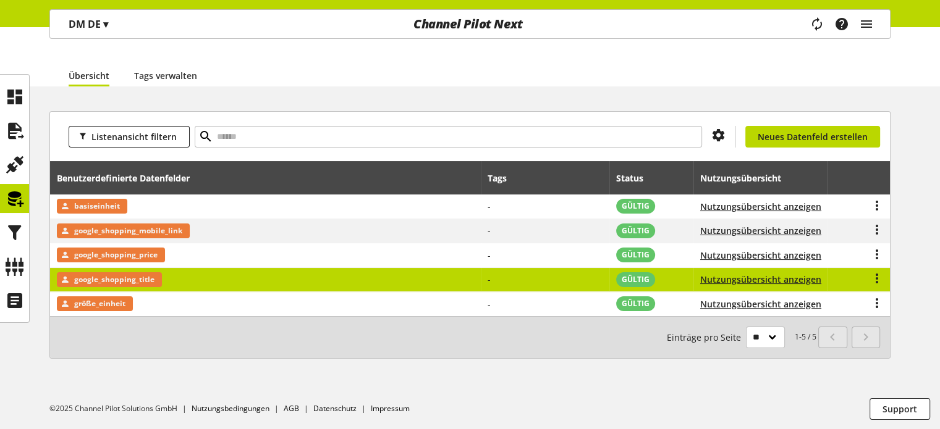
click at [98, 279] on span "google_shopping_title" at bounding box center [114, 279] width 80 height 15
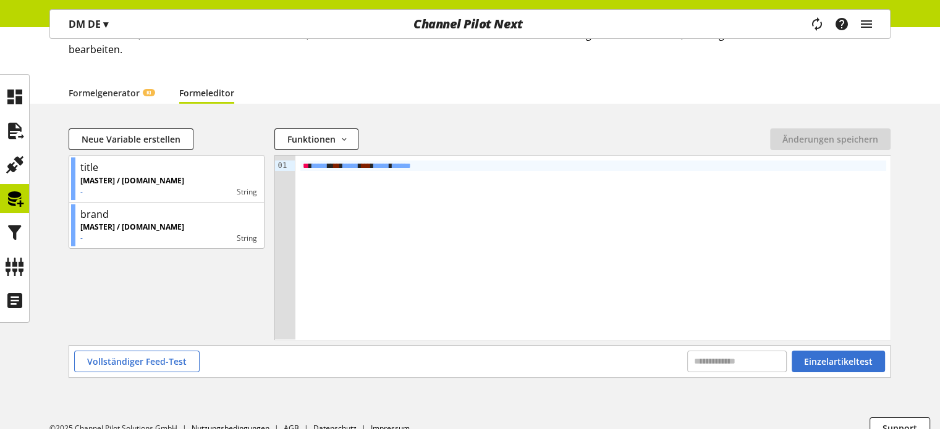
scroll to position [105, 0]
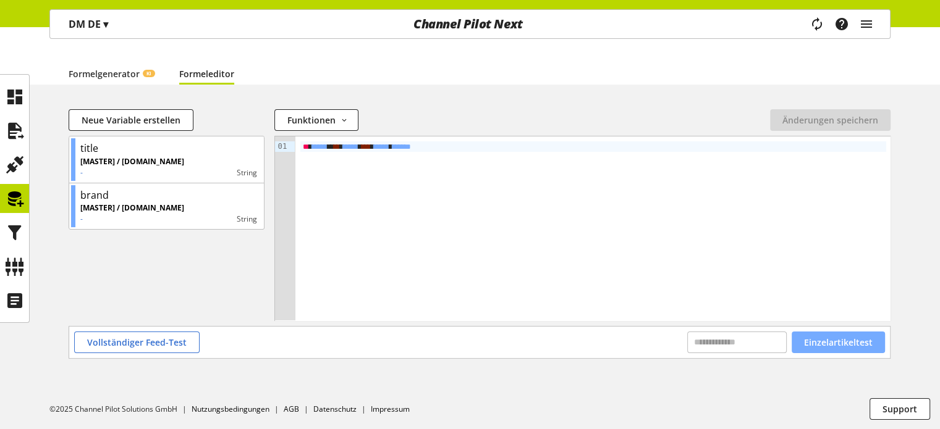
click at [853, 344] on span "Einzelartikeltest" at bounding box center [838, 342] width 69 height 13
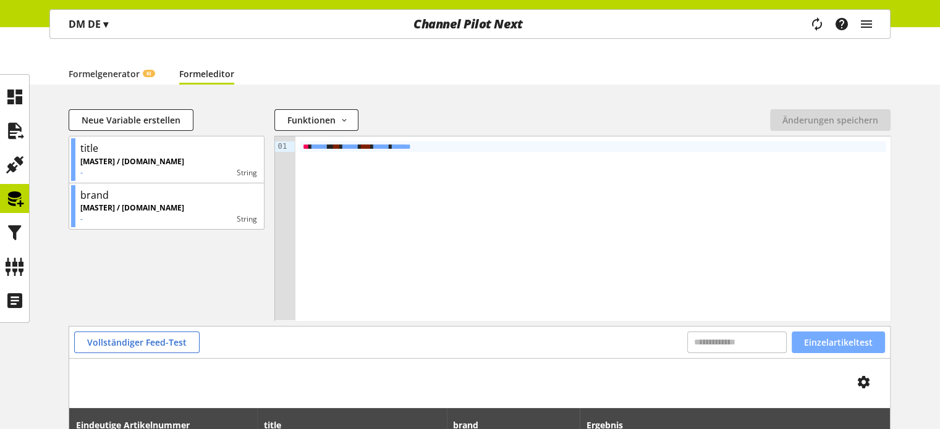
click at [853, 344] on span "Einzelartikeltest" at bounding box center [838, 342] width 69 height 13
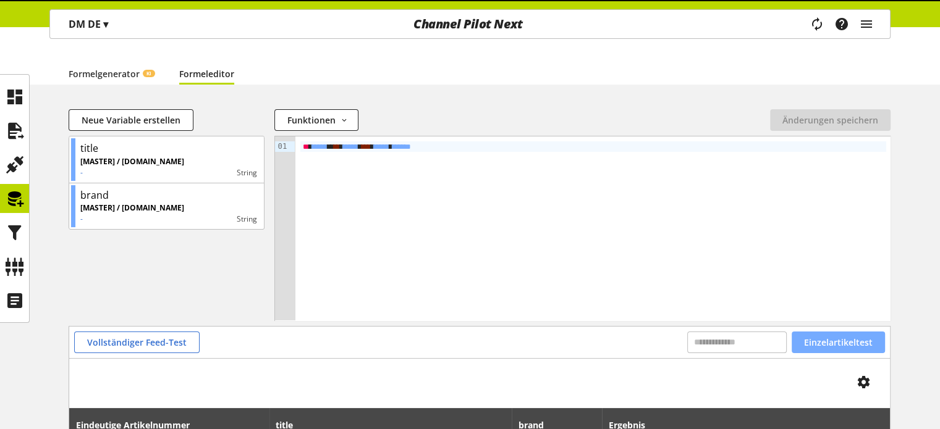
scroll to position [210, 0]
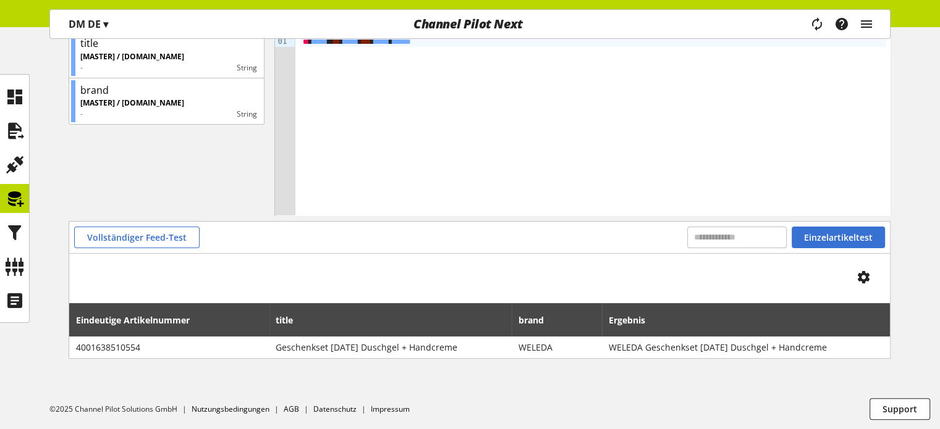
click at [828, 250] on div "Vollständiger Feed-Test Einzelartikeltest" at bounding box center [479, 238] width 821 height 32
click at [828, 243] on span "Einzelartikeltest" at bounding box center [838, 237] width 69 height 13
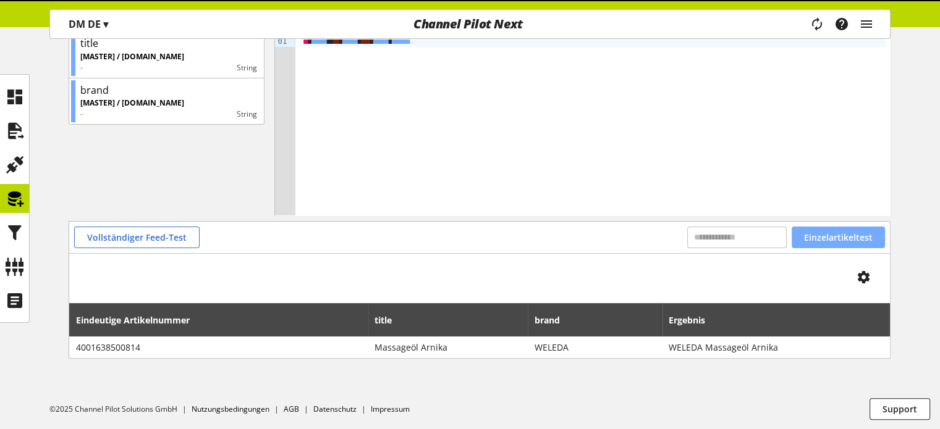
click at [828, 243] on span "Einzelartikeltest" at bounding box center [838, 237] width 69 height 13
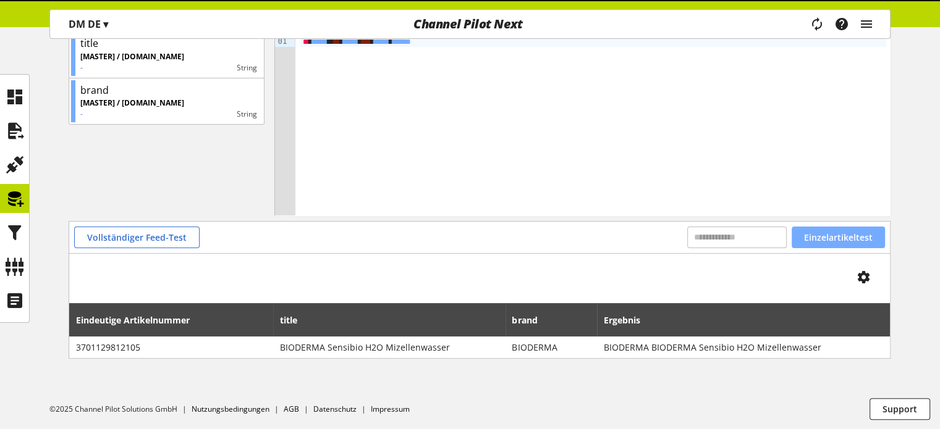
click at [828, 243] on span "Einzelartikeltest" at bounding box center [838, 237] width 69 height 13
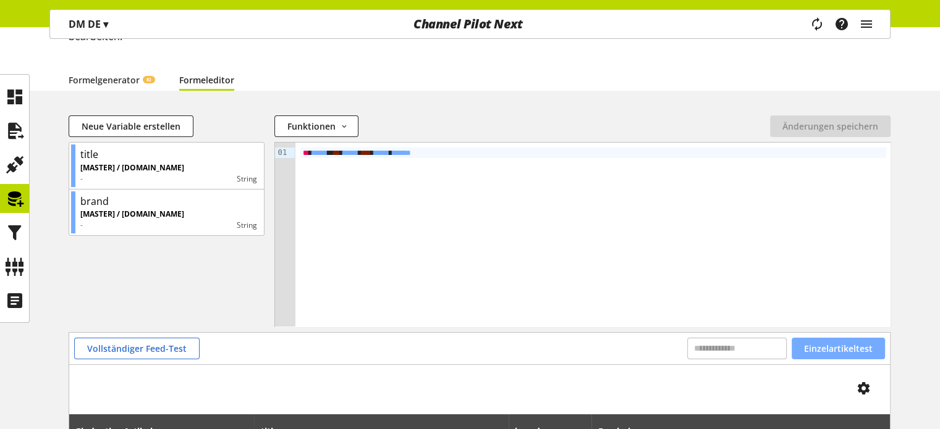
scroll to position [86, 0]
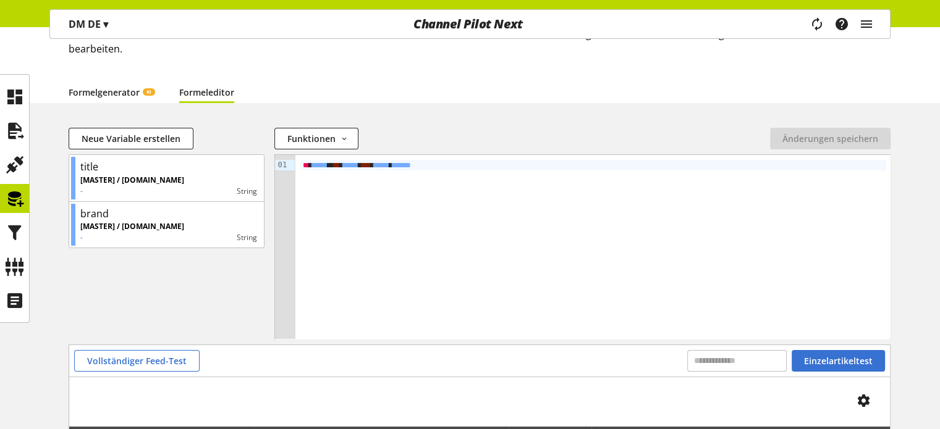
click at [126, 99] on link "Formelgenerator KI" at bounding box center [112, 92] width 86 height 13
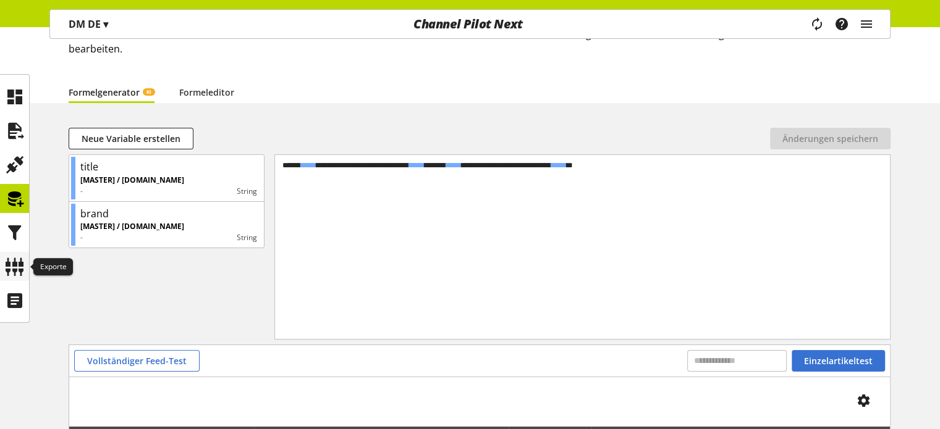
click at [15, 271] on icon at bounding box center [15, 267] width 20 height 25
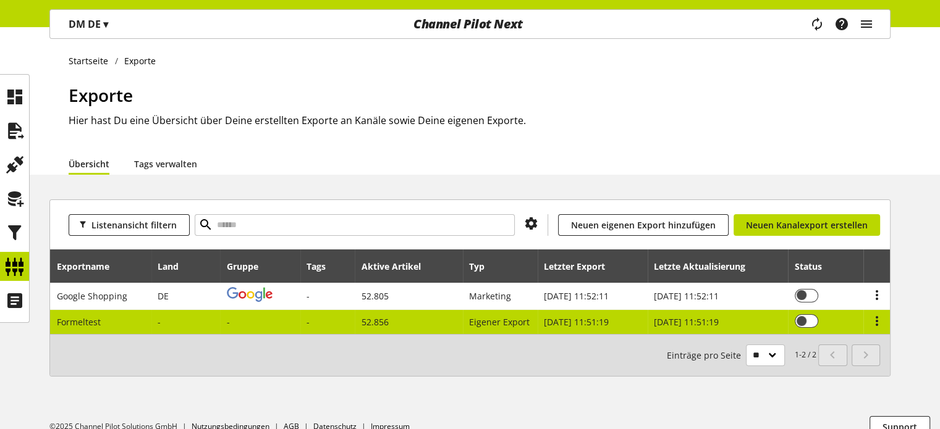
click at [482, 313] on td "Eigener Export" at bounding box center [500, 322] width 75 height 24
select select "********"
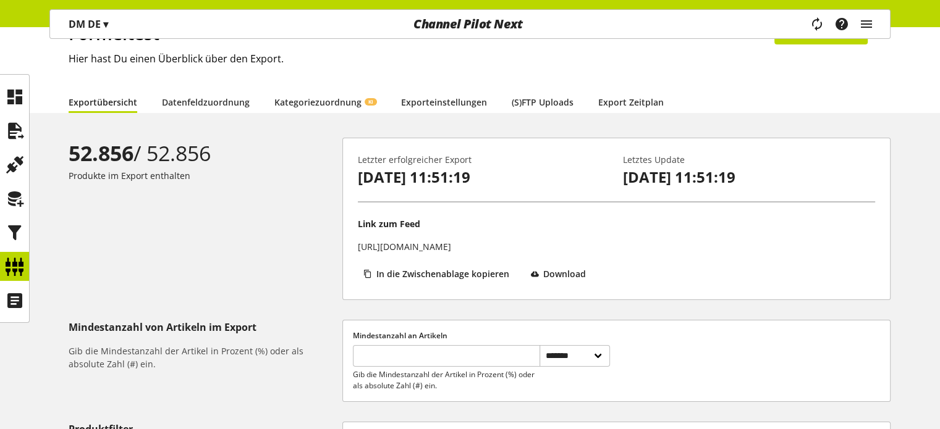
scroll to position [62, 0]
click at [215, 103] on link "Datenfeldzuordnung" at bounding box center [206, 102] width 88 height 13
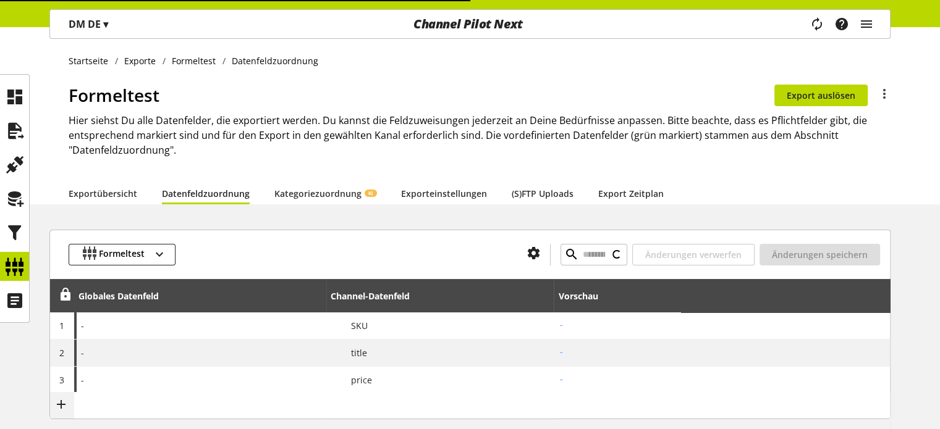
type input "**********"
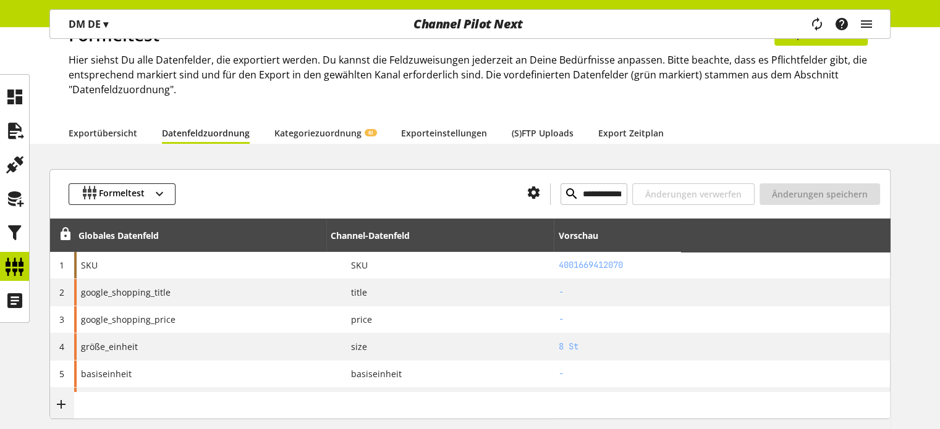
scroll to position [124, 0]
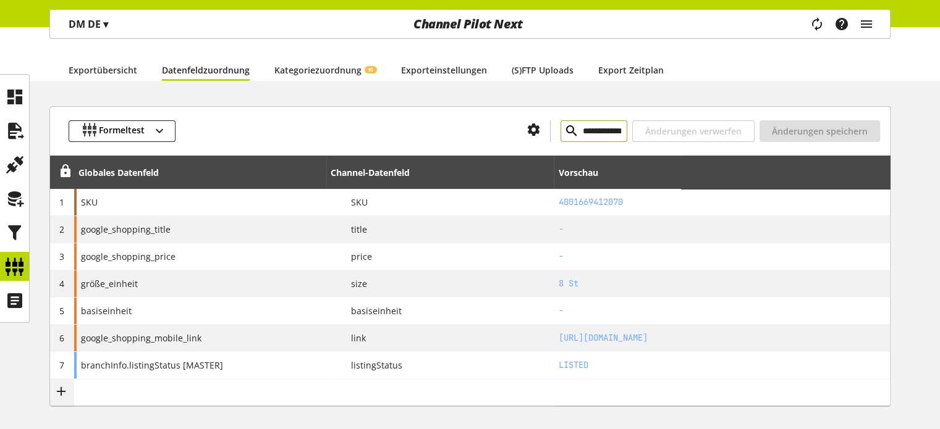
click at [560, 128] on input "**********" at bounding box center [593, 131] width 67 height 22
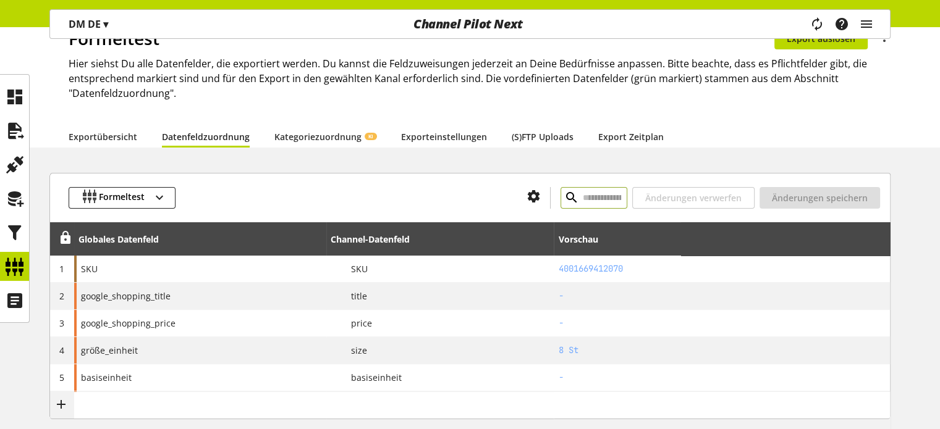
scroll to position [0, 0]
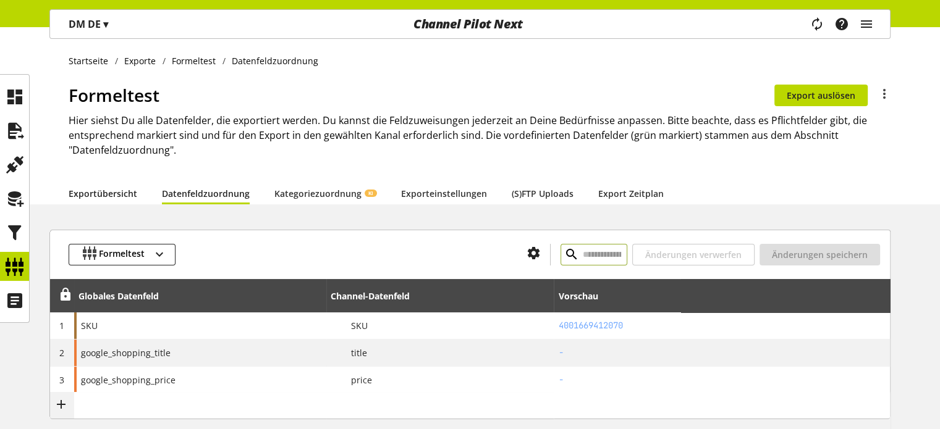
click at [120, 192] on link "Exportübersicht" at bounding box center [103, 193] width 69 height 13
select select "********"
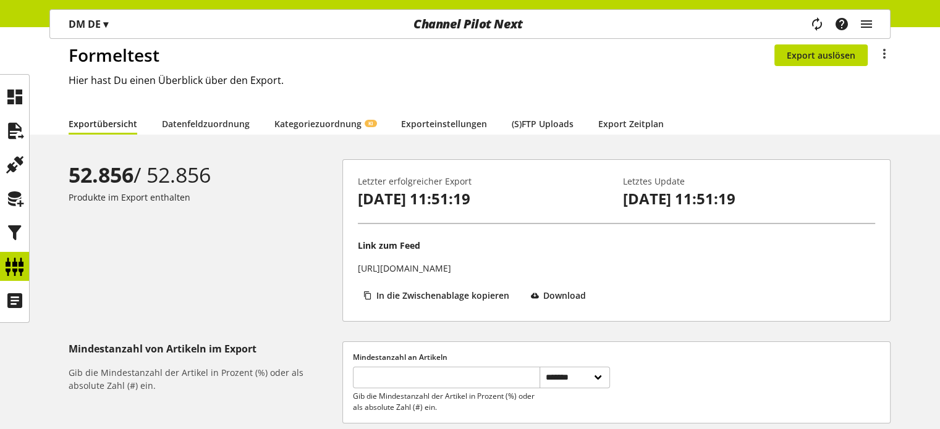
scroll to position [62, 0]
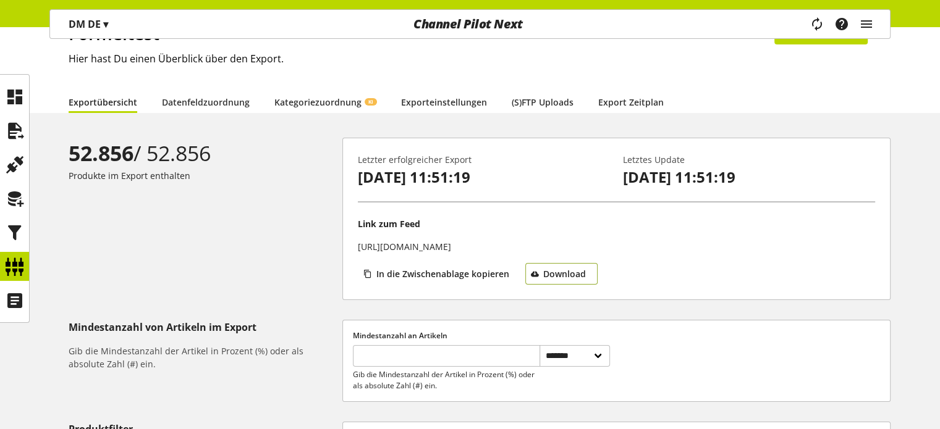
click at [566, 274] on span "Download" at bounding box center [564, 274] width 43 height 13
click at [237, 293] on div "52.856 / 52.856 Produkte im Export enthalten" at bounding box center [206, 219] width 274 height 162
click at [12, 200] on icon at bounding box center [15, 199] width 20 height 25
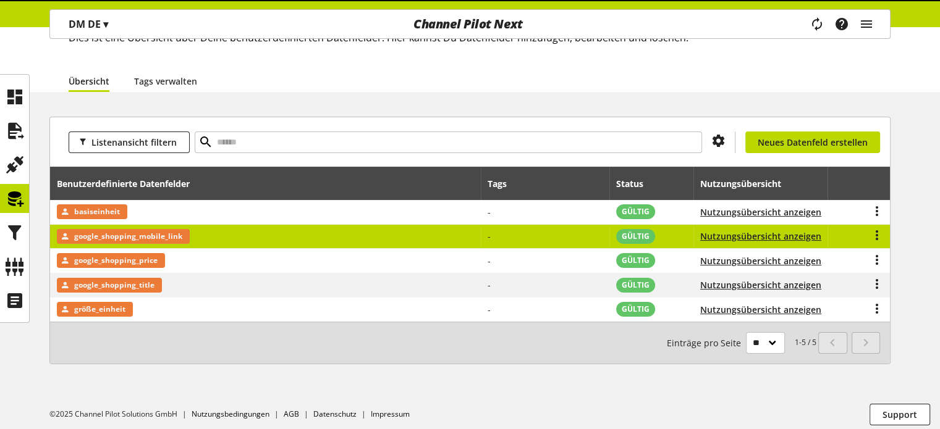
scroll to position [88, 0]
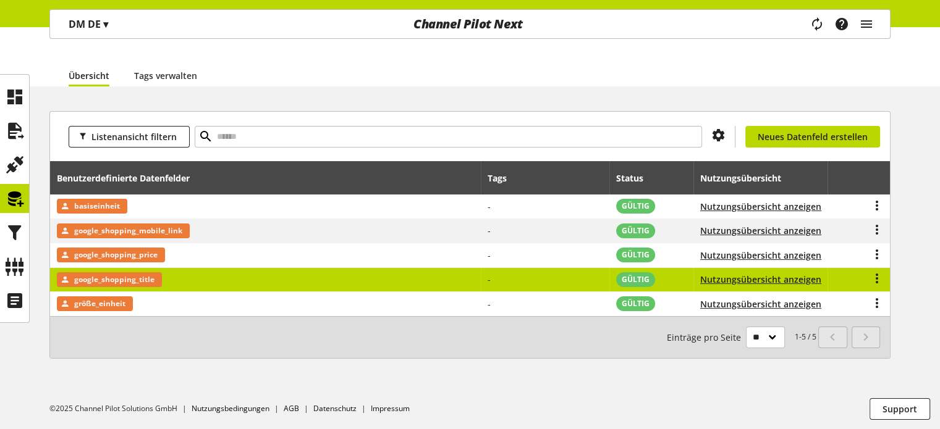
click at [106, 279] on span "google_shopping_title" at bounding box center [114, 279] width 80 height 15
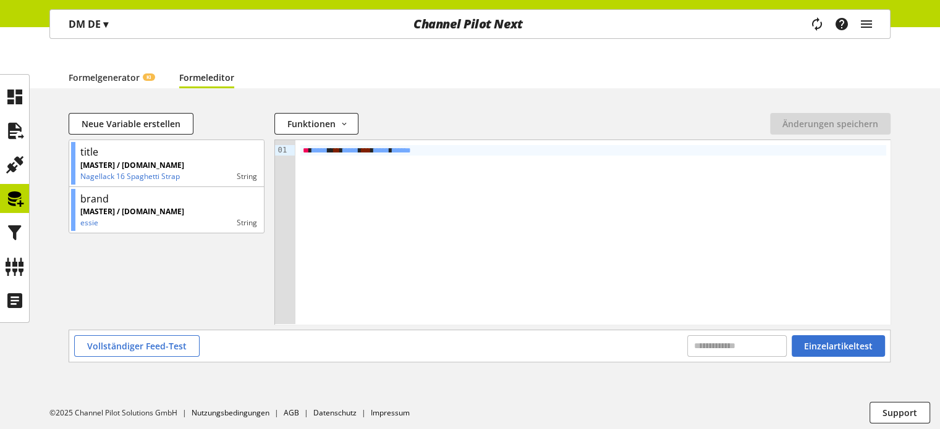
scroll to position [105, 0]
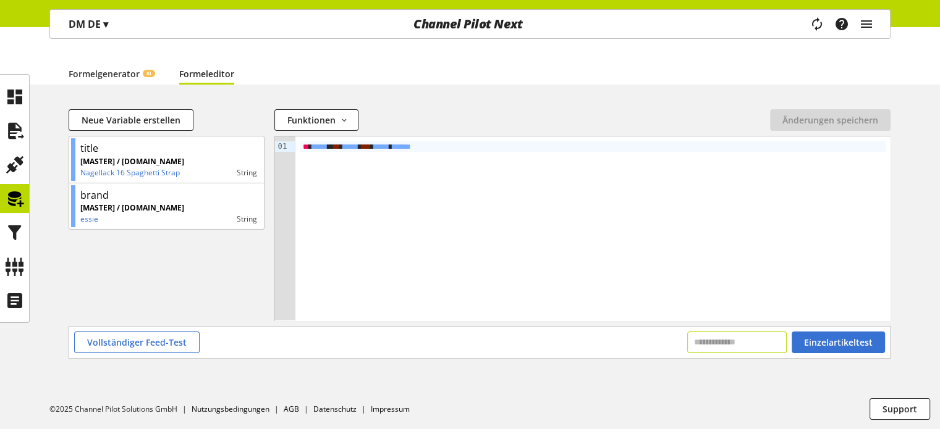
click at [687, 342] on input "text" at bounding box center [736, 343] width 99 height 22
paste input "**********"
click at [844, 336] on span "Einzelartikeltest" at bounding box center [838, 342] width 69 height 13
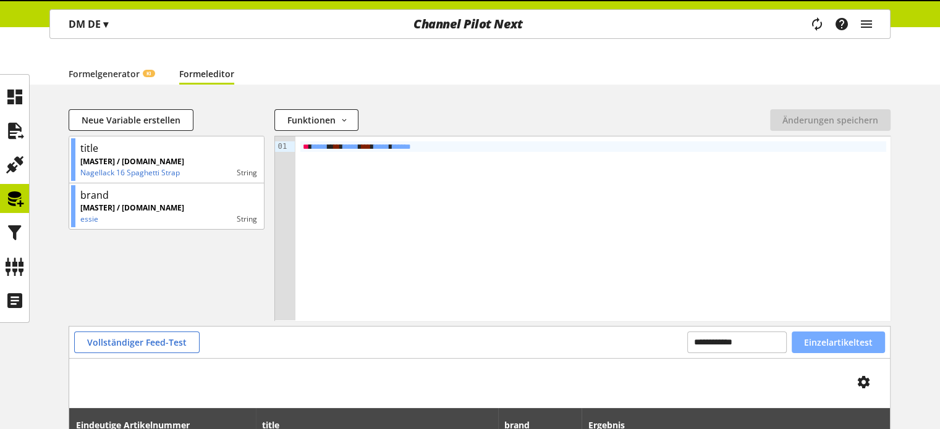
scroll to position [167, 0]
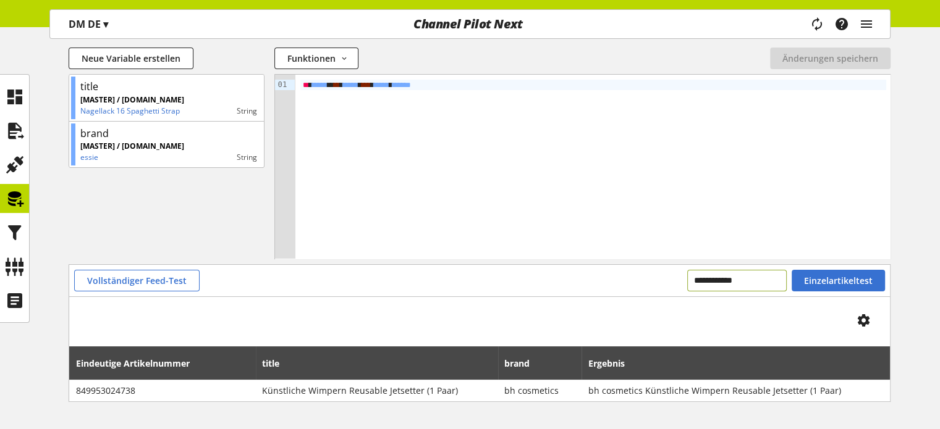
click at [714, 281] on input "**********" at bounding box center [736, 281] width 99 height 22
paste input "*"
type input "**********"
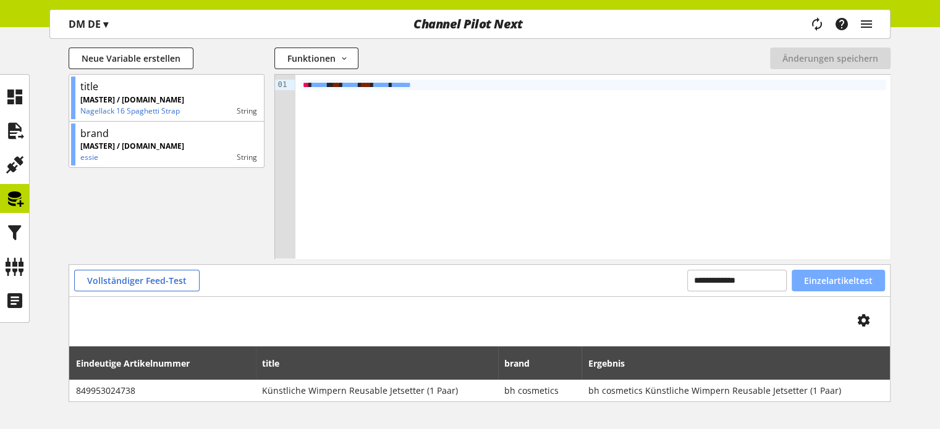
click at [802, 282] on button "Einzelartikeltest" at bounding box center [837, 281] width 93 height 22
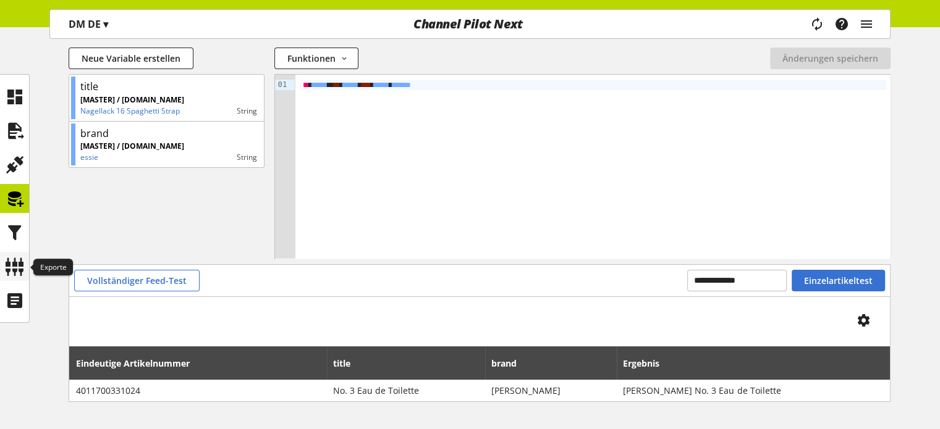
click at [17, 259] on icon at bounding box center [15, 267] width 20 height 25
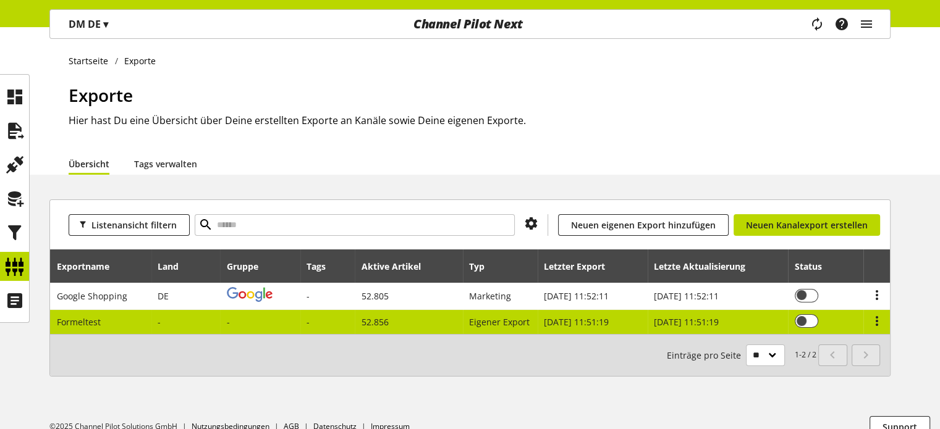
click at [266, 319] on div at bounding box center [250, 322] width 46 height 13
select select "********"
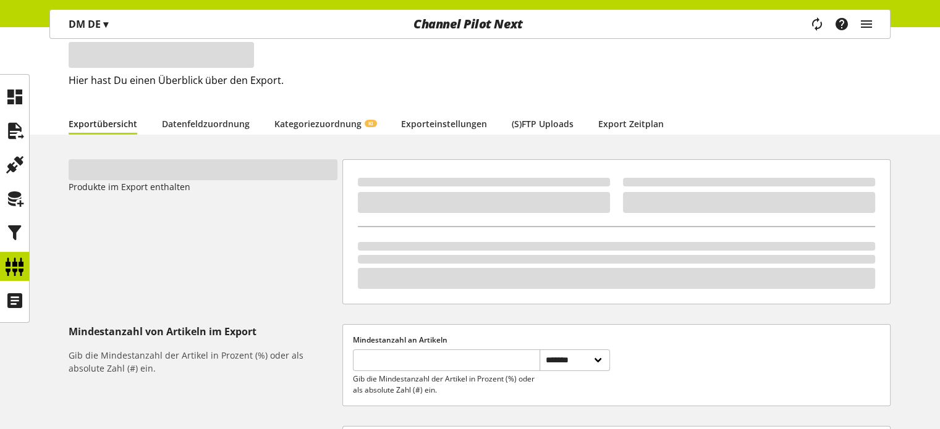
scroll to position [62, 0]
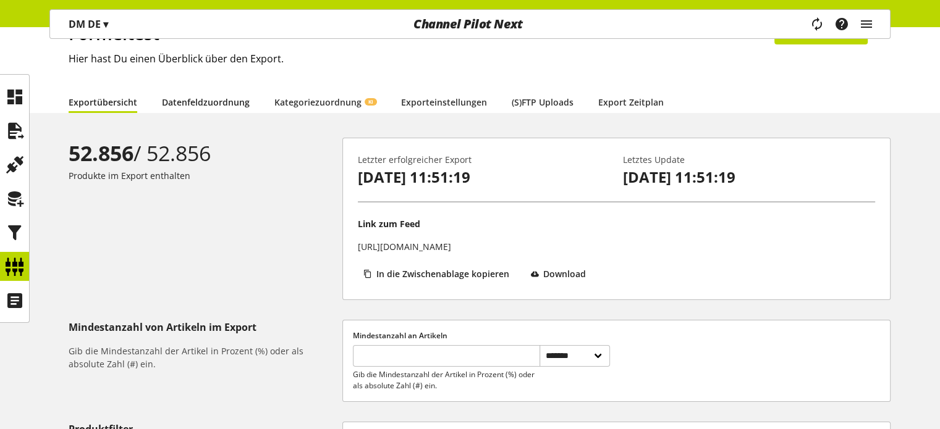
click at [202, 104] on link "Datenfeldzuordnung" at bounding box center [206, 102] width 88 height 13
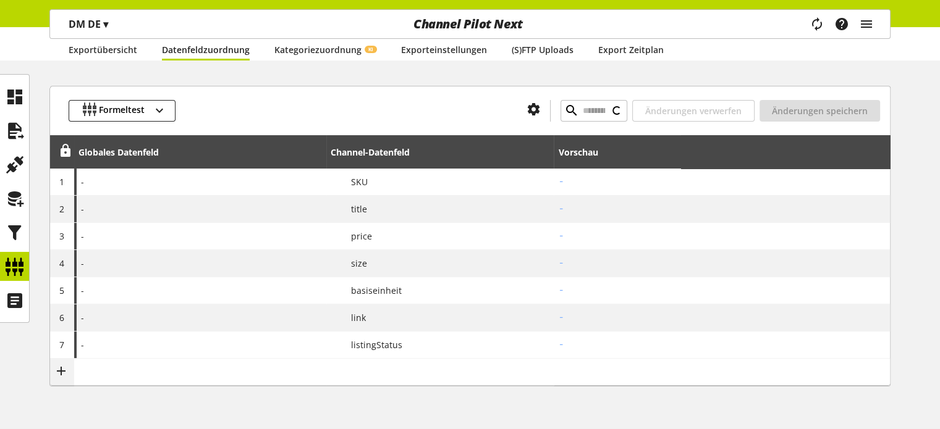
scroll to position [183, 0]
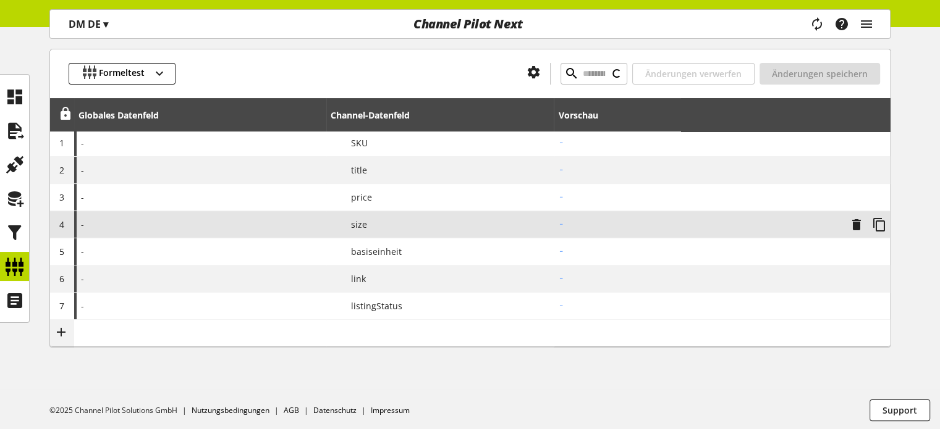
type input "**********"
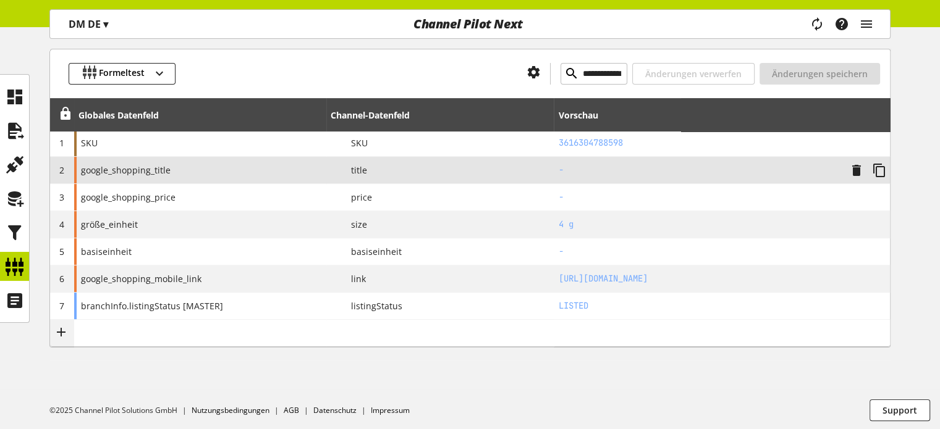
click at [279, 169] on div "google_shopping_title" at bounding box center [200, 170] width 252 height 27
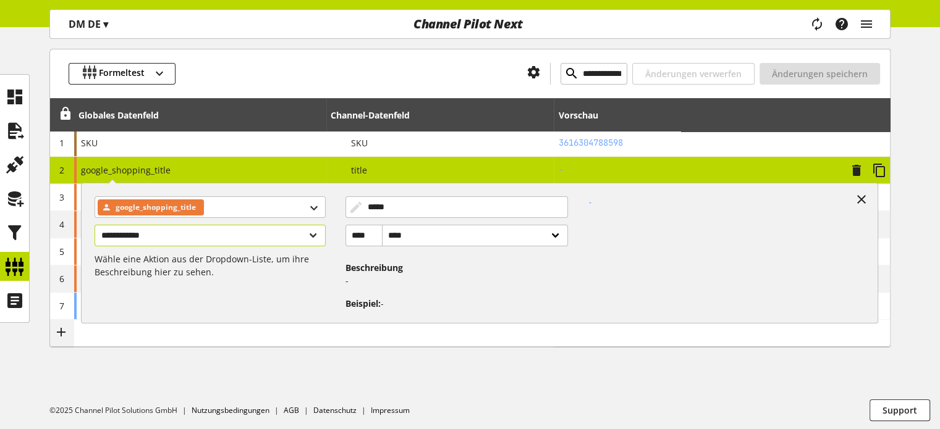
click at [182, 240] on select "**********" at bounding box center [210, 236] width 230 height 22
click at [402, 238] on select "**** ******" at bounding box center [475, 236] width 186 height 22
click at [320, 287] on div "**********" at bounding box center [215, 249] width 260 height 124
click at [369, 281] on p "-" at bounding box center [453, 280] width 217 height 13
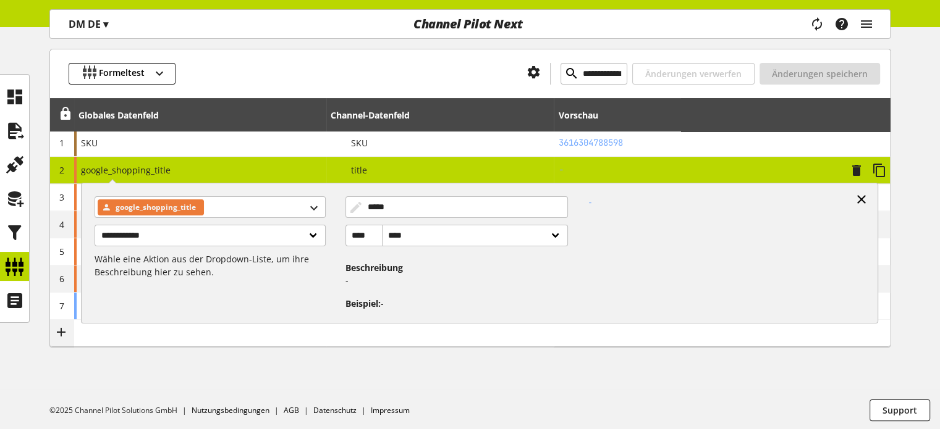
click at [862, 197] on icon at bounding box center [861, 199] width 15 height 22
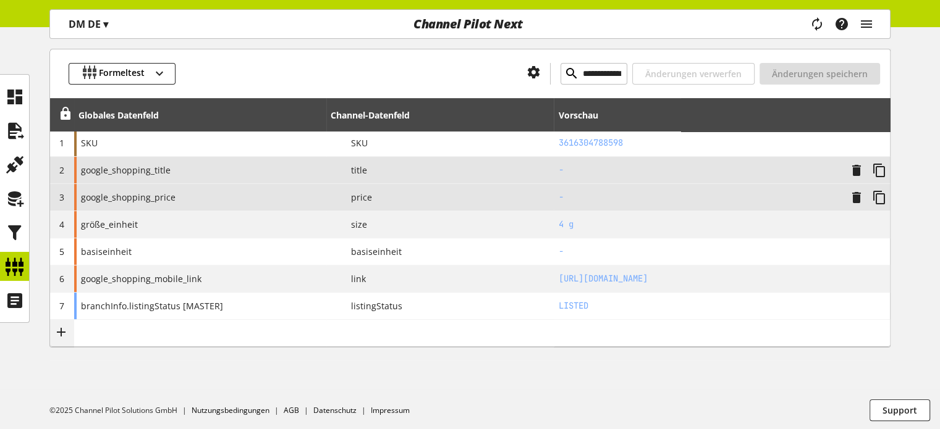
click at [361, 199] on span "price" at bounding box center [356, 197] width 31 height 13
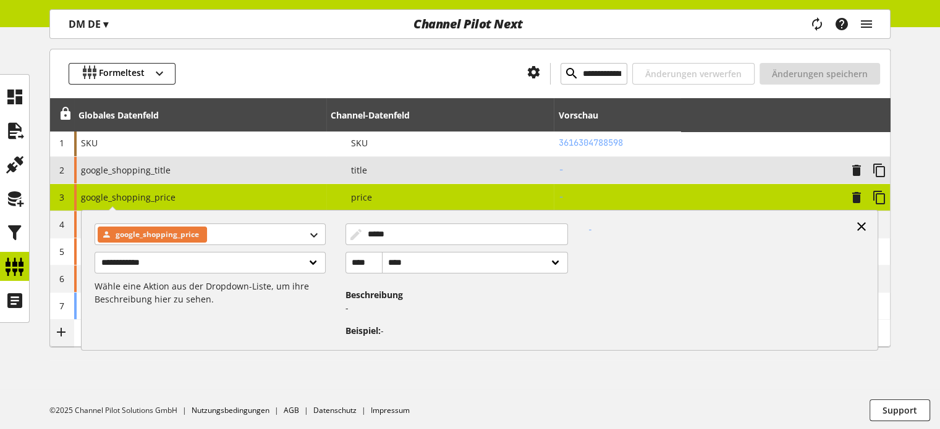
click at [865, 221] on icon at bounding box center [861, 227] width 15 height 22
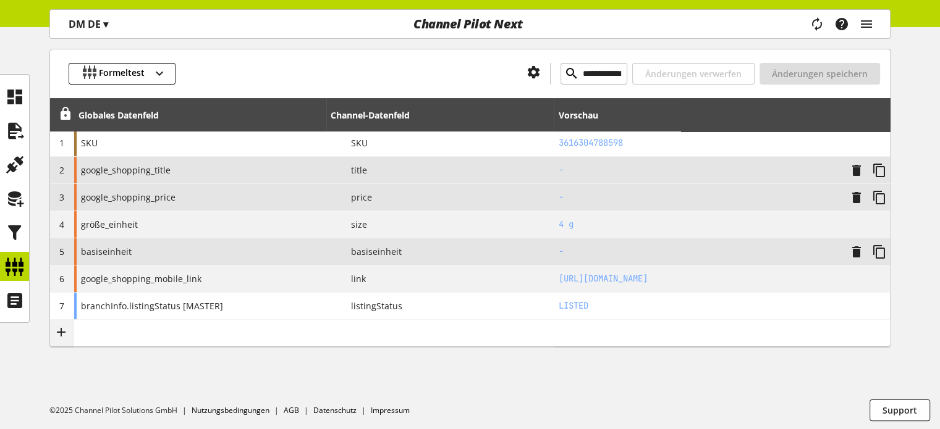
click at [378, 252] on span "basiseinheit" at bounding box center [371, 251] width 61 height 13
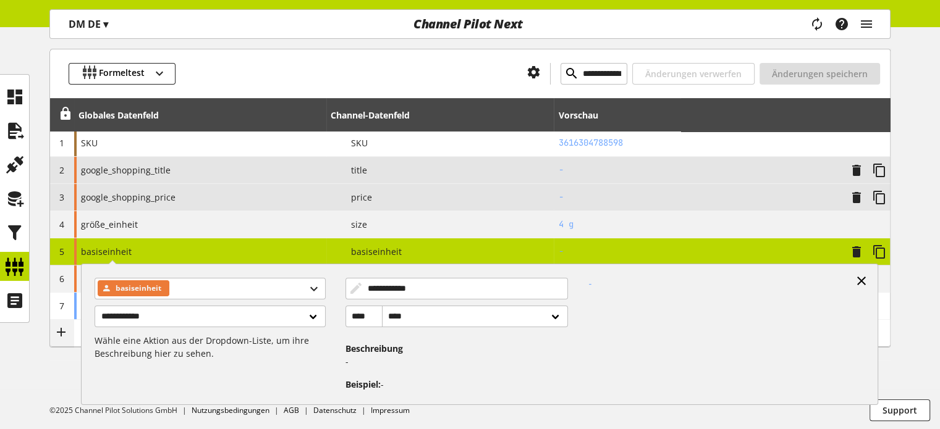
click at [857, 277] on icon at bounding box center [861, 281] width 15 height 22
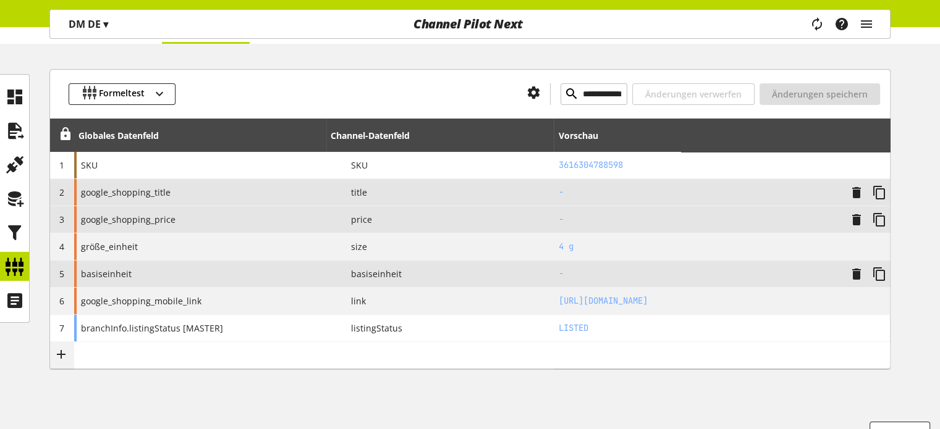
scroll to position [121, 0]
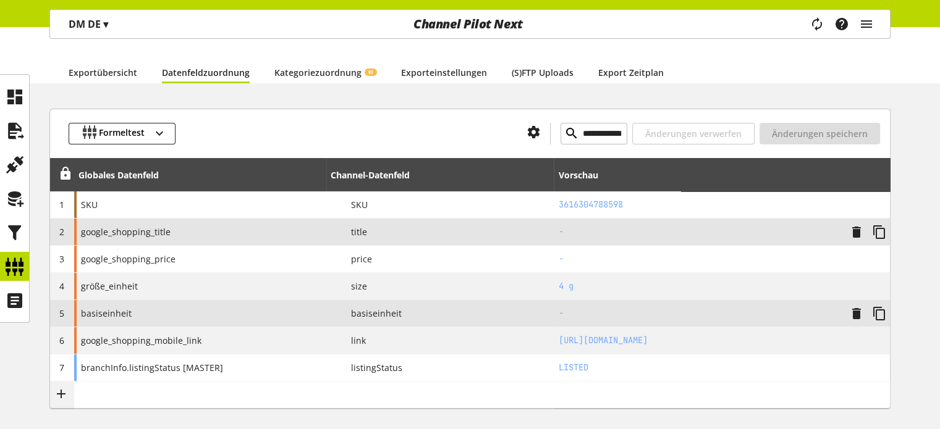
click at [171, 234] on div "google_shopping_title" at bounding box center [200, 232] width 252 height 27
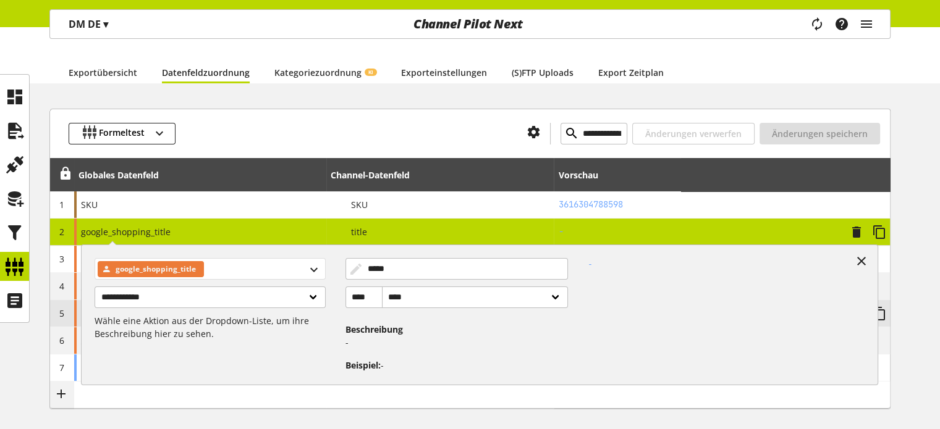
click at [176, 270] on span "google_shopping_title" at bounding box center [156, 269] width 80 height 15
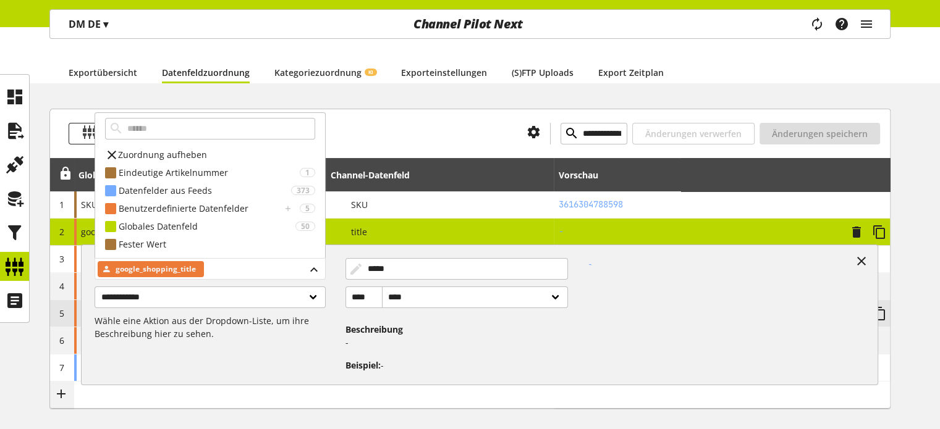
click at [176, 270] on span "google_shopping_title" at bounding box center [156, 269] width 80 height 15
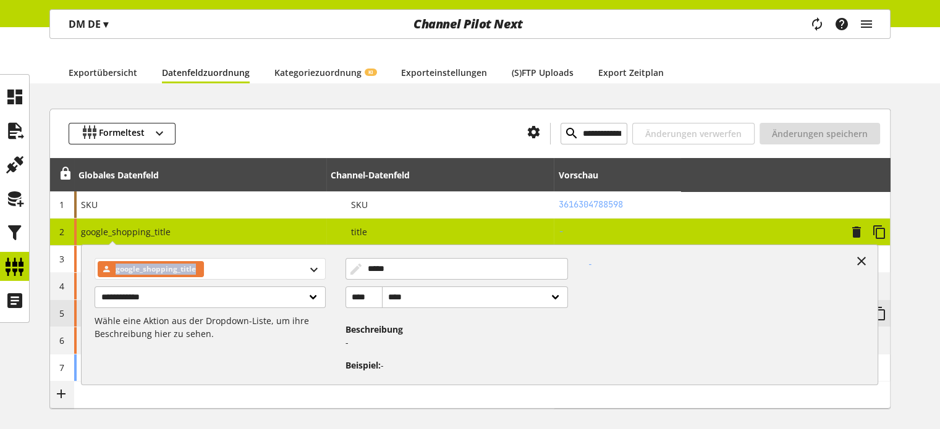
click at [176, 270] on span "google_shopping_title" at bounding box center [156, 269] width 80 height 15
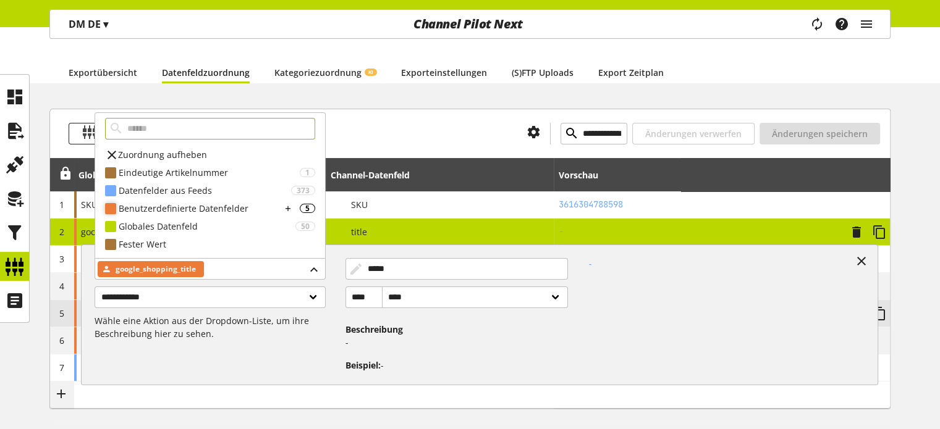
click at [242, 207] on div "Benutzerdefinierte Datenfelder" at bounding box center [200, 208] width 162 height 13
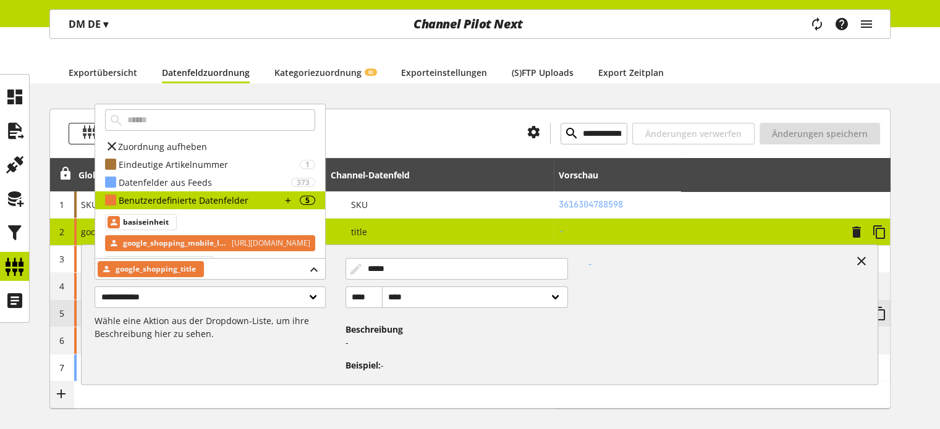
click at [171, 240] on span "google_shopping_mobile_link" at bounding box center [174, 243] width 103 height 15
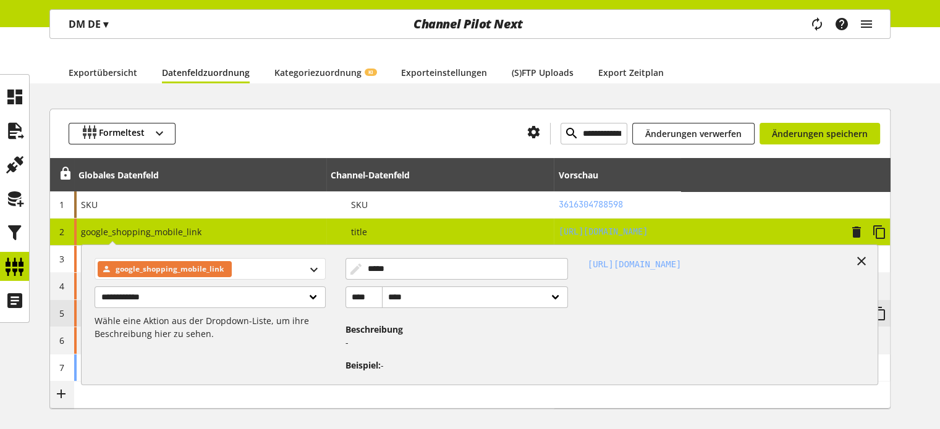
click at [169, 271] on span "google_shopping_mobile_link" at bounding box center [170, 269] width 108 height 15
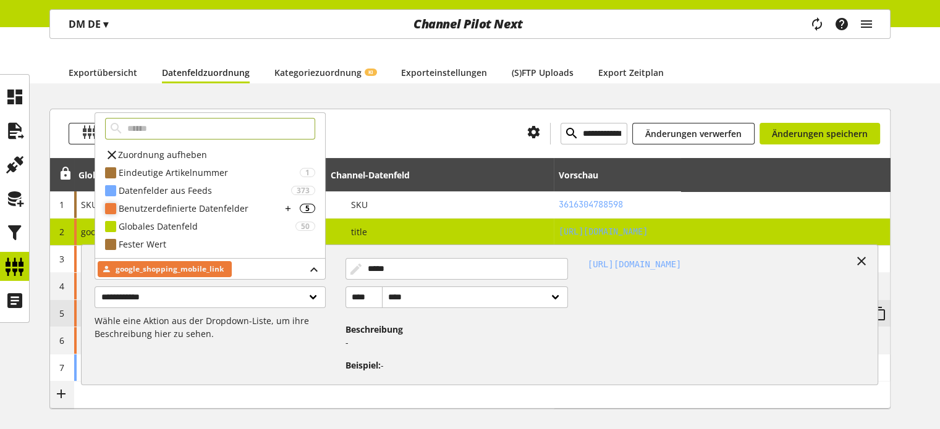
click at [185, 214] on div "Benutzerdefinierte Datenfelder" at bounding box center [200, 208] width 162 height 13
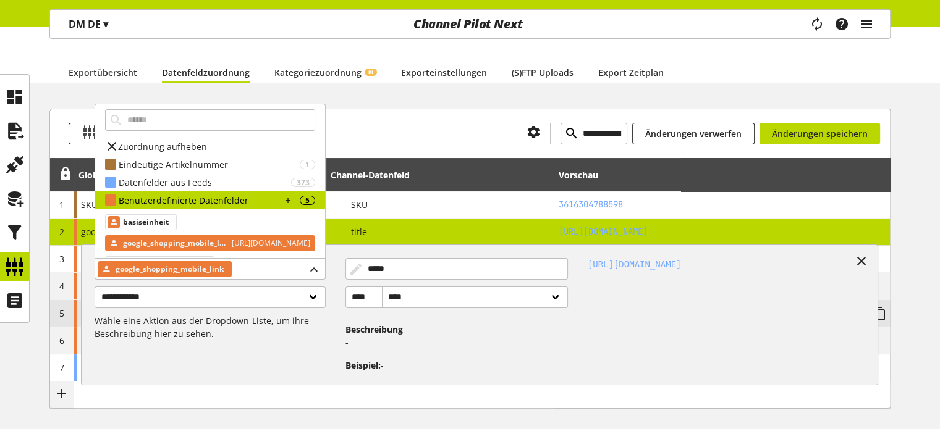
click at [161, 241] on span "google_shopping_mobile_link" at bounding box center [174, 243] width 103 height 15
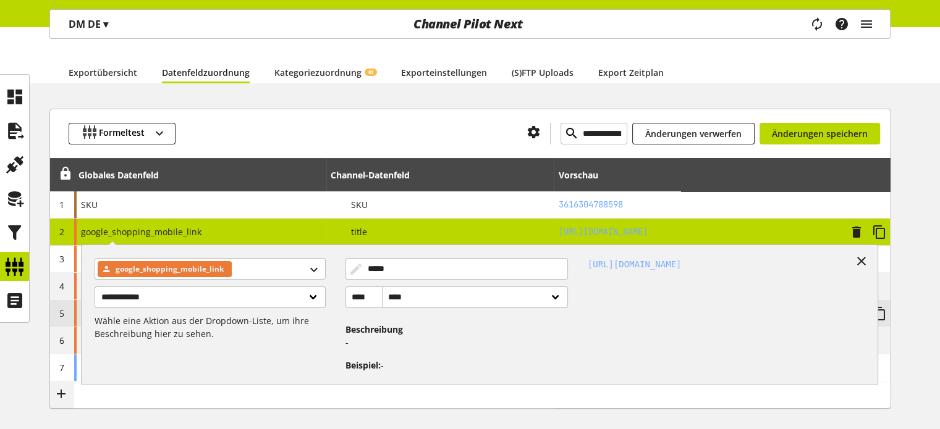
click at [299, 330] on p "Wähle eine Aktion aus der Dropdown-Liste, um ihre Beschreibung hier zu sehen." at bounding box center [210, 327] width 230 height 26
click at [858, 260] on icon at bounding box center [861, 261] width 15 height 22
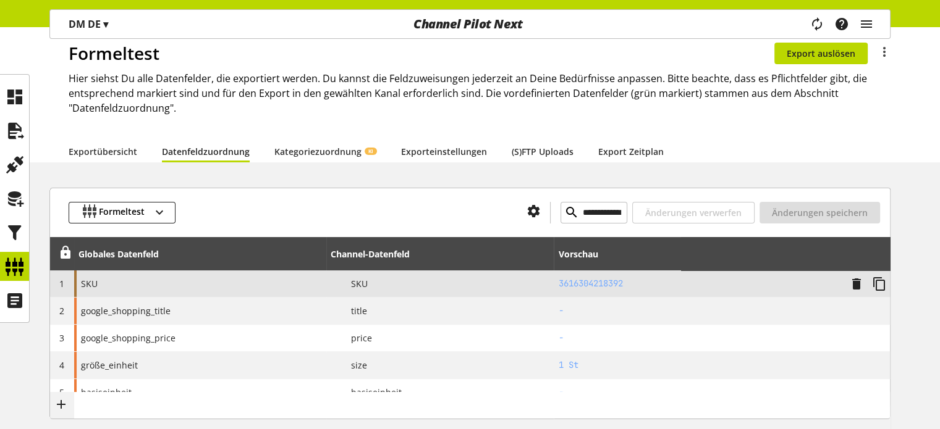
scroll to position [62, 0]
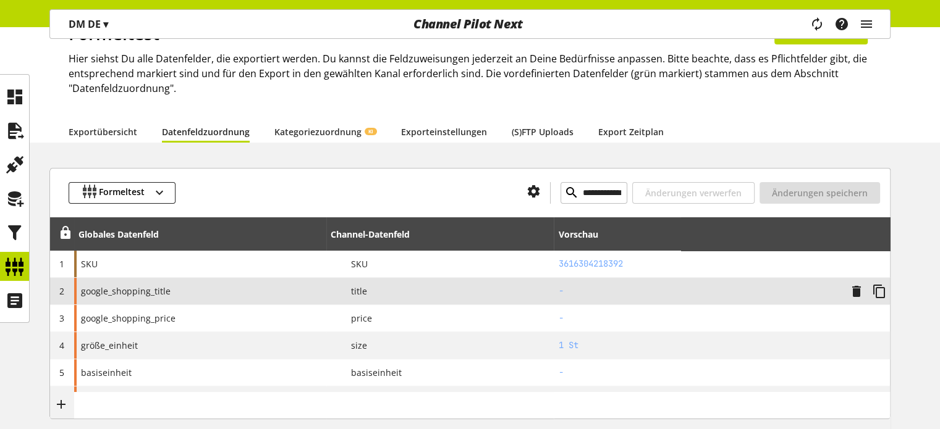
click at [182, 288] on div "google_shopping_title" at bounding box center [200, 291] width 252 height 27
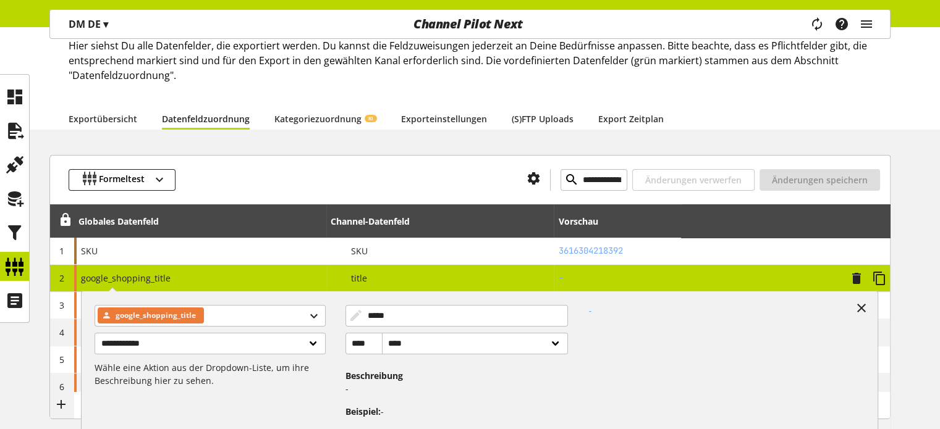
scroll to position [183, 0]
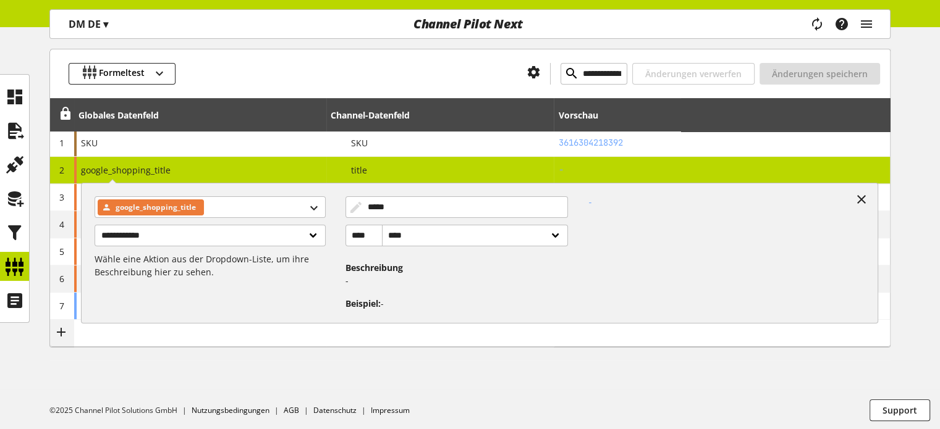
click at [188, 364] on div "**********" at bounding box center [470, 218] width 940 height 344
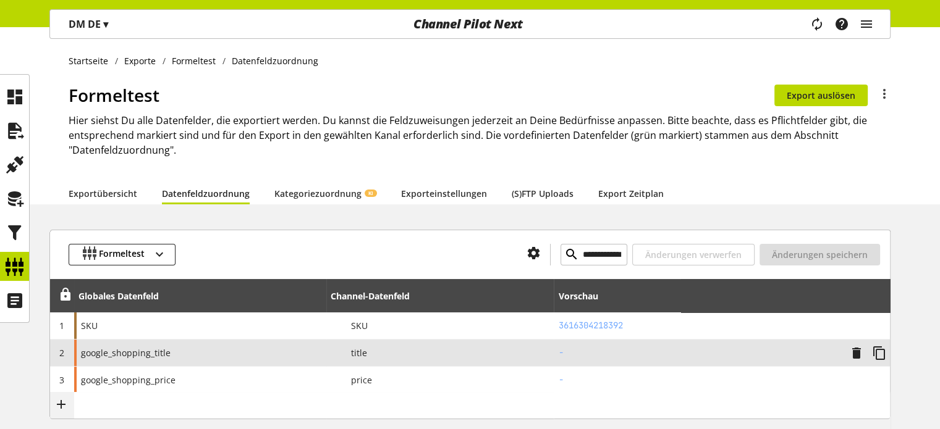
click at [118, 350] on span "google_shopping_title" at bounding box center [126, 353] width 90 height 13
click at [196, 348] on div "google_shopping_title" at bounding box center [200, 353] width 252 height 27
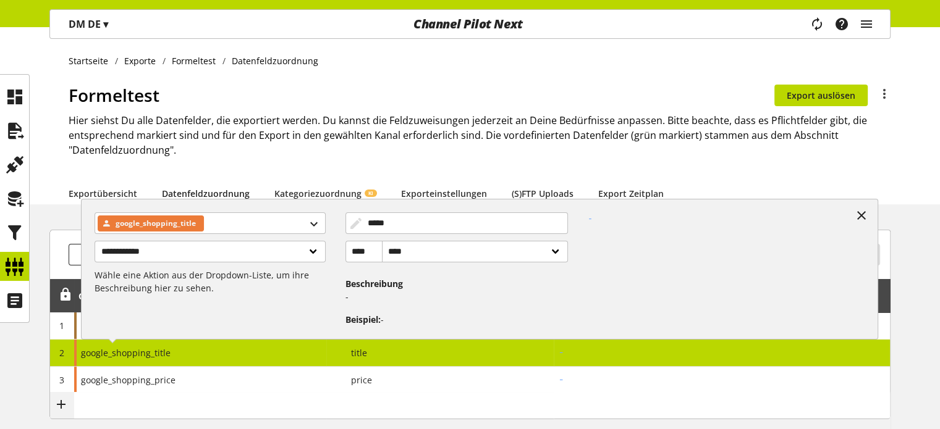
click at [489, 123] on h2 "Hier siehst Du alle Datenfelder, die exportiert werden. Du kannst die Feldzuwei…" at bounding box center [480, 135] width 822 height 44
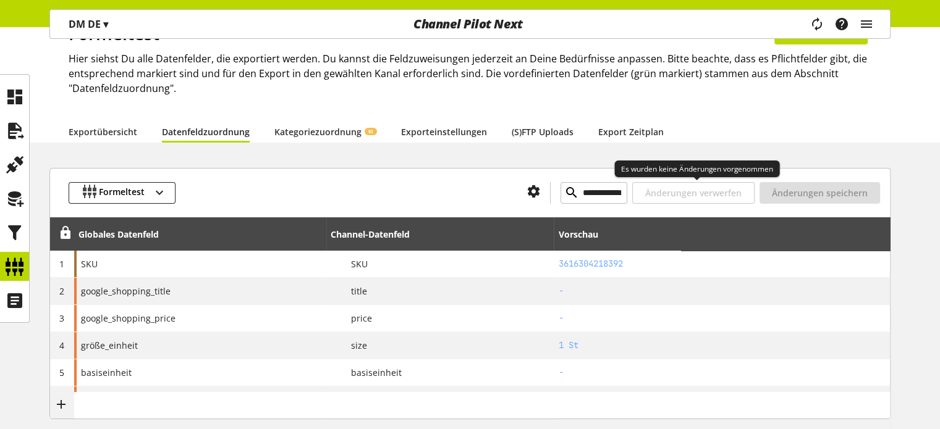
scroll to position [183, 0]
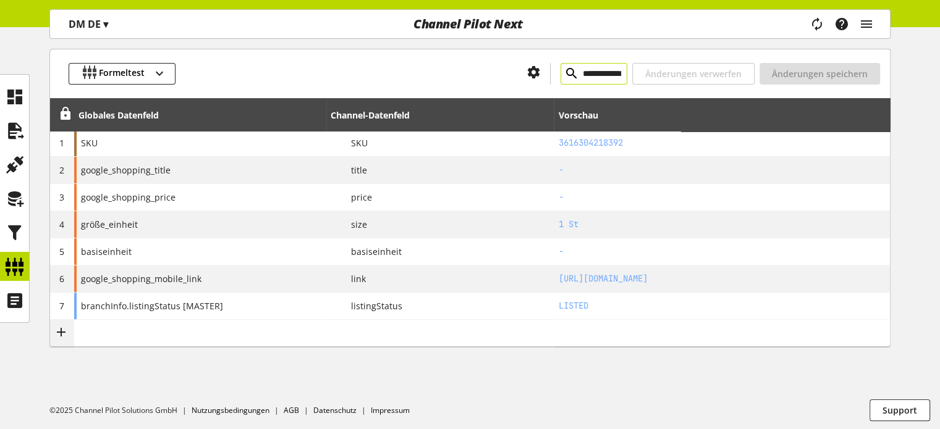
click at [560, 71] on input "**********" at bounding box center [593, 74] width 67 height 22
paste input "text"
type input "**********"
click at [564, 71] on icon at bounding box center [571, 73] width 15 height 22
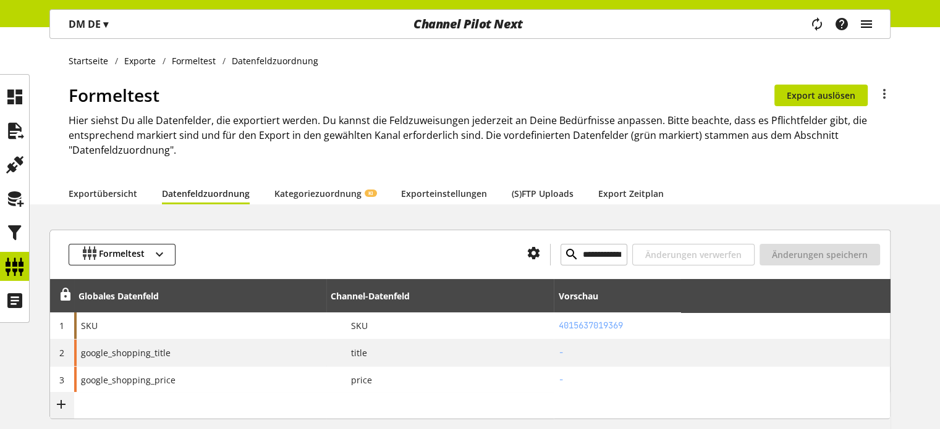
click at [864, 22] on icon "main navigation" at bounding box center [866, 24] width 15 height 22
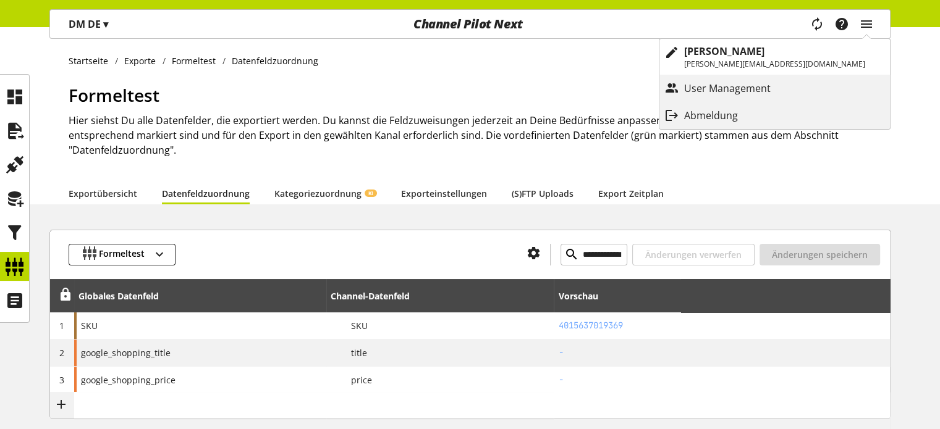
click at [613, 75] on div "Startseite Exporte Formeltest Datenfeldzuordnung Formeltest Du bist nicht berec…" at bounding box center [470, 115] width 940 height 177
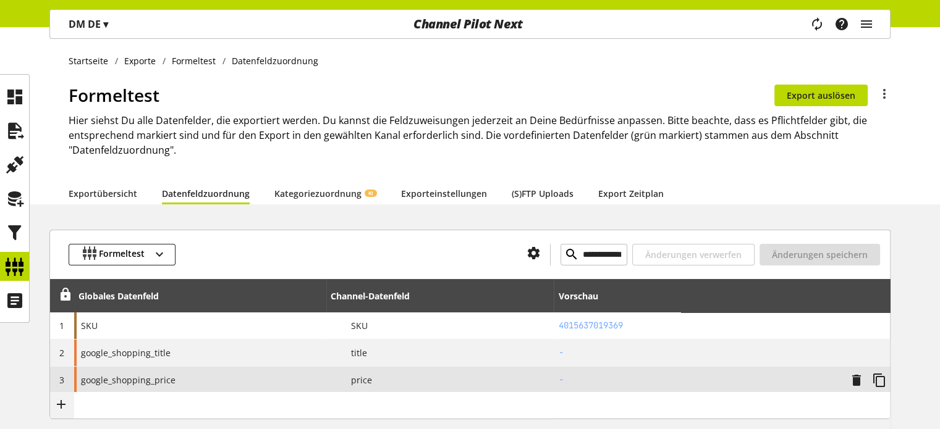
scroll to position [183, 0]
